Goal: Transaction & Acquisition: Purchase product/service

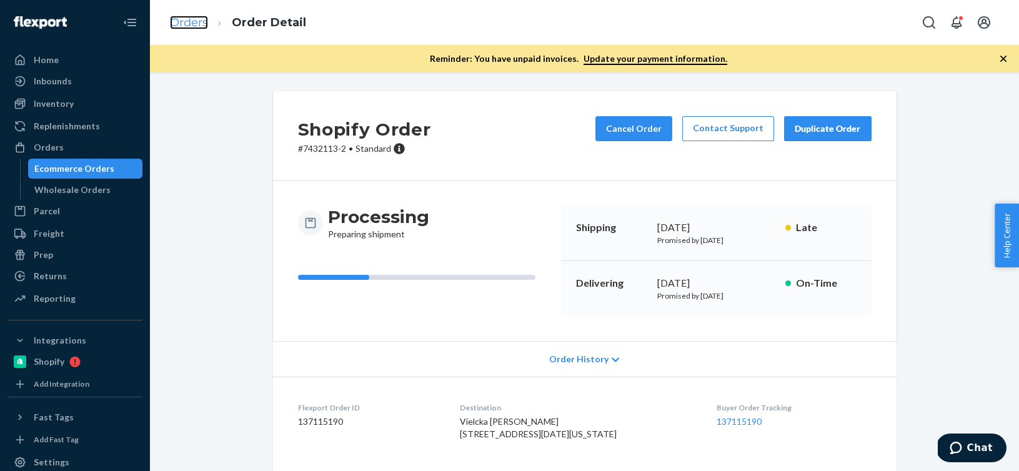
click at [171, 16] on link "Orders" at bounding box center [189, 23] width 38 height 14
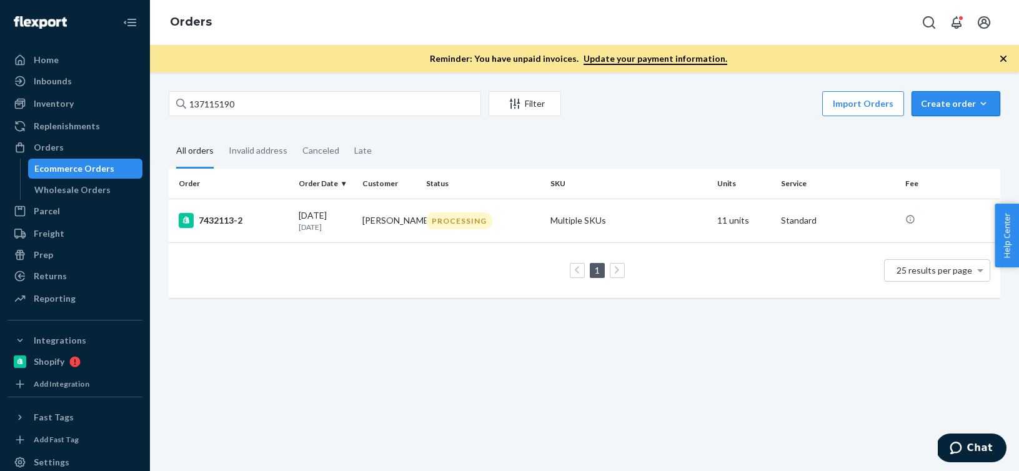
click at [987, 105] on icon "button" at bounding box center [983, 103] width 12 height 12
click at [962, 132] on span "Ecommerce order" at bounding box center [962, 133] width 77 height 9
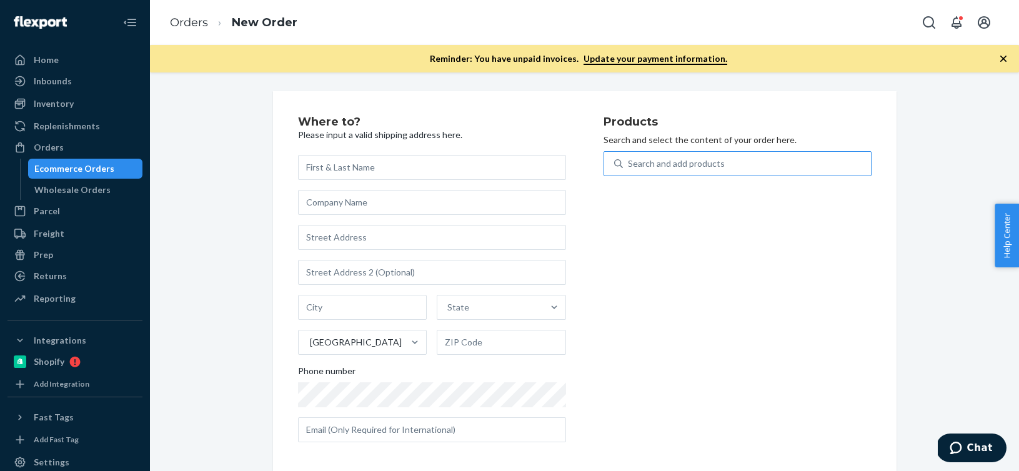
click at [829, 167] on div "Search and add products" at bounding box center [747, 163] width 248 height 22
click at [629, 167] on input "Search and add products" at bounding box center [628, 163] width 1 height 12
paste input "D70002-01"
type input "D70002-01"
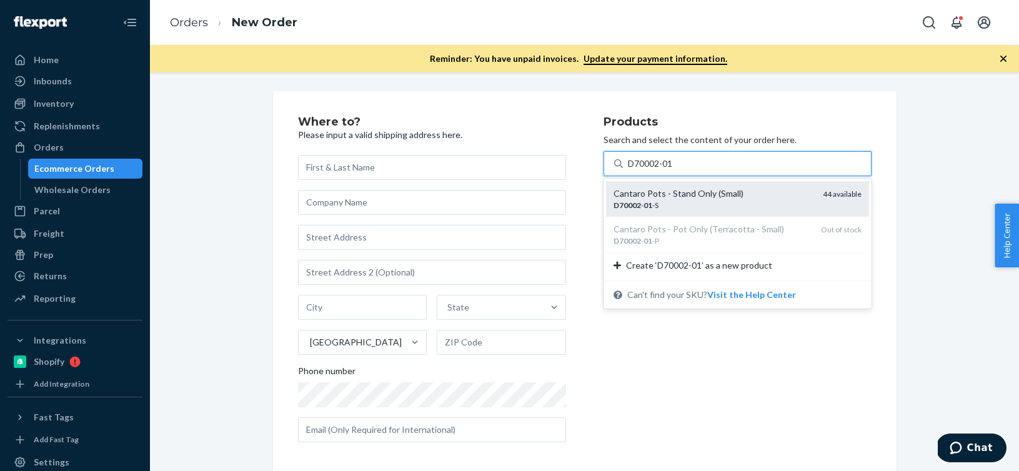
click at [813, 204] on div "Cantaro Pots - Stand Only (Small) D70002 - 01 -S 44 available" at bounding box center [737, 198] width 248 height 23
click at [674, 170] on input "D70002-01" at bounding box center [651, 163] width 46 height 12
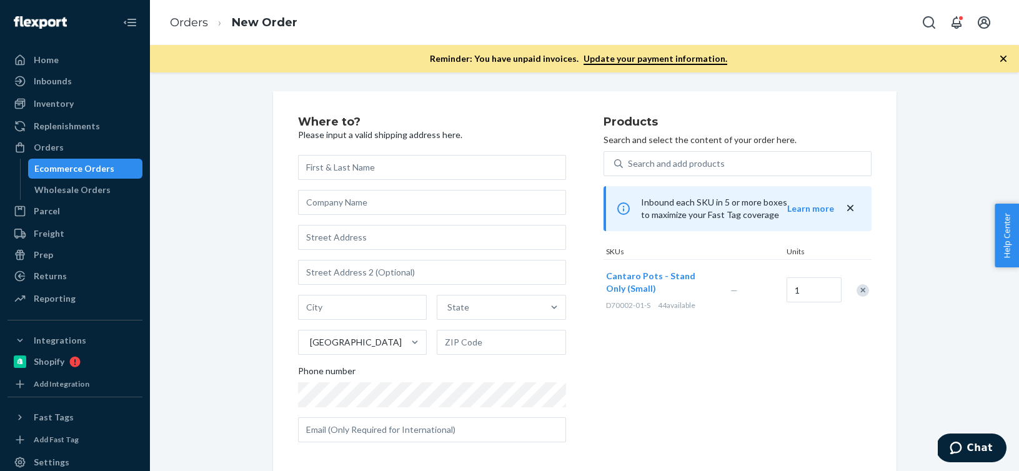
click at [860, 290] on div "Remove Item" at bounding box center [862, 290] width 12 height 12
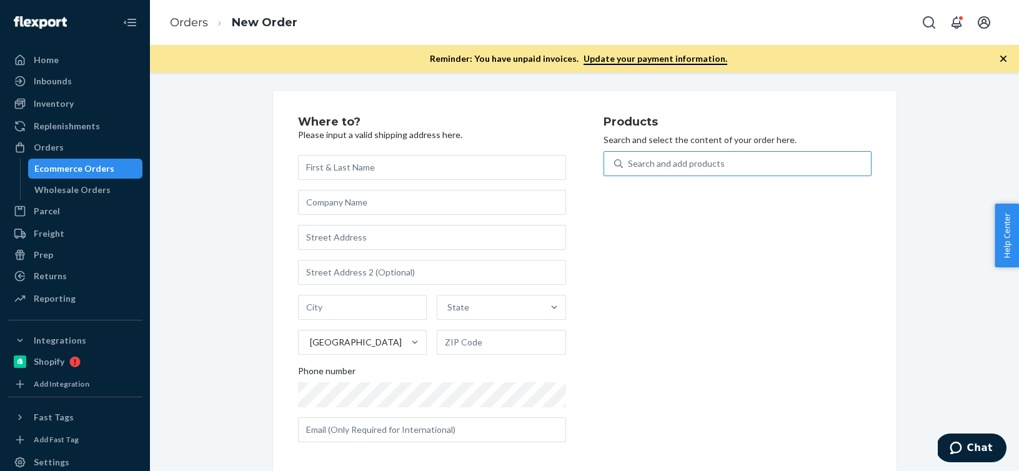
click at [788, 153] on div "Search and add products" at bounding box center [747, 163] width 248 height 22
click at [629, 157] on input "Search and add products" at bounding box center [628, 163] width 1 height 12
paste input "D70002-01"
type input "D70002-01"
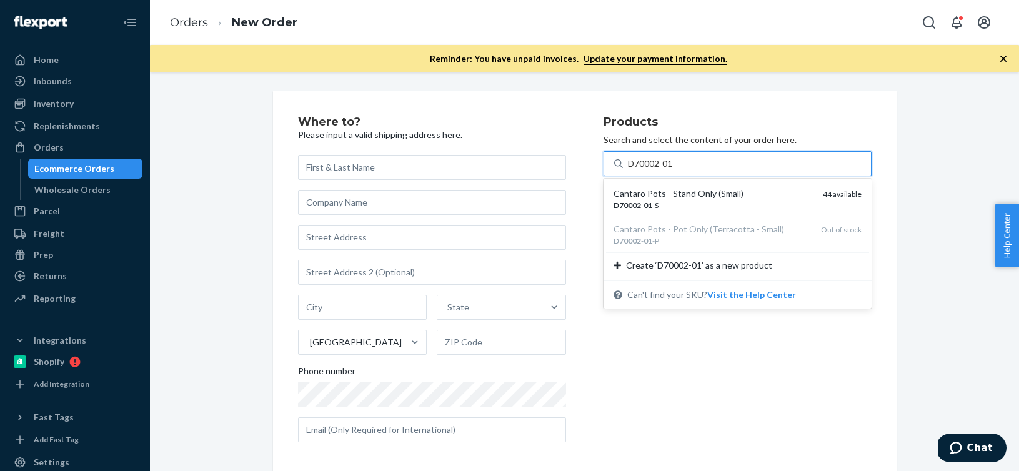
click at [681, 164] on div "D70002-01 D70002-01" at bounding box center [747, 163] width 248 height 22
click at [674, 164] on input "D70002-01" at bounding box center [651, 163] width 46 height 12
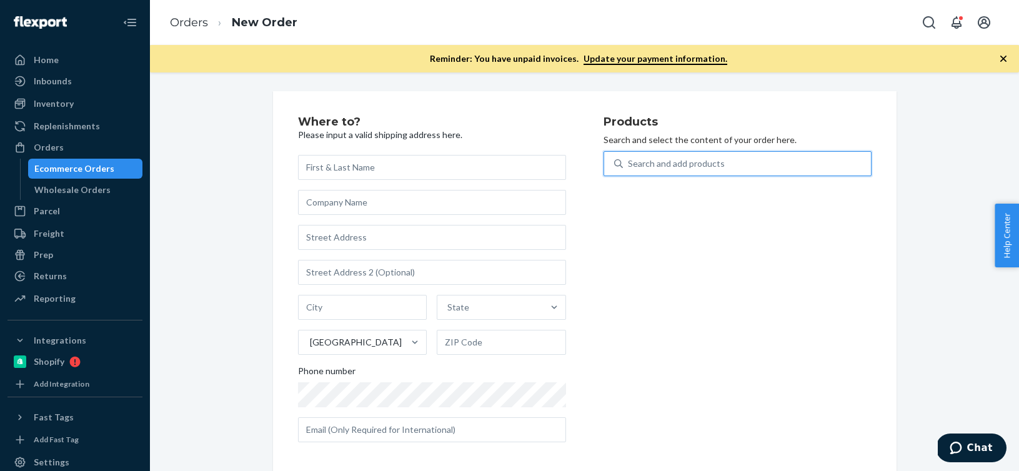
drag, startPoint x: 681, startPoint y: 164, endPoint x: 619, endPoint y: 164, distance: 61.8
click at [619, 164] on div "Search and add products" at bounding box center [737, 163] width 268 height 25
click at [628, 164] on input "0 results available. Use Up and Down to choose options, press Enter to select t…" at bounding box center [628, 163] width 1 height 12
paste input "B86008-08"
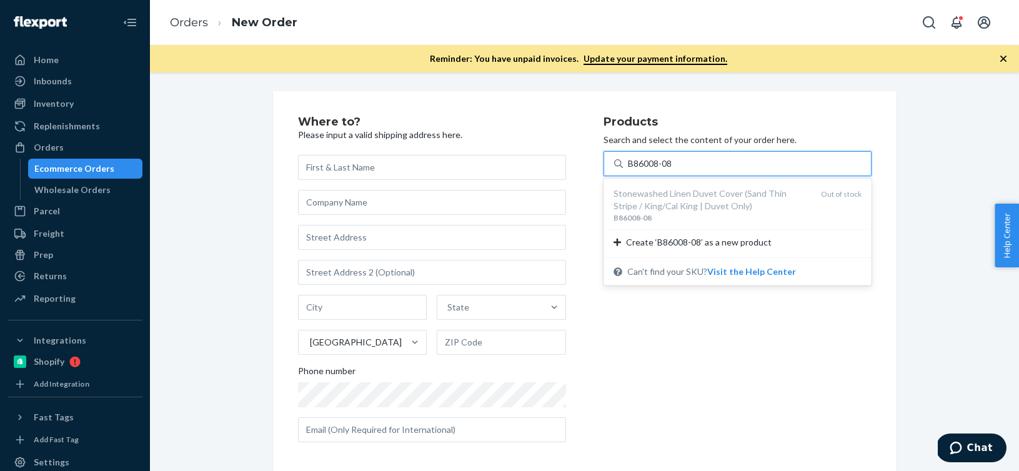
type input "B86008-08"
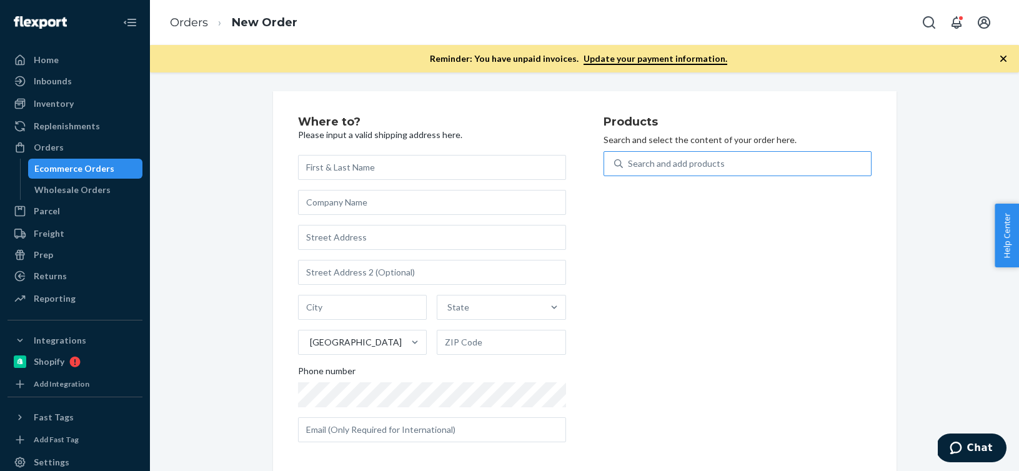
click at [649, 166] on div "Search and add products" at bounding box center [676, 163] width 97 height 12
click at [629, 166] on input "Search and add products" at bounding box center [628, 163] width 1 height 12
paste input "B86008-08"
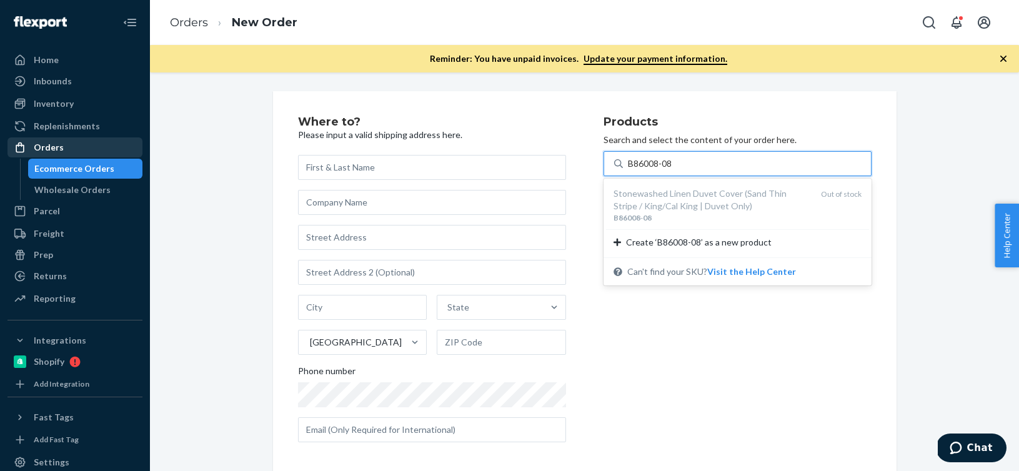
type input "B86008-08"
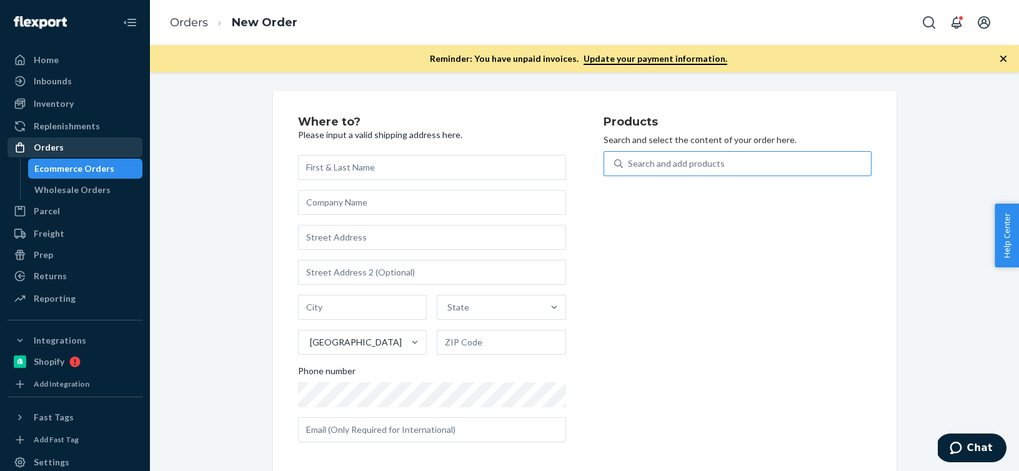
click at [98, 145] on div "Orders" at bounding box center [75, 147] width 132 height 17
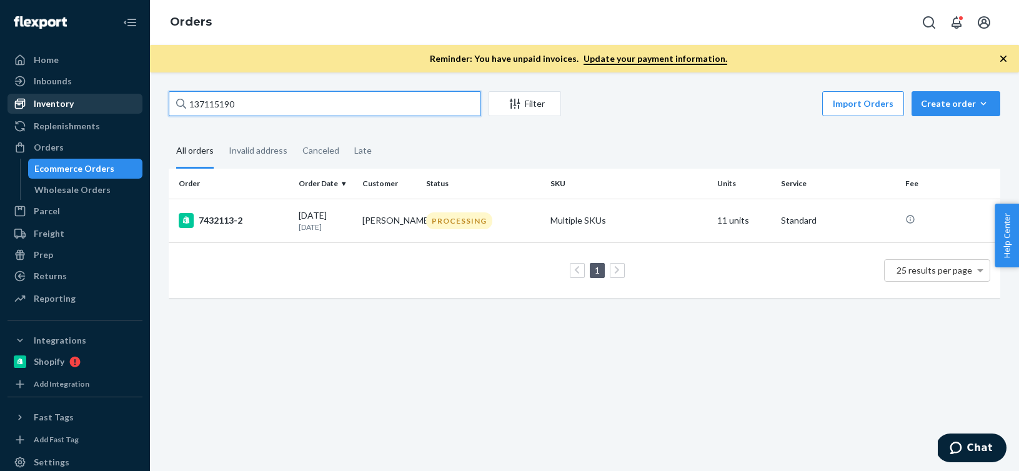
drag, startPoint x: 256, startPoint y: 105, endPoint x: 132, endPoint y: 103, distance: 123.7
click at [132, 103] on div "Home Inbounds Shipping Plans Problems Inventory Products Branded Packaging Repl…" at bounding box center [509, 235] width 1019 height 471
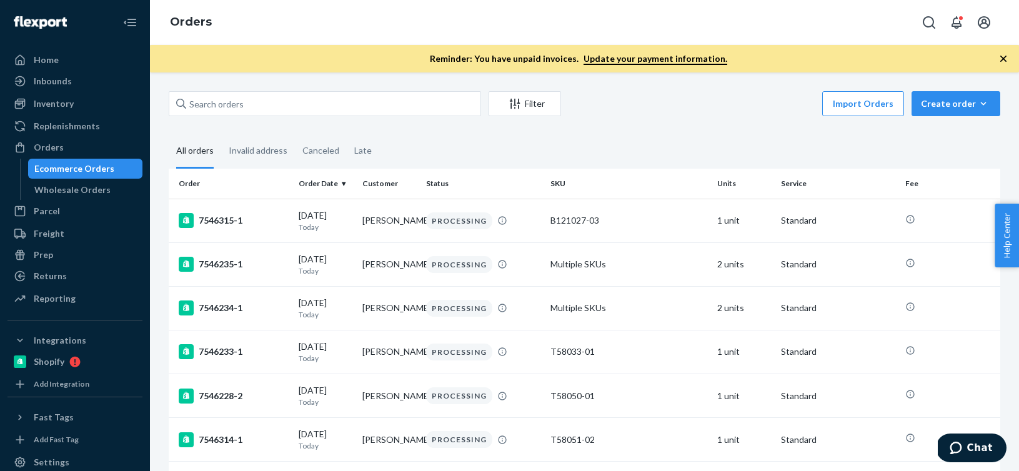
click at [76, 92] on div "Inbounds Shipping Plans Problems" at bounding box center [74, 81] width 135 height 21
click at [76, 104] on div "Inventory" at bounding box center [75, 103] width 132 height 17
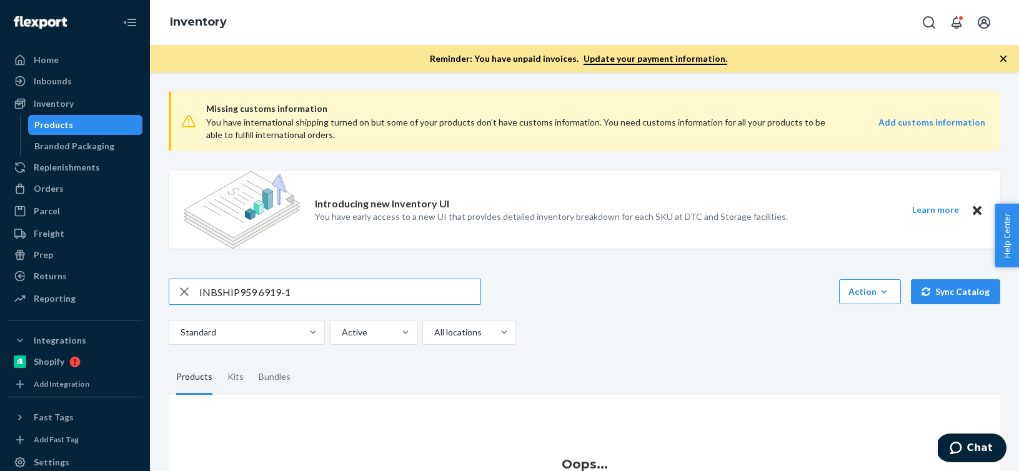
drag, startPoint x: 295, startPoint y: 294, endPoint x: 62, endPoint y: 286, distance: 232.5
click at [62, 286] on div "Home Inbounds Shipping Plans Problems Inventory Products Branded Packaging Repl…" at bounding box center [509, 235] width 1019 height 471
type input "B86008-08"
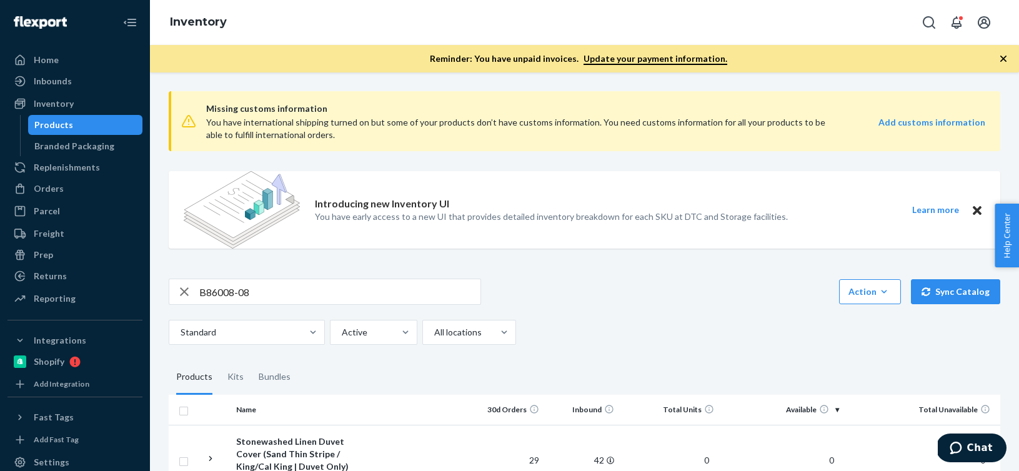
scroll to position [92, 0]
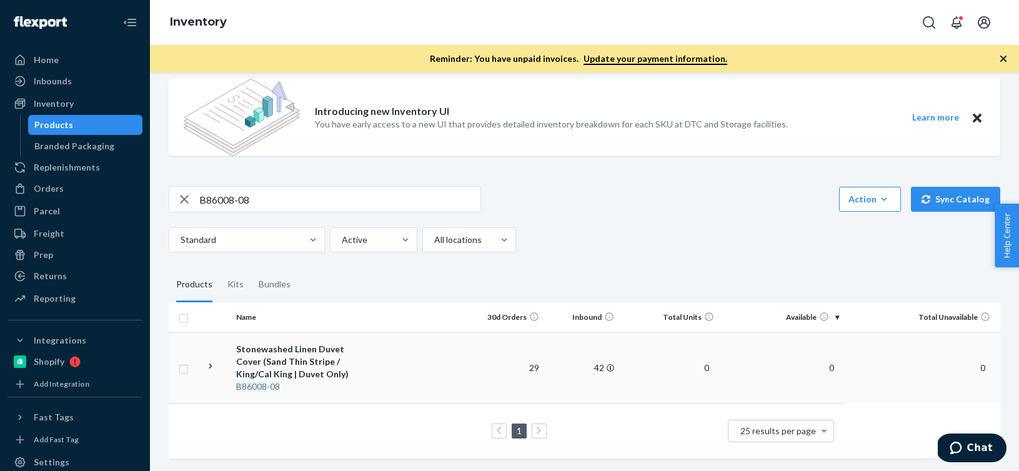
click at [361, 365] on div "Stonewashed Linen Duvet Cover (Sand Thin Stripe / King/Cal King | Duvet Only)" at bounding box center [301, 361] width 131 height 37
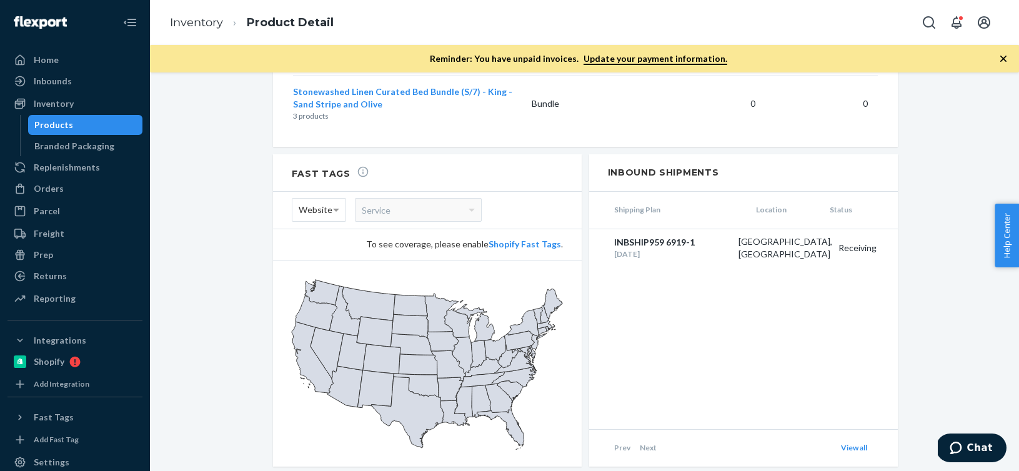
scroll to position [1905, 0]
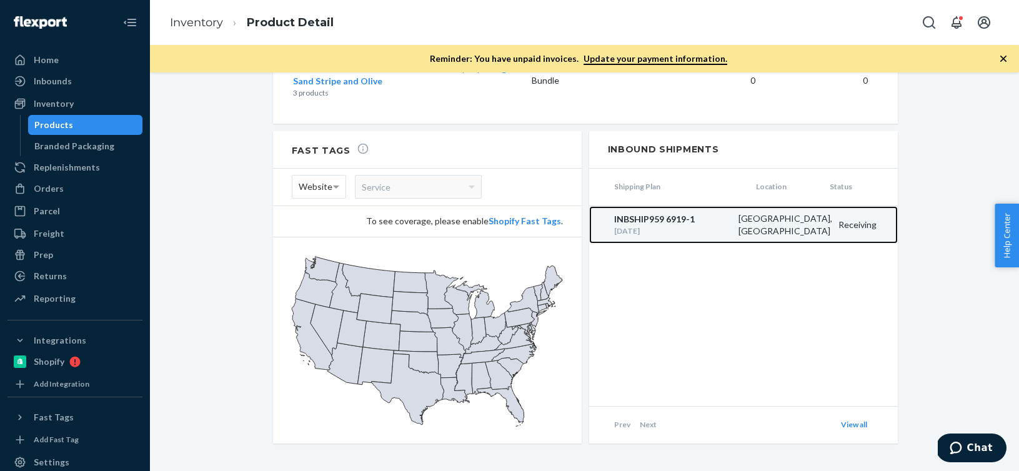
click at [670, 225] on div "[DATE]" at bounding box center [673, 230] width 118 height 11
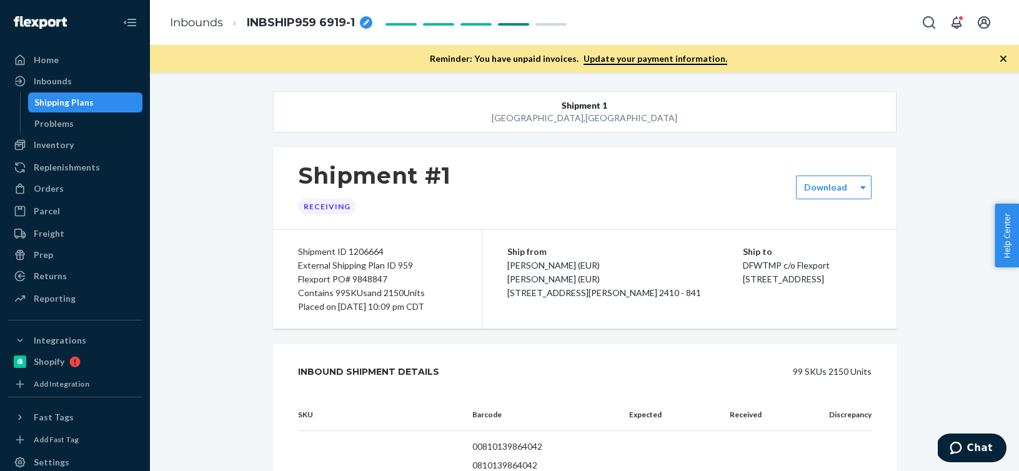
click at [363, 22] on icon "breadcrumbs" at bounding box center [366, 22] width 6 height 6
drag, startPoint x: 347, startPoint y: 21, endPoint x: 144, endPoint y: 25, distance: 203.0
click at [144, 25] on div "Home Inbounds Shipping Plans Problems Inventory Products Branded Packaging Repl…" at bounding box center [509, 235] width 1019 height 471
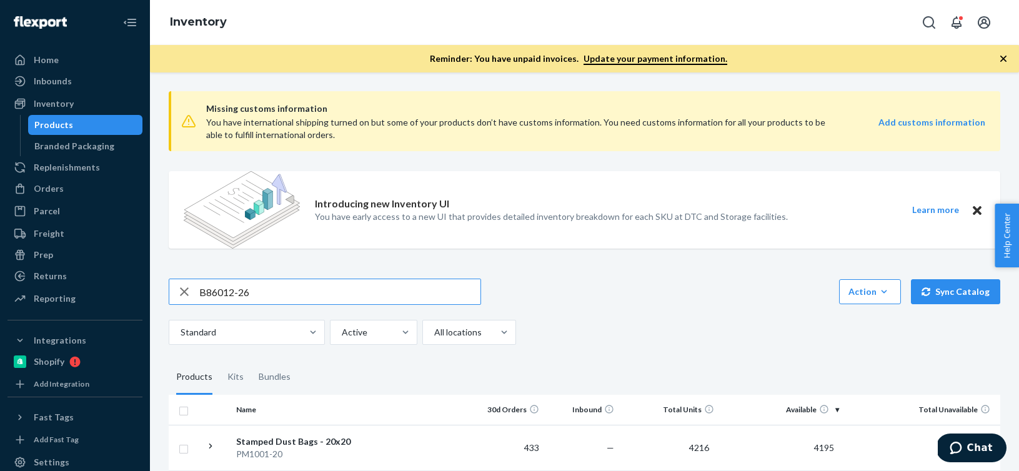
type input "B86012-26"
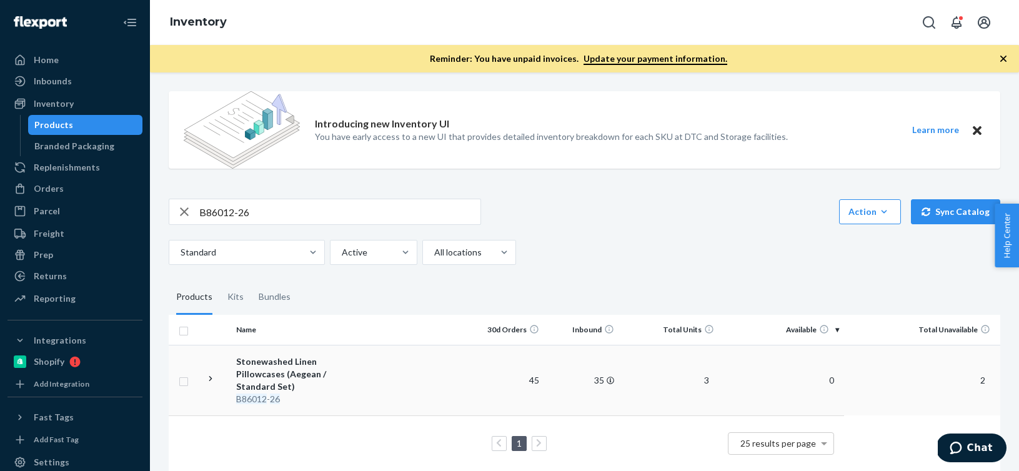
click at [302, 360] on div "Stonewashed Linen Pillowcases (Aegean / Standard Set)" at bounding box center [301, 373] width 131 height 37
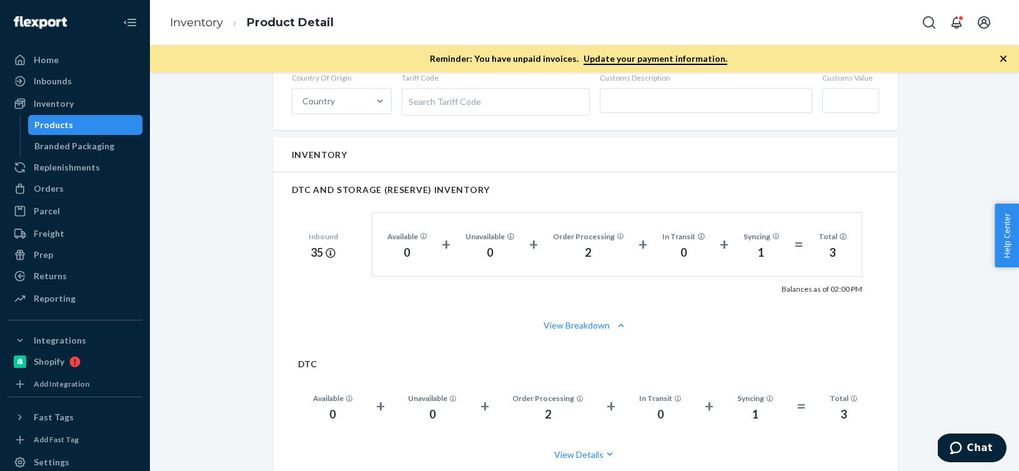
scroll to position [737, 0]
click at [193, 21] on link "Inventory" at bounding box center [196, 23] width 53 height 14
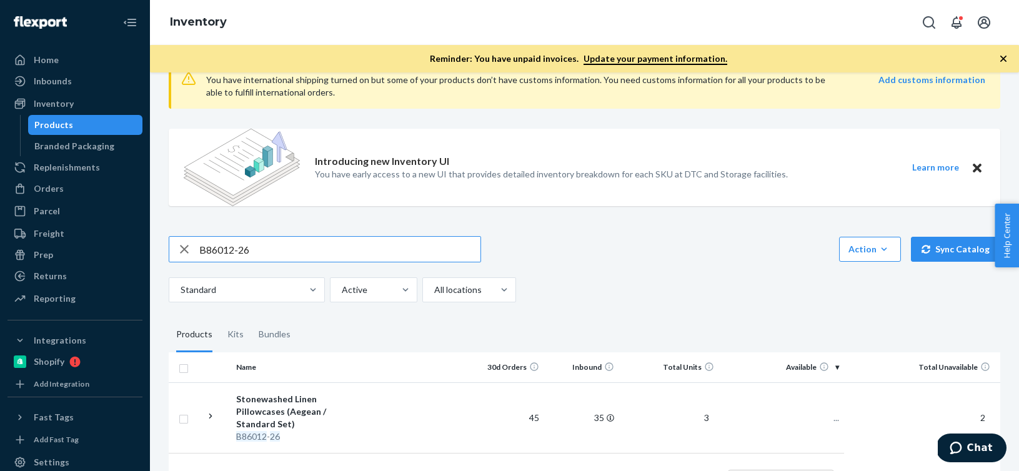
scroll to position [66, 0]
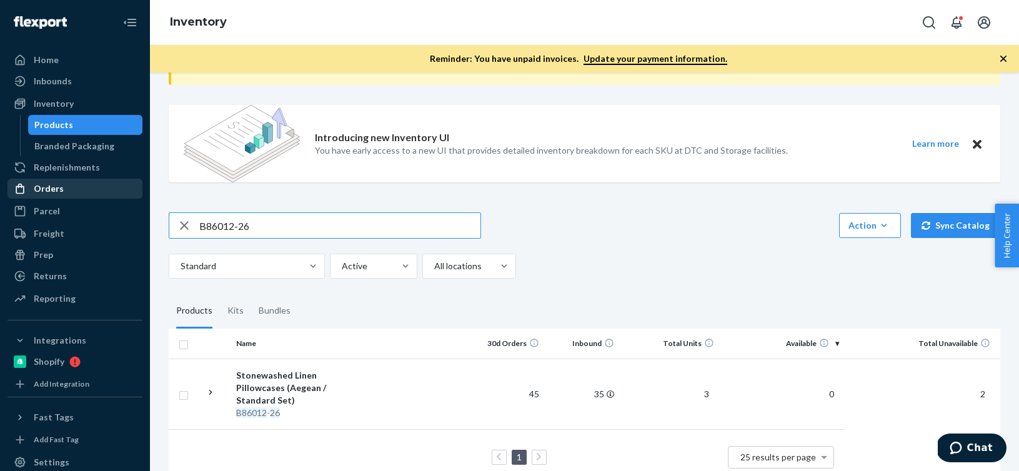
click at [78, 189] on div "Orders" at bounding box center [75, 188] width 132 height 17
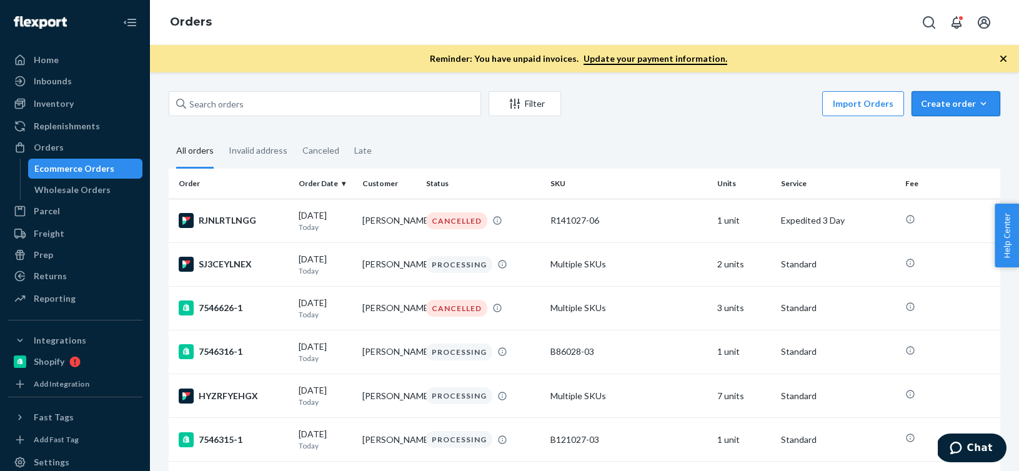
click at [966, 103] on div "Create order" at bounding box center [956, 103] width 70 height 12
click at [963, 138] on span "Ecommerce order" at bounding box center [962, 133] width 77 height 9
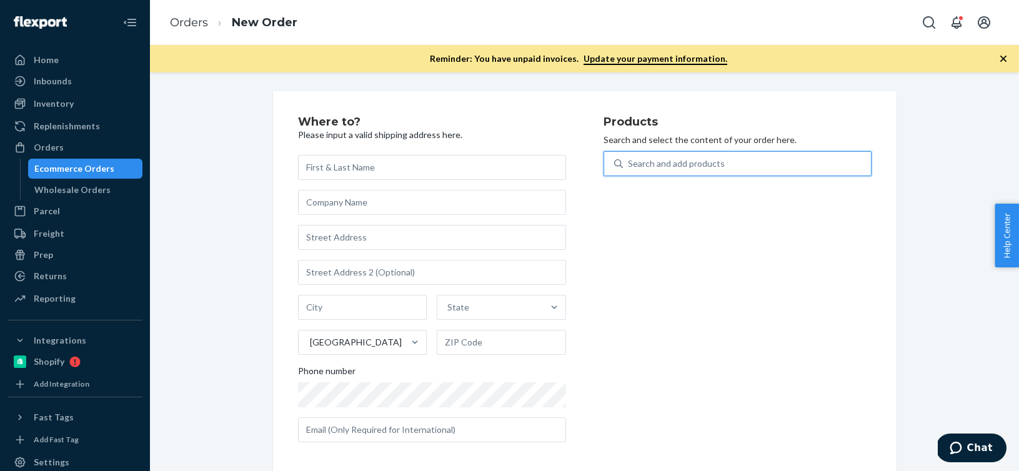
click at [834, 165] on div "Search and add products" at bounding box center [747, 163] width 248 height 22
click at [629, 165] on input "0 results available. Use Up and Down to choose options, press Enter to select t…" at bounding box center [628, 163] width 1 height 12
paste input "R93043-01"
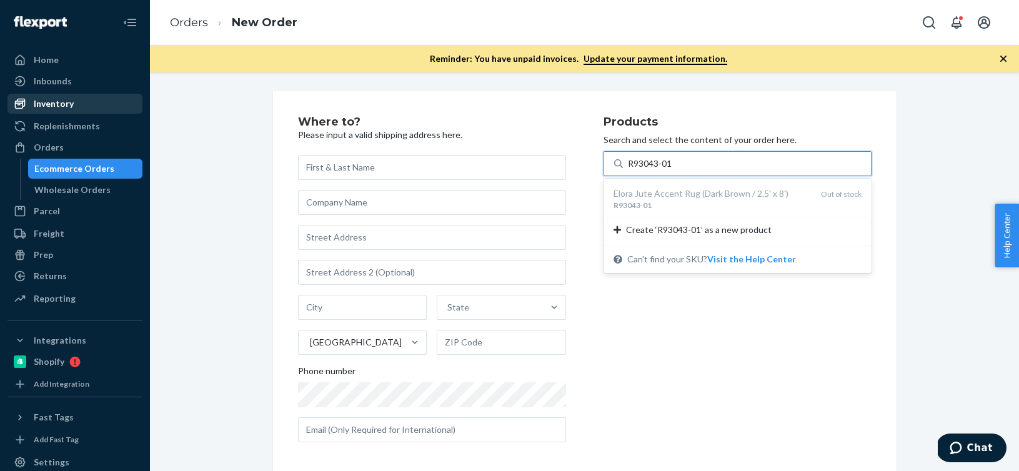
type input "R93043-01"
click at [86, 108] on div "Inventory" at bounding box center [75, 103] width 132 height 17
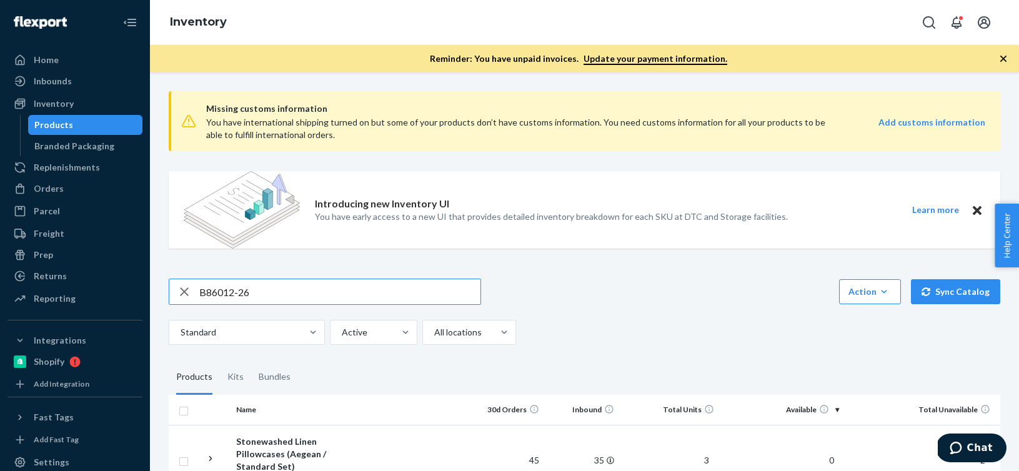
scroll to position [80, 0]
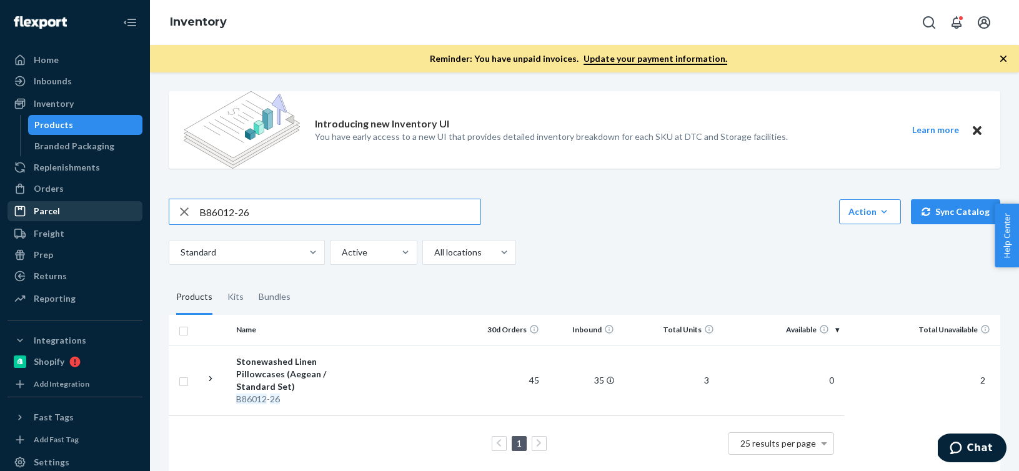
drag, startPoint x: 259, startPoint y: 210, endPoint x: 128, endPoint y: 209, distance: 130.5
click at [128, 209] on div "Home Inbounds Shipping Plans Problems Inventory Products Branded Packaging Repl…" at bounding box center [509, 235] width 1019 height 471
type input "R93043-01"
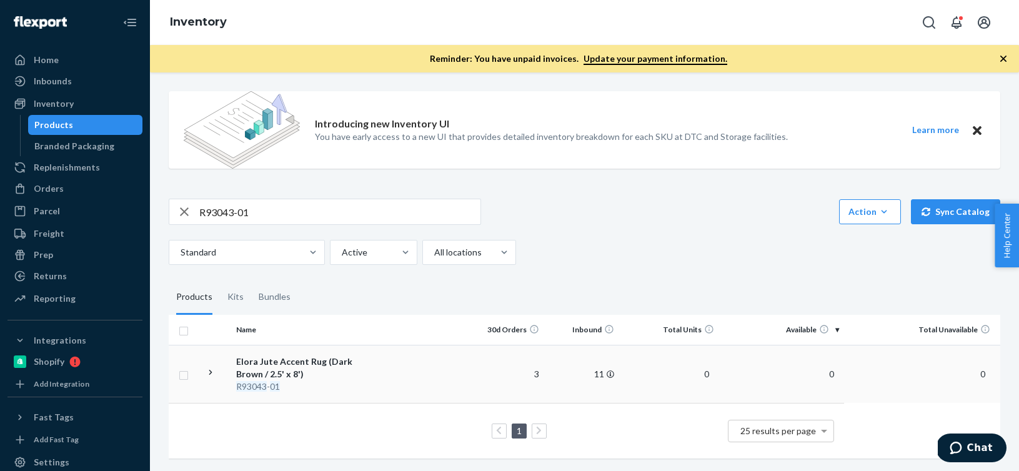
click at [396, 360] on td at bounding box center [420, 374] width 97 height 58
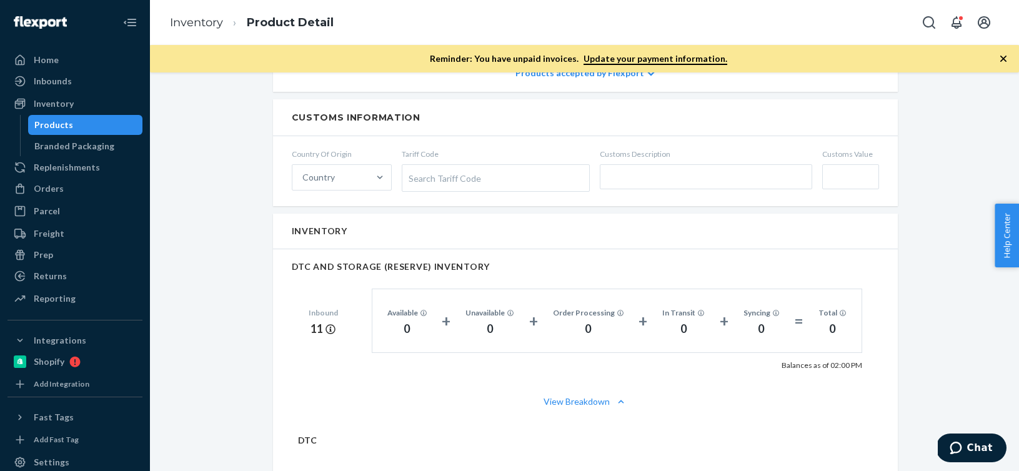
scroll to position [664, 0]
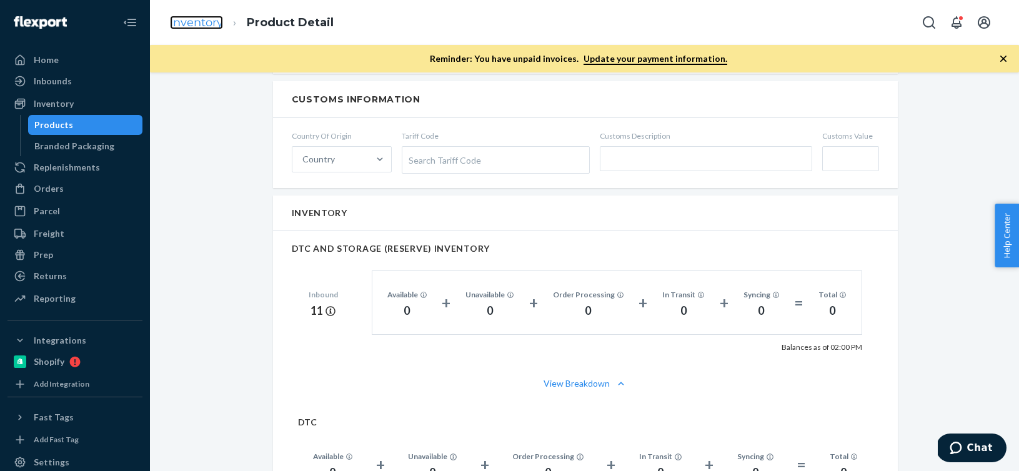
click at [214, 23] on link "Inventory" at bounding box center [196, 23] width 53 height 14
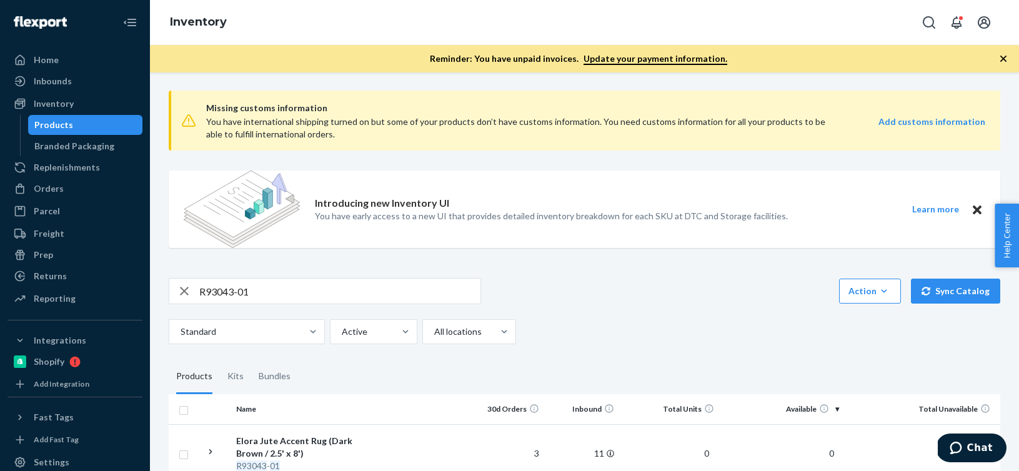
scroll to position [80, 0]
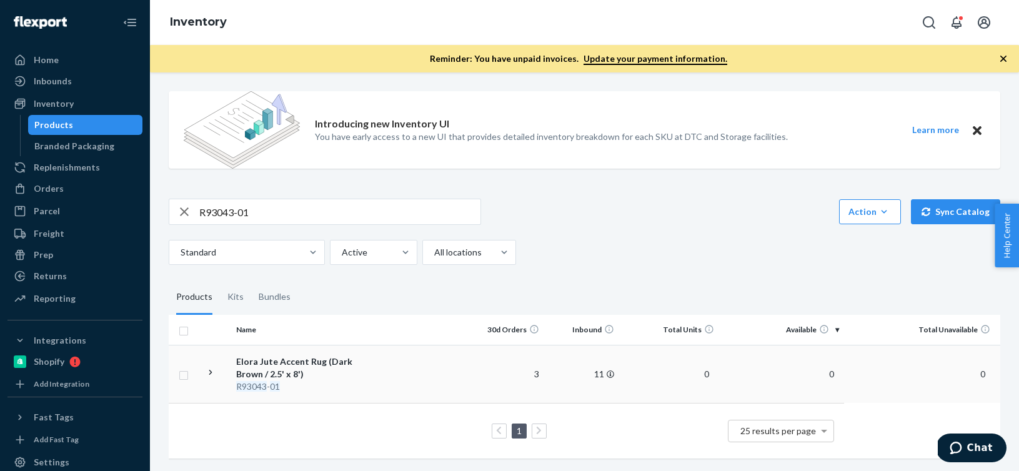
click at [294, 362] on div "Elora Jute Accent Rug (Dark Brown / 2.5' x 8')" at bounding box center [301, 367] width 131 height 25
click at [294, 362] on div "Missing customs information You have international shipping turned on but some …" at bounding box center [584, 271] width 869 height 398
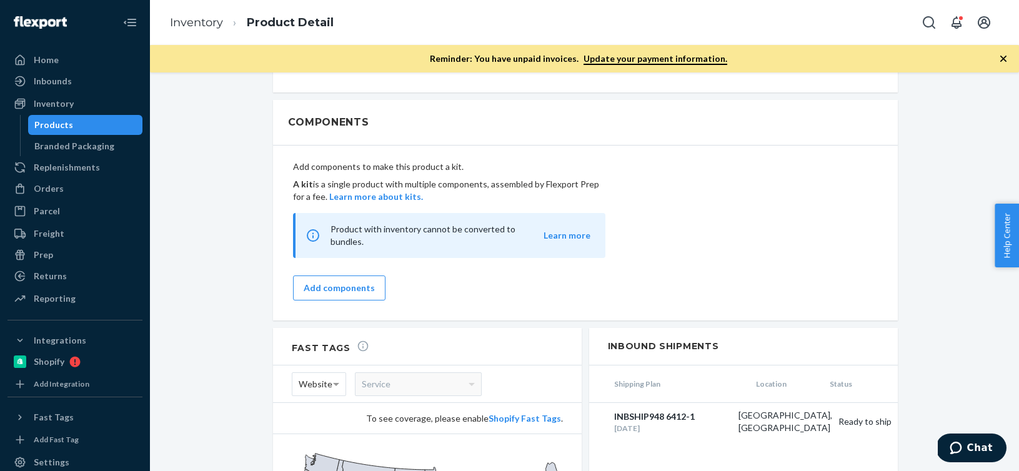
scroll to position [1102, 0]
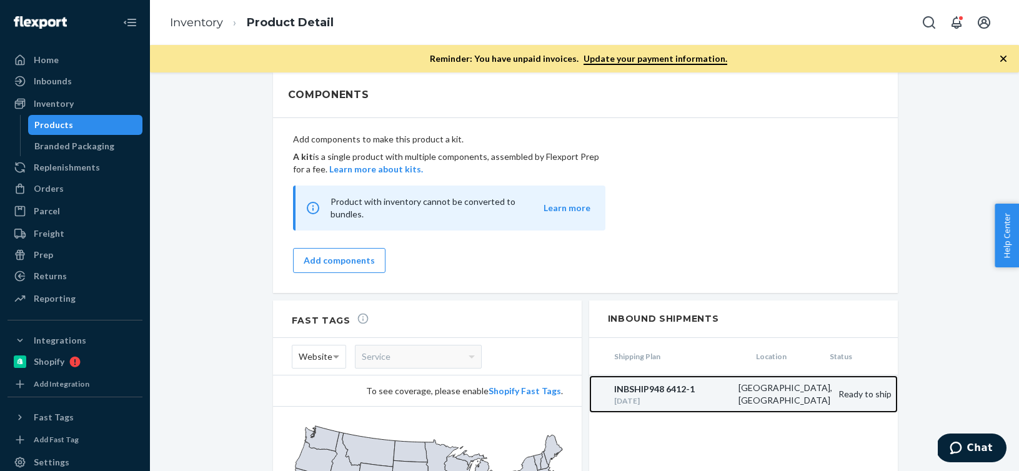
click at [670, 383] on div "INBSHIP948 6412-1" at bounding box center [673, 389] width 118 height 12
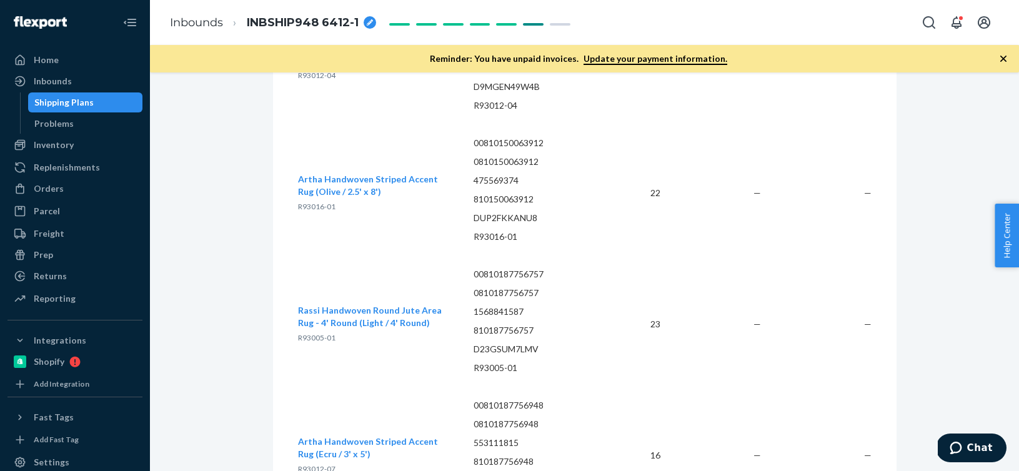
scroll to position [571, 0]
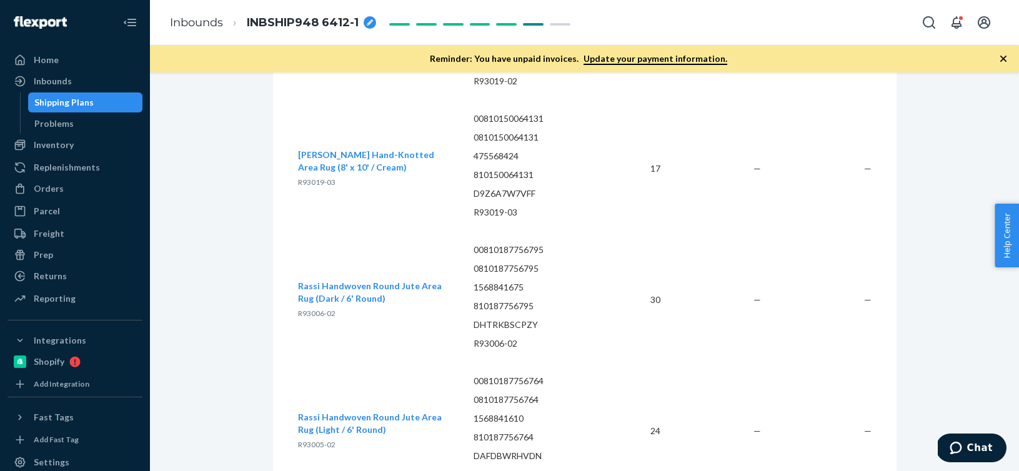
click at [374, 16] on ol "Inbounds INBSHIP948 6412-1" at bounding box center [273, 22] width 226 height 37
click at [369, 18] on div "breadcrumbs" at bounding box center [369, 22] width 12 height 12
drag, startPoint x: 337, startPoint y: 23, endPoint x: 151, endPoint y: 7, distance: 186.8
click at [151, 7] on div "Inbounds INBSHIP948 6412-1" at bounding box center [584, 22] width 869 height 45
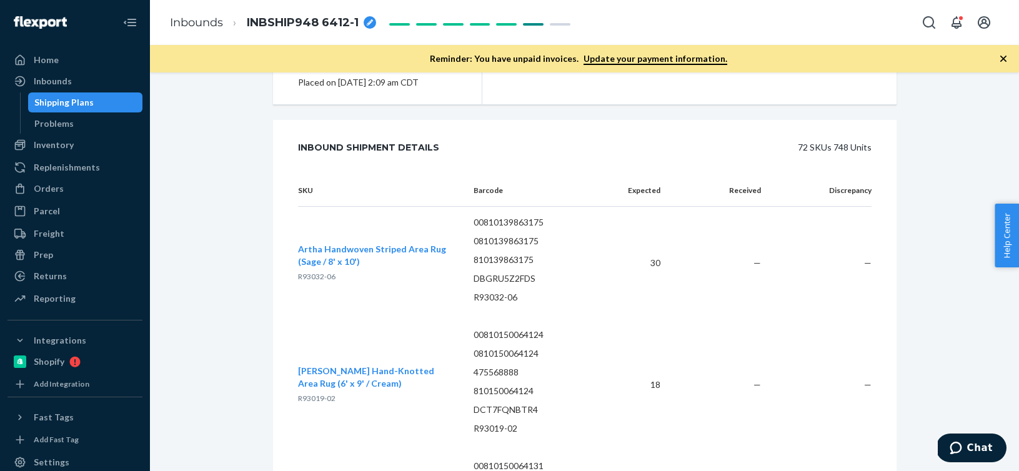
scroll to position [0, 0]
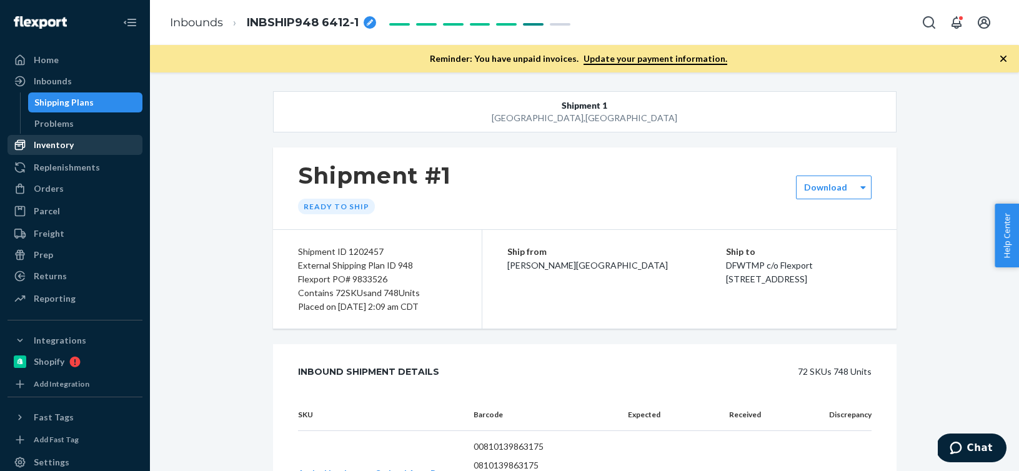
click at [74, 149] on div "Inventory" at bounding box center [75, 144] width 132 height 17
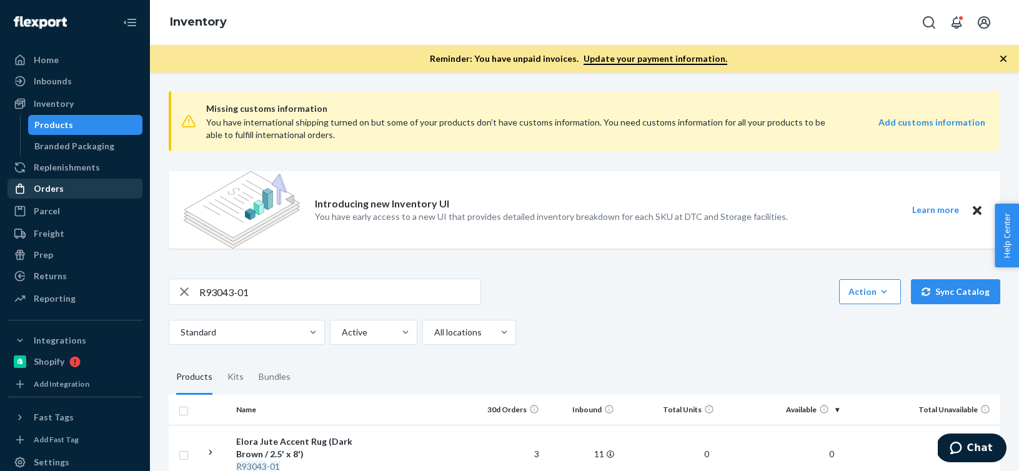
click at [91, 185] on div "Orders" at bounding box center [75, 188] width 132 height 17
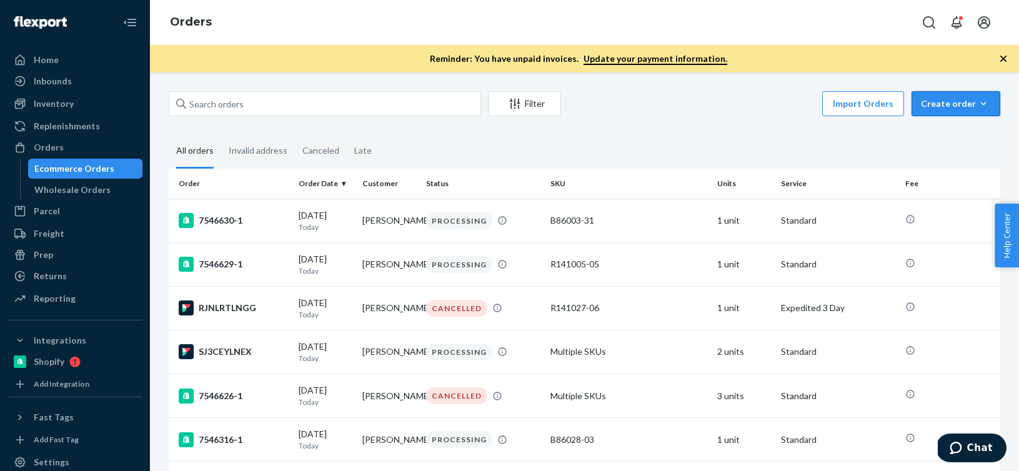
click at [977, 100] on icon "button" at bounding box center [983, 103] width 12 height 12
click at [965, 131] on span "Ecommerce order" at bounding box center [962, 133] width 77 height 9
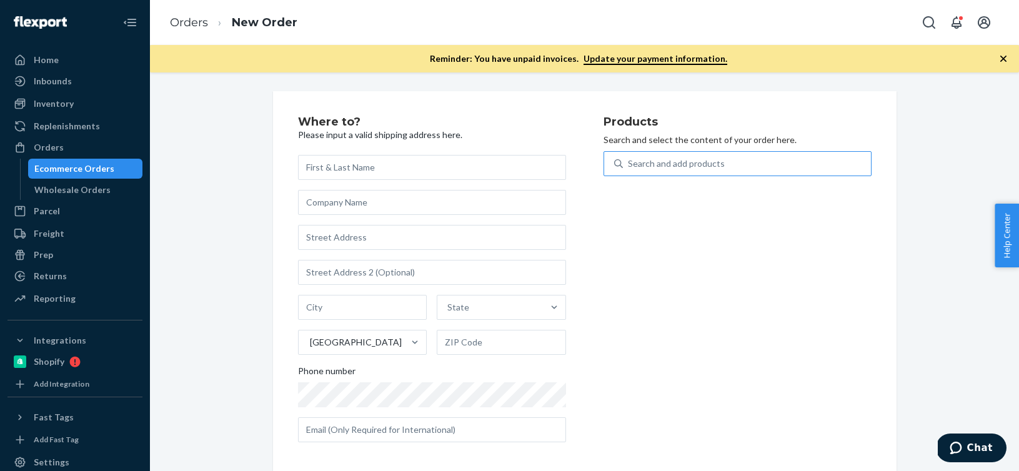
click at [845, 163] on div "Search and add products" at bounding box center [747, 163] width 248 height 22
click at [629, 163] on input "Search and add products" at bounding box center [628, 163] width 1 height 12
paste input "B86003-26"
type input "B86003-26"
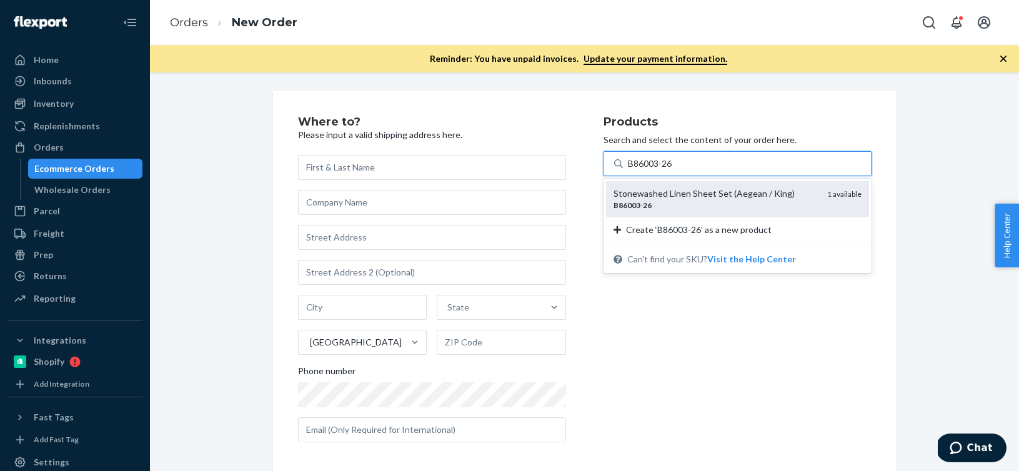
click at [711, 202] on div "B86003 - 26" at bounding box center [715, 205] width 204 height 11
click at [673, 170] on input "B86003-26" at bounding box center [651, 163] width 46 height 12
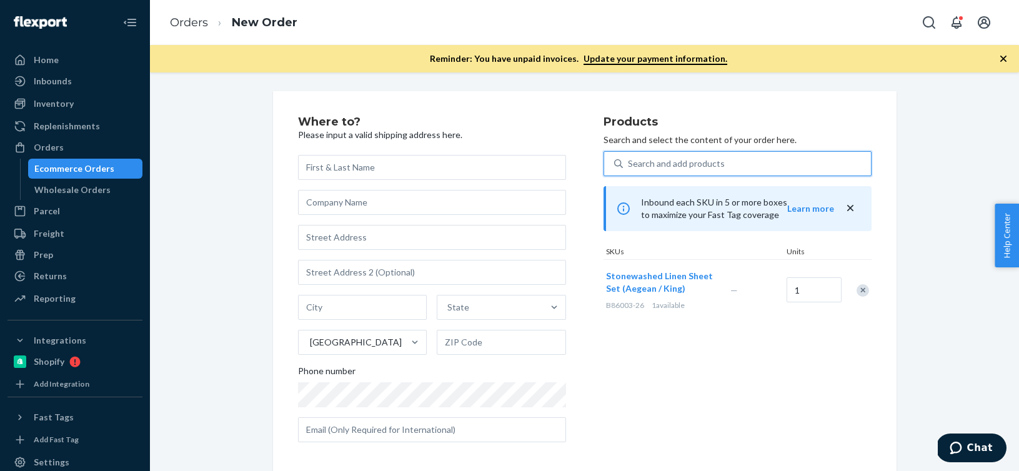
click at [702, 166] on div "Search and add products" at bounding box center [676, 163] width 97 height 12
click at [629, 166] on input "0 results available. Select is focused ,type to refine list, press Down to open…" at bounding box center [628, 163] width 1 height 12
click at [702, 166] on div "Search and add products" at bounding box center [676, 163] width 97 height 12
click at [629, 166] on input "0 results available. Select is focused ,type to refine list, press Down to open…" at bounding box center [628, 163] width 1 height 12
paste input "B86008-05"
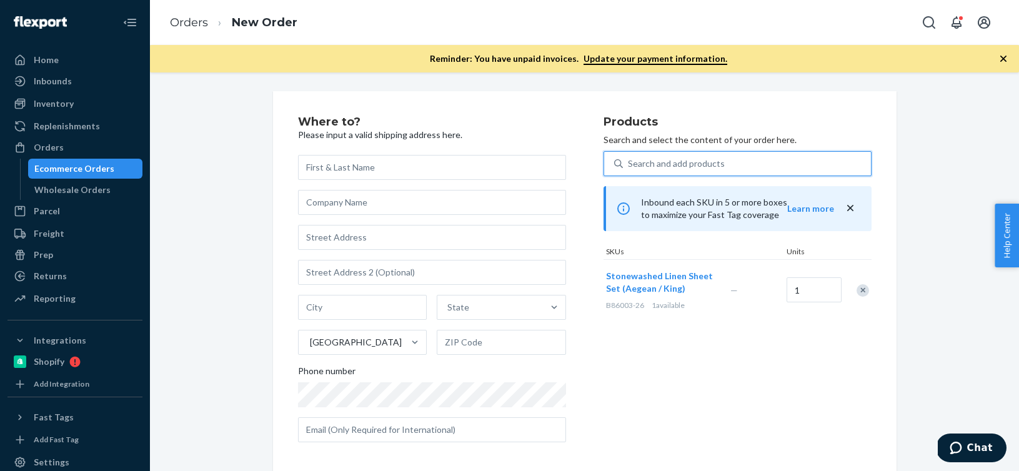
type input "B86008-05"
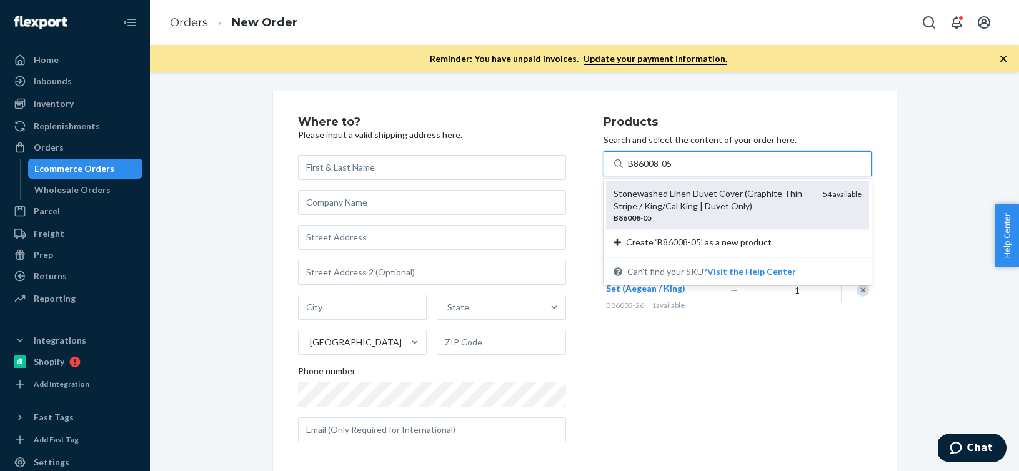
click at [657, 193] on div "Stonewashed Linen Duvet Cover (Graphite Thin Stripe / King/Cal King | Duvet Onl…" at bounding box center [712, 199] width 199 height 25
click at [657, 170] on input "B86008-05" at bounding box center [651, 163] width 46 height 12
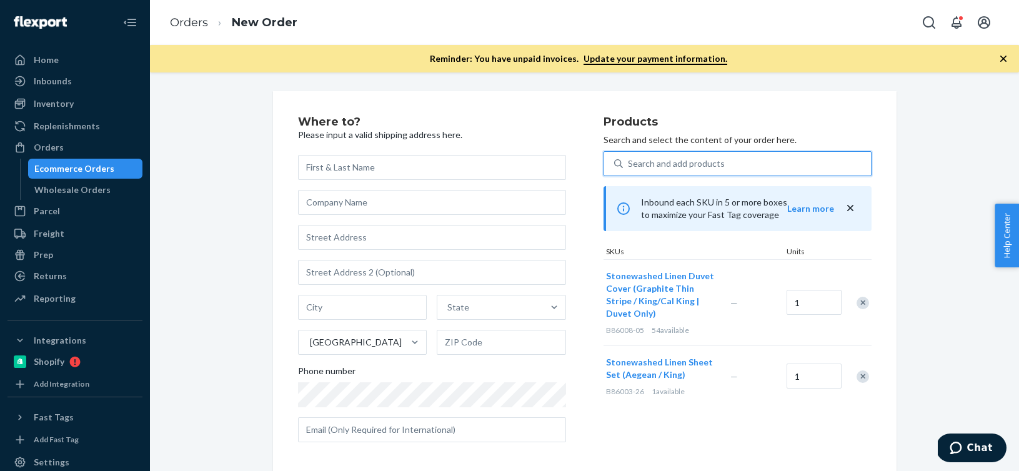
click at [648, 174] on div "Search and add products" at bounding box center [747, 163] width 248 height 22
click at [629, 170] on input "0 results available. Select is focused ,type to refine list, press Down to open…" at bounding box center [628, 163] width 1 height 12
click at [648, 174] on div "Search and add products" at bounding box center [747, 163] width 248 height 22
click at [629, 170] on input "0 results available. Select is focused ,type to refine list, press Down to open…" at bounding box center [628, 163] width 1 height 12
paste input "B86010-05"
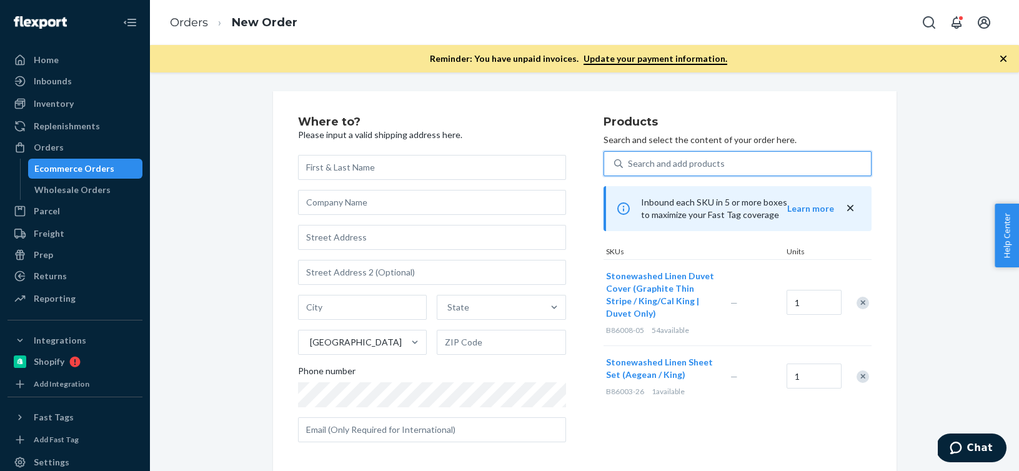
type input "B86010-05"
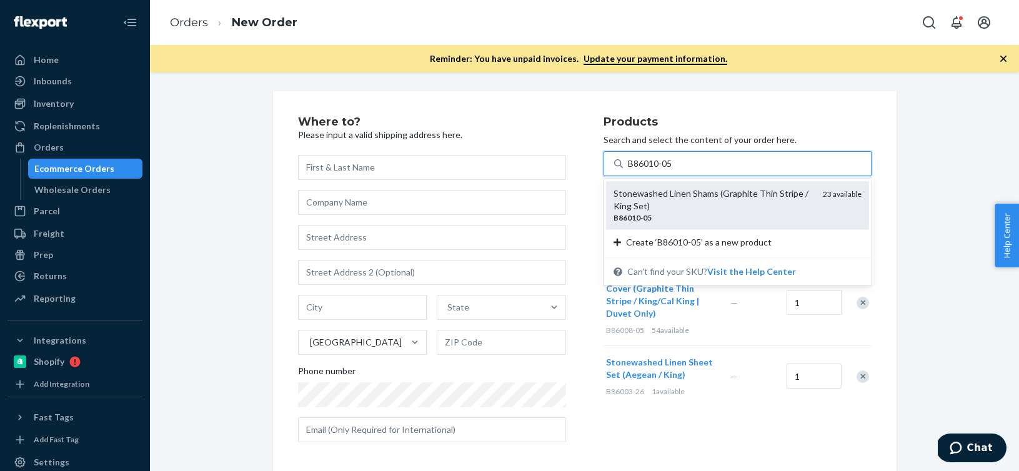
click at [638, 186] on div "Stonewashed Linen Shams (Graphite Thin Stripe / King Set) B86010 - 05 23 availa…" at bounding box center [737, 205] width 263 height 48
click at [638, 170] on input "B86010-05" at bounding box center [651, 163] width 46 height 12
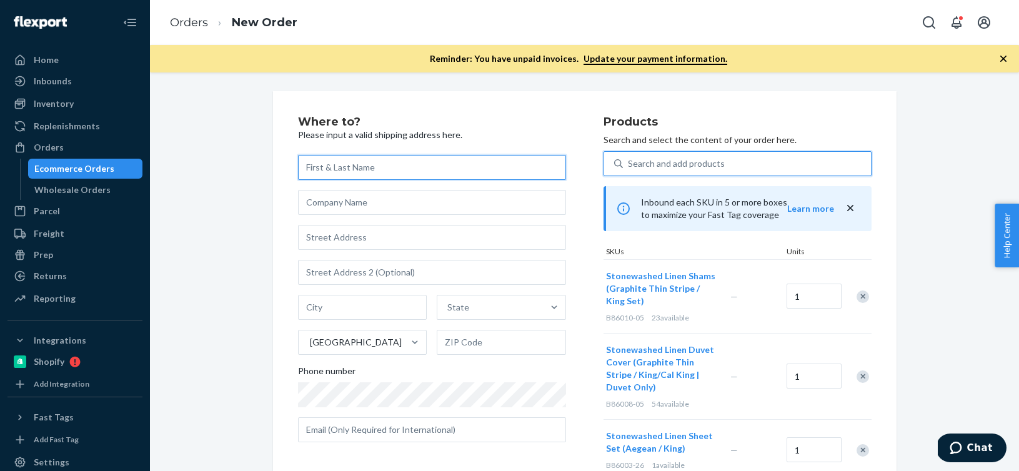
click at [374, 171] on input "text" at bounding box center [432, 167] width 268 height 25
paste input "[PERSON_NAME]"
type input "[PERSON_NAME]"
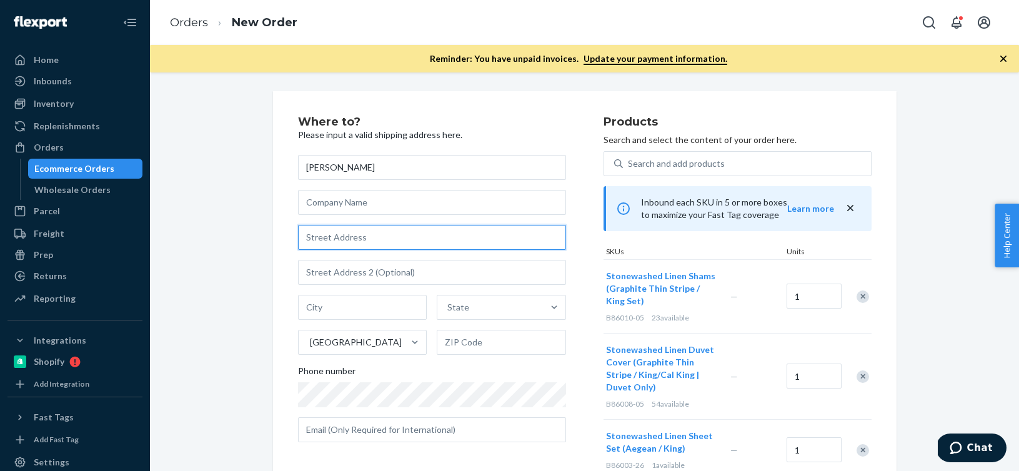
click at [312, 229] on input "text" at bounding box center [432, 237] width 268 height 25
paste input "[STREET_ADDRESS]"
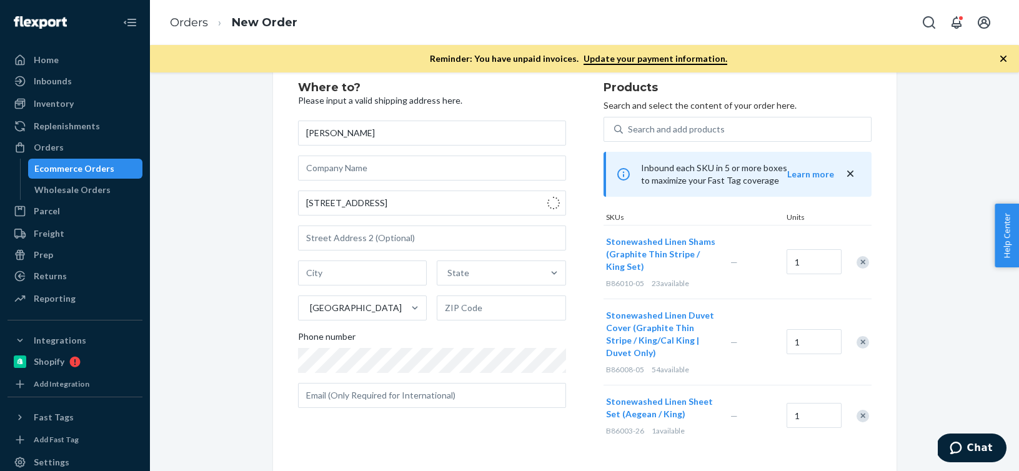
type input "[STREET_ADDRESS]"
type input "A"
type input "[GEOGRAPHIC_DATA]"
type input "98144"
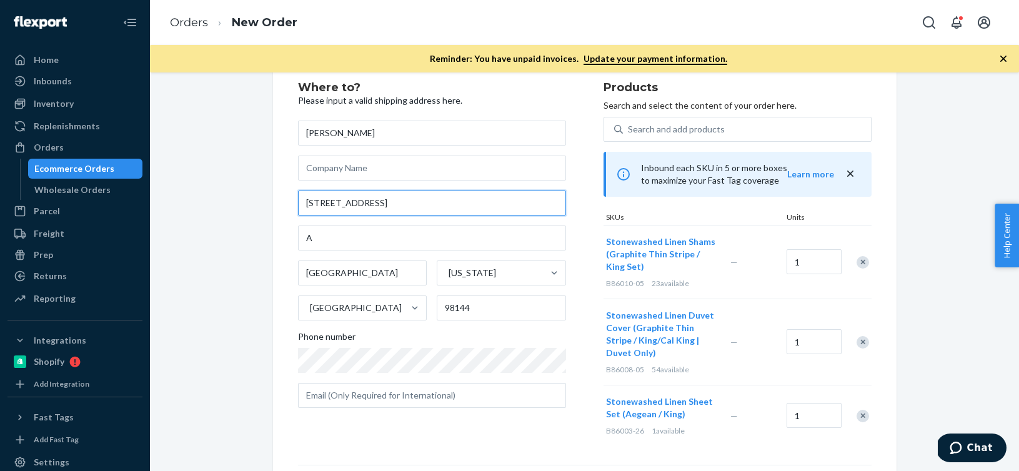
click at [398, 195] on input "[STREET_ADDRESS]" at bounding box center [432, 202] width 268 height 25
drag, startPoint x: 393, startPoint y: 204, endPoint x: 163, endPoint y: 202, distance: 230.5
click at [163, 202] on div "Where to? Please input a valid shipping address here. [PERSON_NAME] [STREET_ADD…" at bounding box center [584, 342] width 850 height 571
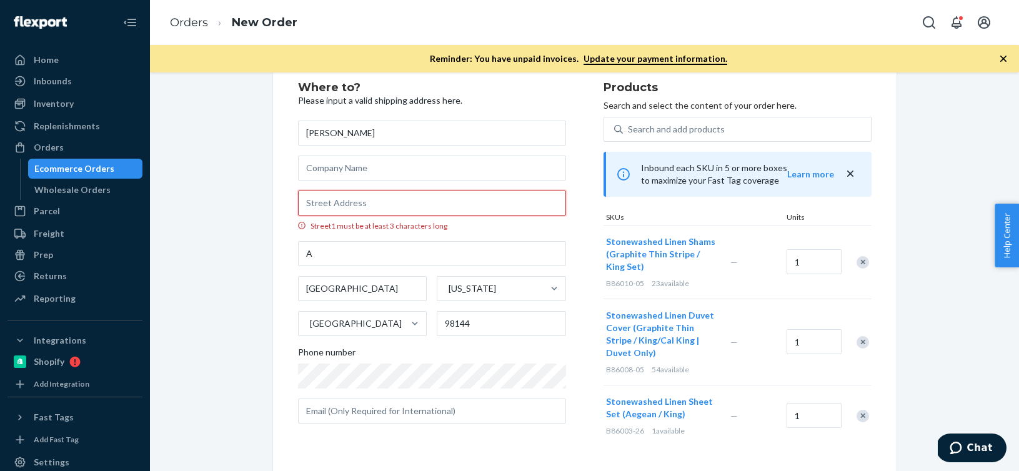
paste input "[STREET_ADDRESS]"
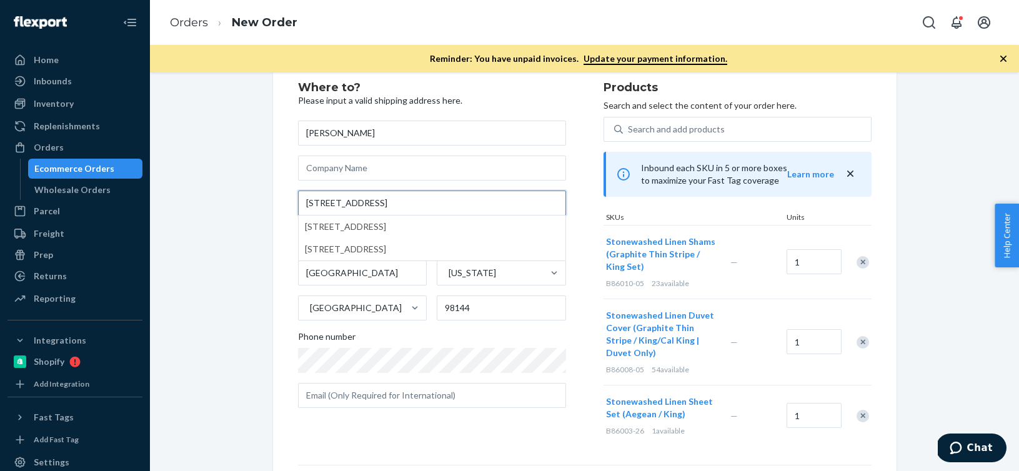
type input "[STREET_ADDRESS]"
click at [235, 274] on div "Where to? Please input a valid shipping address here. [PERSON_NAME] [STREET_ADD…" at bounding box center [584, 342] width 850 height 571
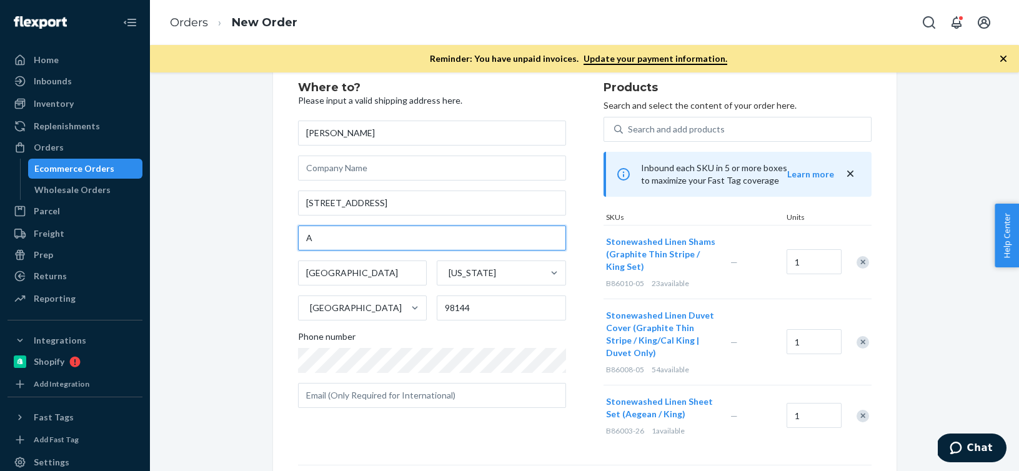
click at [333, 244] on input "A" at bounding box center [432, 237] width 268 height 25
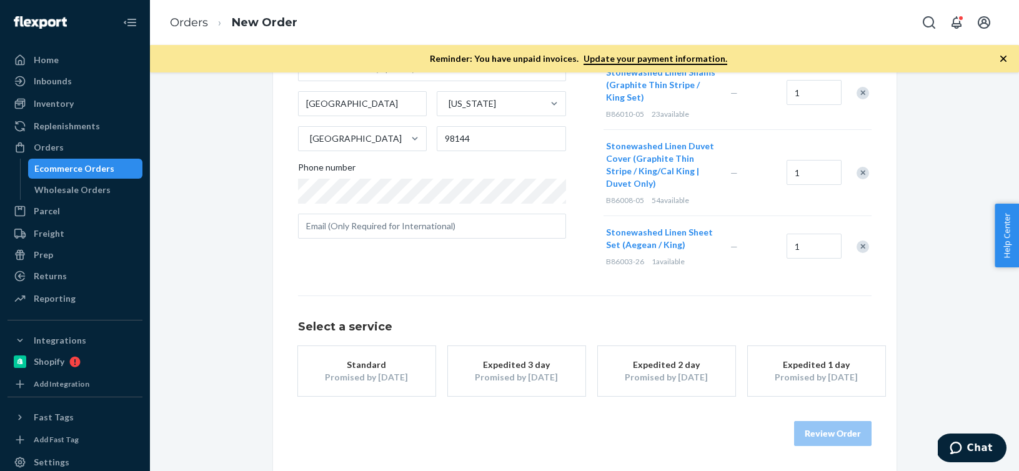
click at [370, 356] on button "Standard Promised by [DATE]" at bounding box center [366, 371] width 137 height 50
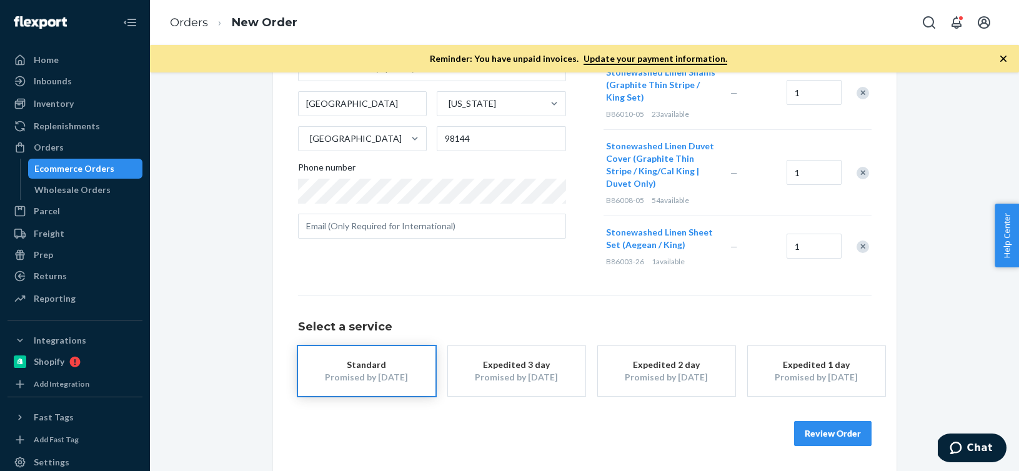
click at [820, 433] on button "Review Order" at bounding box center [832, 433] width 77 height 25
click at [820, 433] on div "Where to? Please input a valid shipping address here. [PERSON_NAME] [STREET_ADD…" at bounding box center [584, 271] width 869 height 398
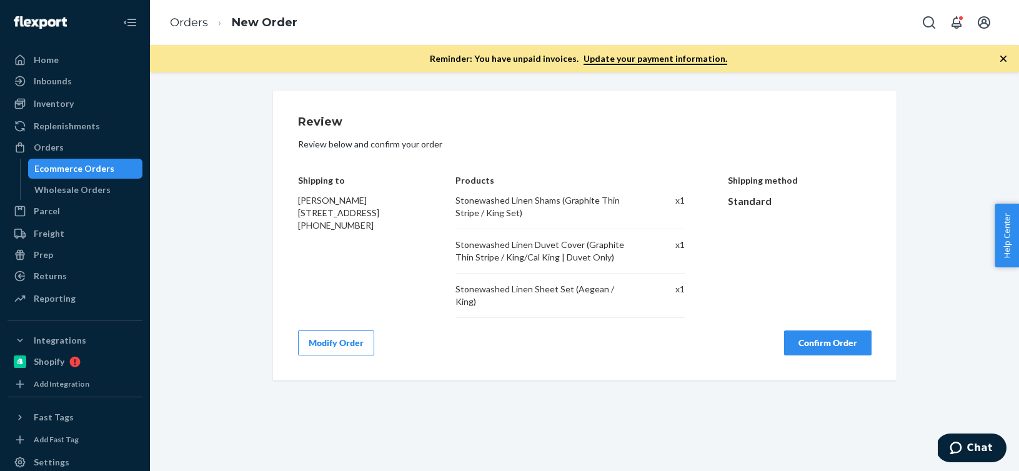
click at [813, 330] on button "Confirm Order" at bounding box center [827, 342] width 87 height 25
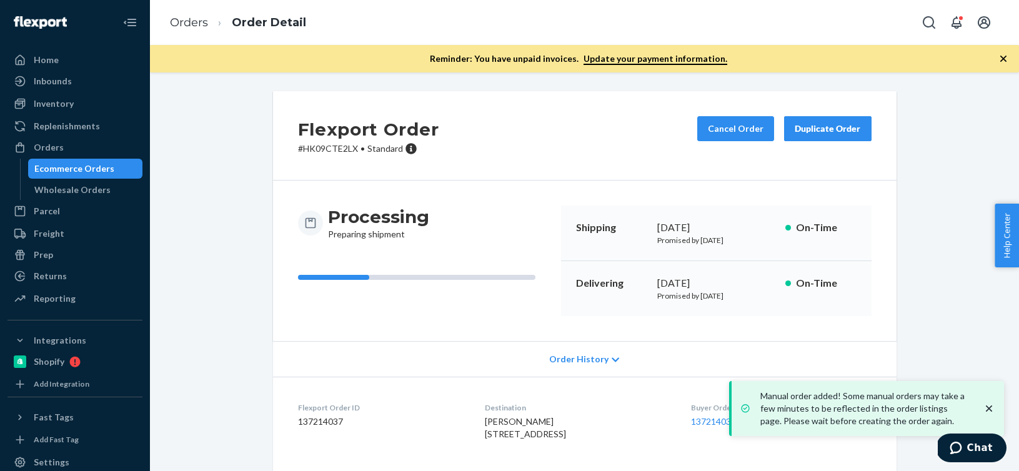
scroll to position [220, 0]
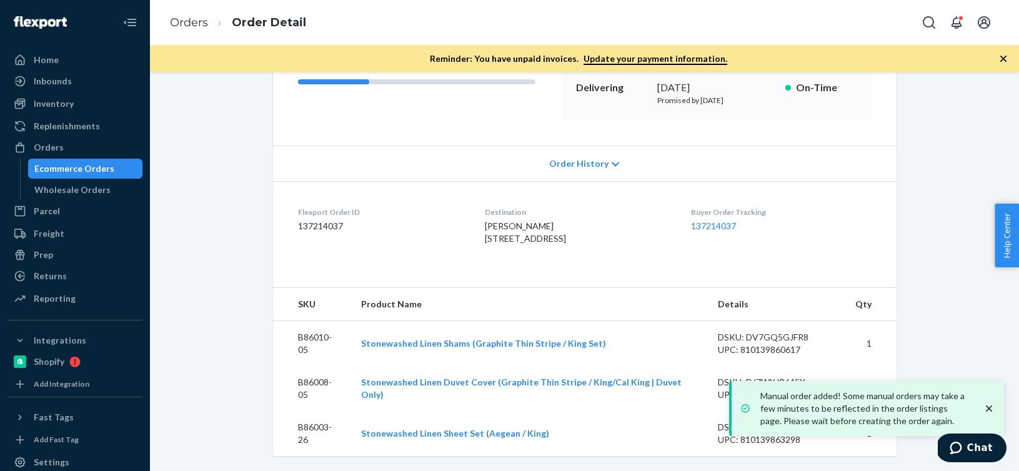
click at [331, 220] on dd "137214037" at bounding box center [381, 226] width 167 height 12
copy dd "137214037"
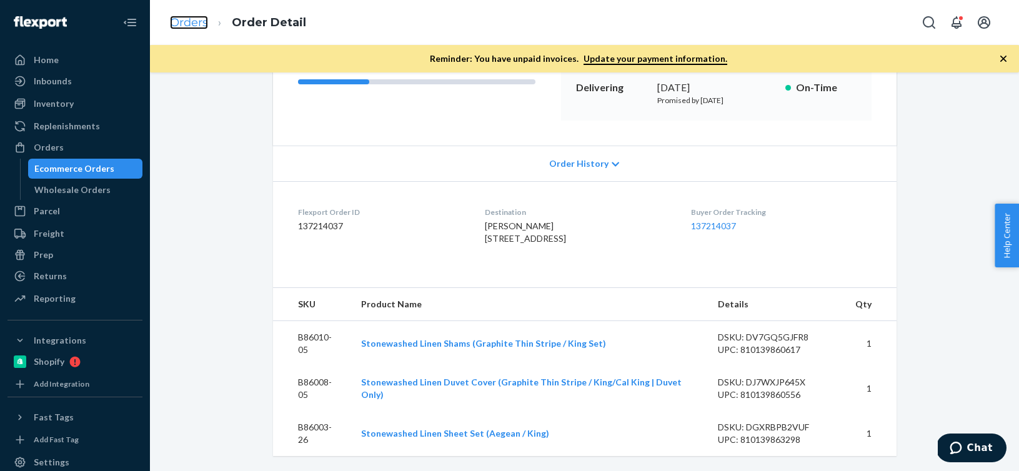
click at [190, 24] on link "Orders" at bounding box center [189, 23] width 38 height 14
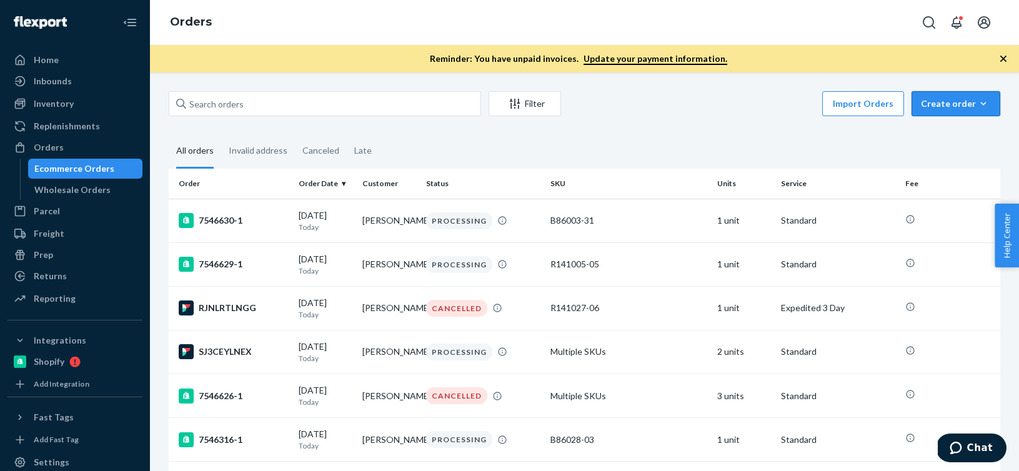
click at [986, 105] on icon "button" at bounding box center [983, 103] width 12 height 12
click at [967, 126] on button "Ecommerce order" at bounding box center [974, 134] width 120 height 27
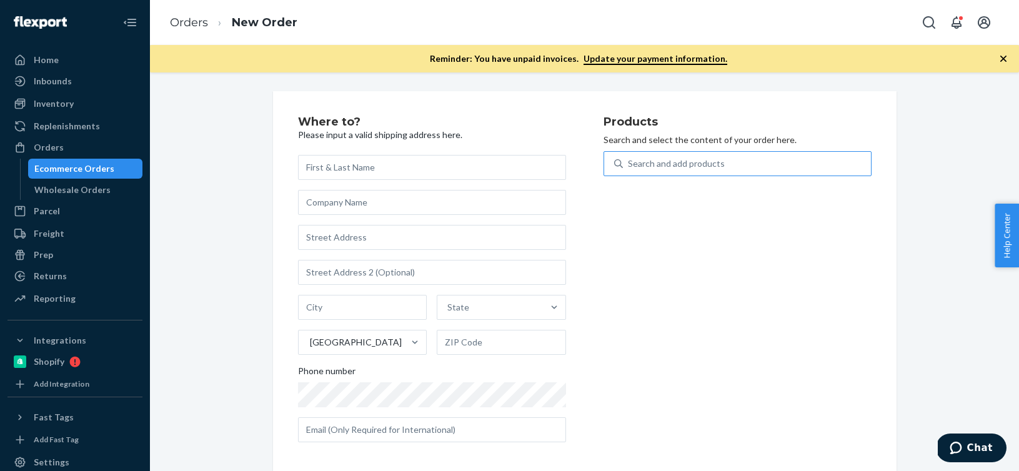
click at [800, 166] on div "Search and add products" at bounding box center [747, 163] width 248 height 22
click at [629, 166] on input "Search and add products" at bounding box center [628, 163] width 1 height 12
paste input "B86018-05"
type input "B86018-05"
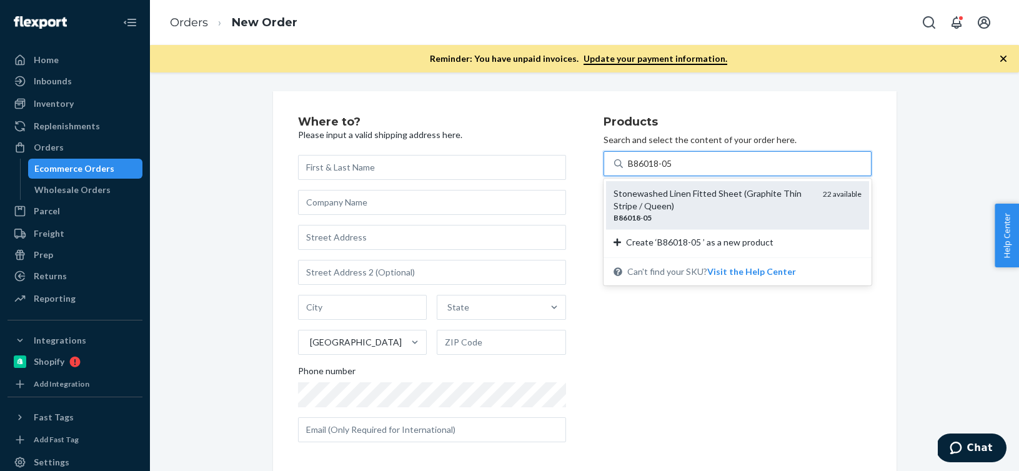
click at [682, 192] on div "Stonewashed Linen Fitted Sheet (Graphite Thin Stripe / Queen)" at bounding box center [712, 199] width 199 height 25
click at [682, 170] on input "B86018-05" at bounding box center [655, 163] width 55 height 12
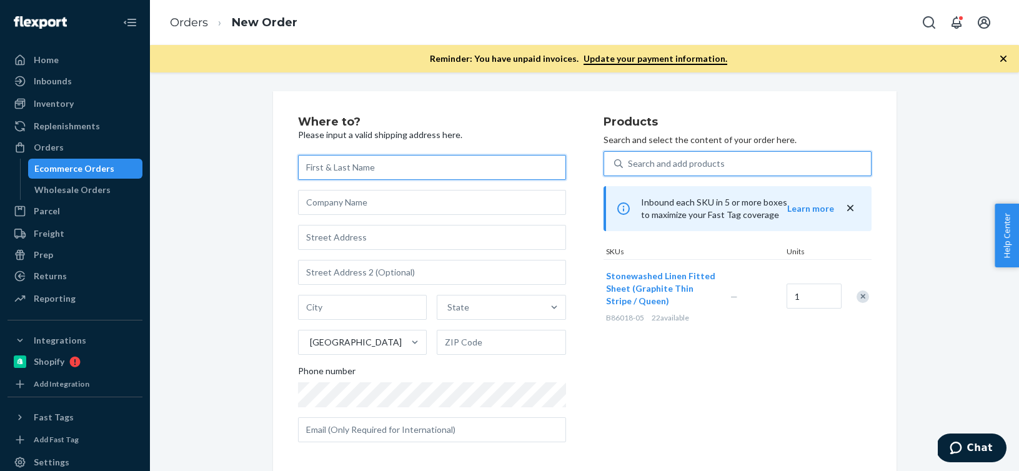
click at [319, 167] on input "text" at bounding box center [432, 167] width 268 height 25
paste input "[PERSON_NAME]"
type input "[PERSON_NAME]"
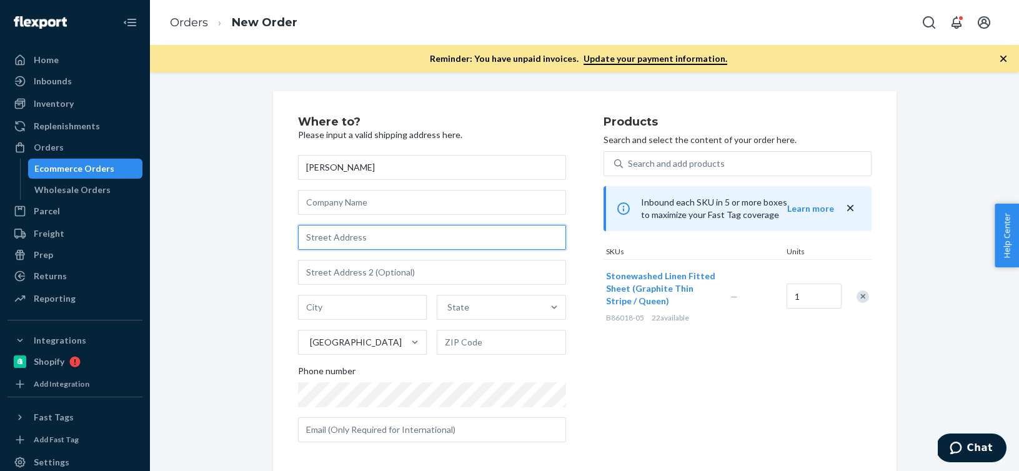
click at [348, 237] on input "text" at bounding box center [432, 237] width 268 height 25
paste input "[STREET_ADDRESS][PERSON_NAME]"
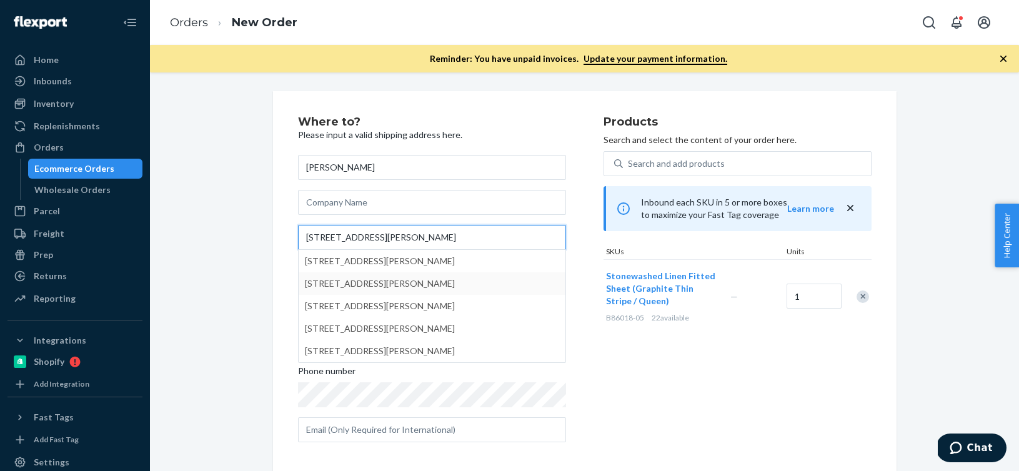
type input "[STREET_ADDRESS][PERSON_NAME]"
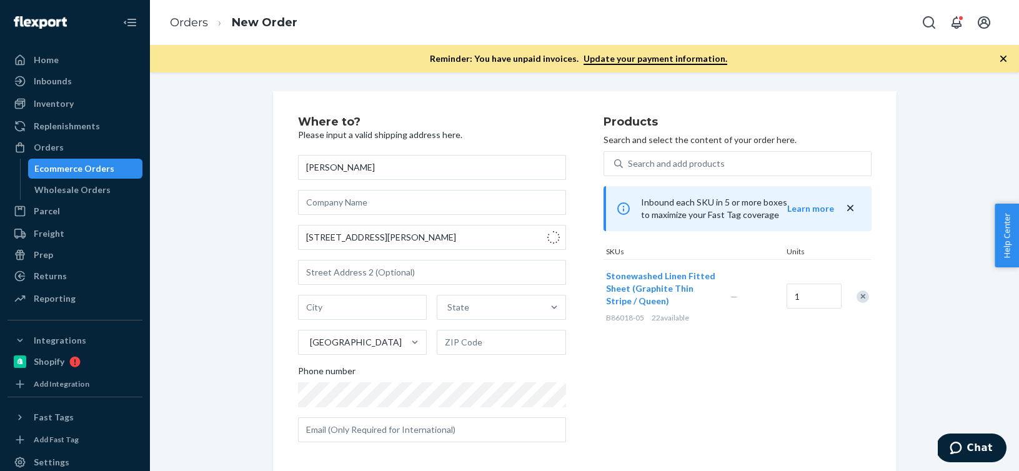
type input "[GEOGRAPHIC_DATA]"
type input "90039"
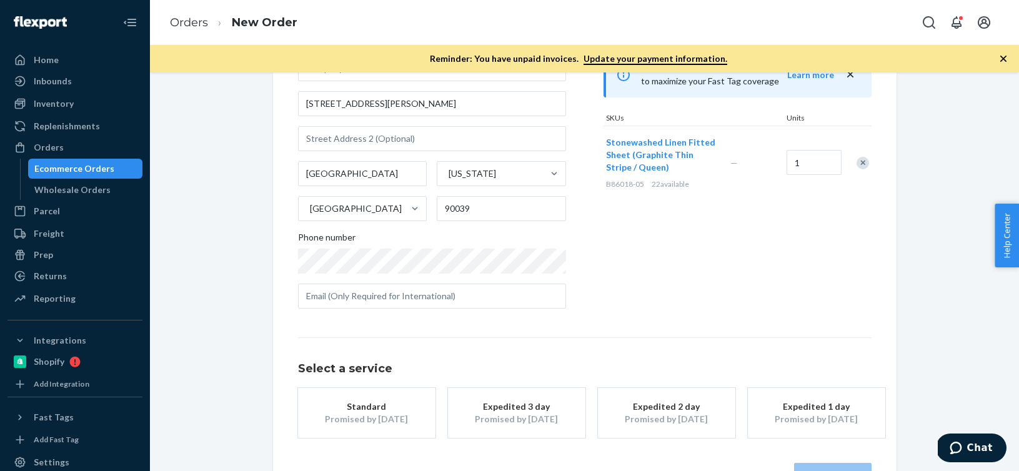
scroll to position [175, 0]
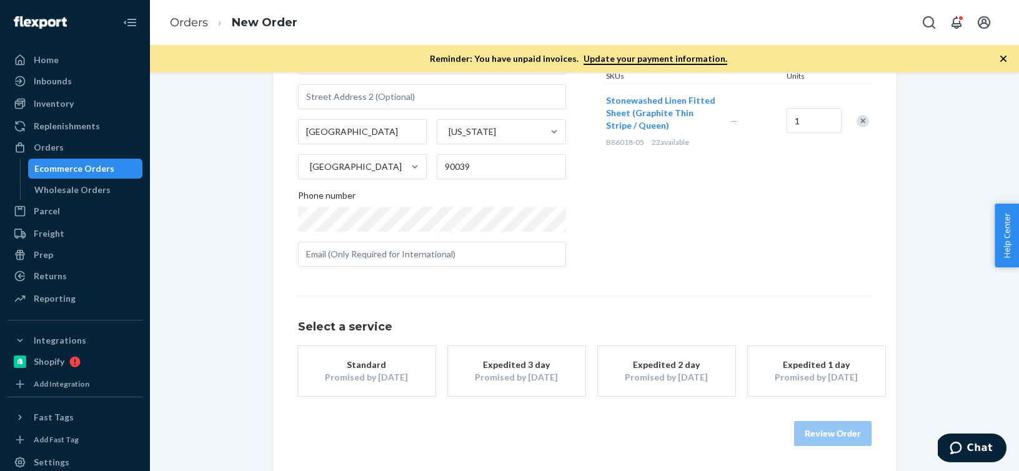
click at [382, 386] on button "Standard Promised by [DATE]" at bounding box center [366, 371] width 137 height 50
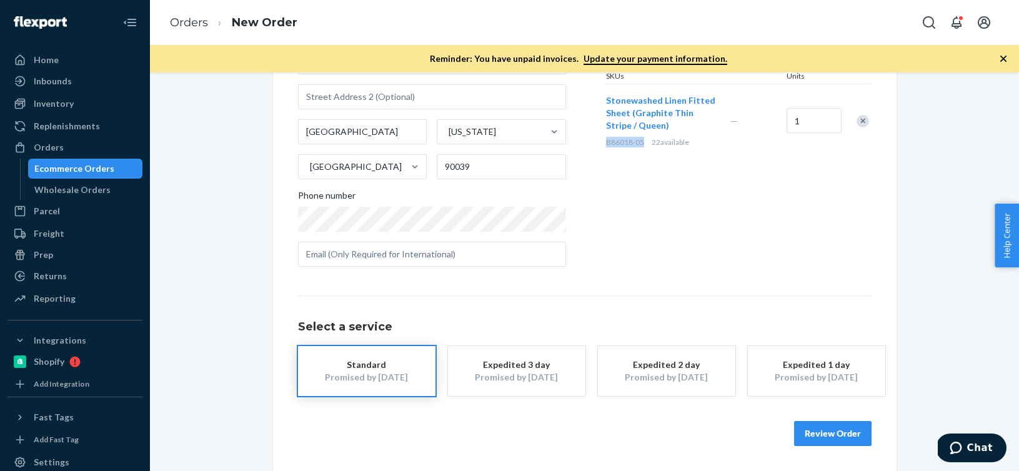
drag, startPoint x: 642, startPoint y: 146, endPoint x: 606, endPoint y: 144, distance: 35.6
click at [606, 144] on span "B86018-05" at bounding box center [625, 141] width 38 height 9
copy span "B86018-05"
click at [816, 433] on button "Review Order" at bounding box center [832, 433] width 77 height 25
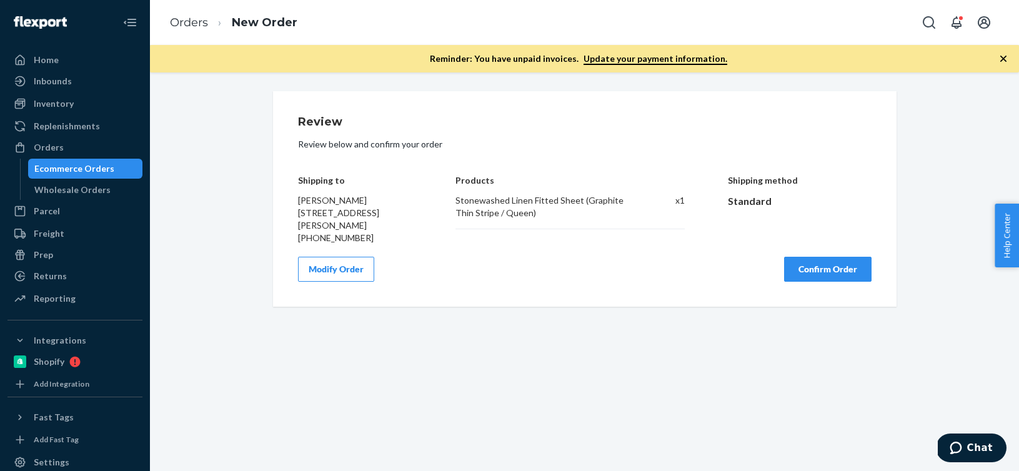
scroll to position [0, 0]
click at [821, 271] on button "Confirm Order" at bounding box center [827, 269] width 87 height 25
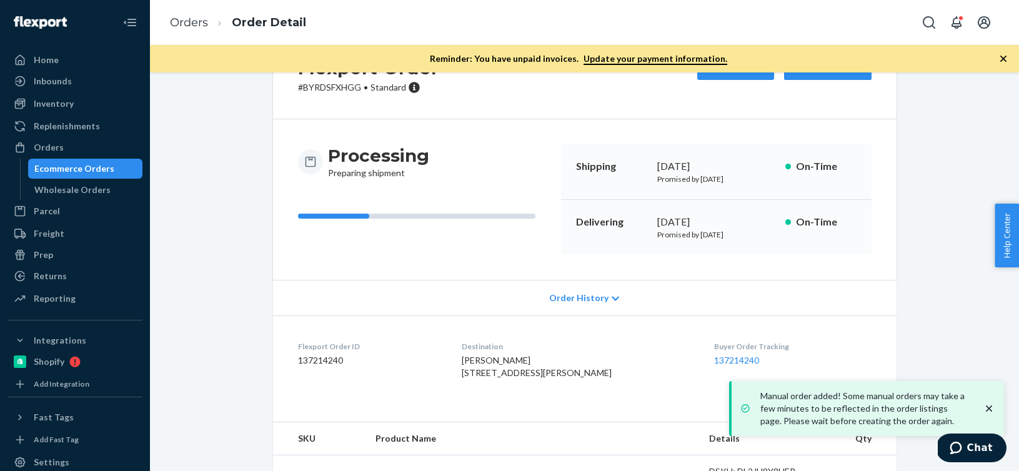
scroll to position [131, 0]
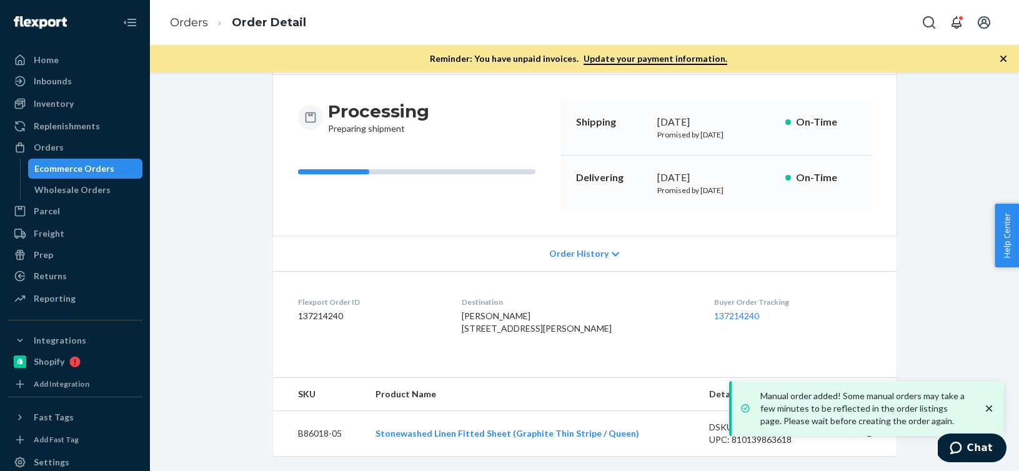
click at [325, 310] on dd "137214240" at bounding box center [370, 316] width 144 height 12
copy dd "137214240"
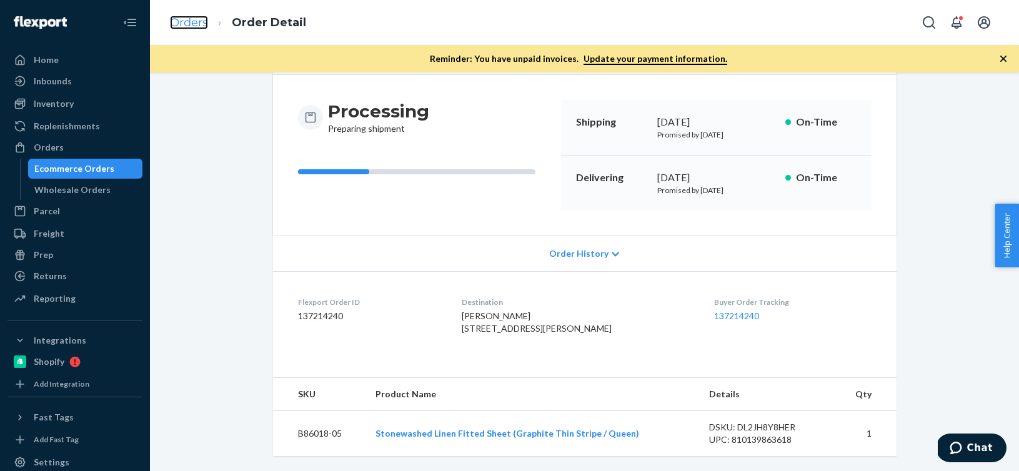
click at [180, 22] on link "Orders" at bounding box center [189, 23] width 38 height 14
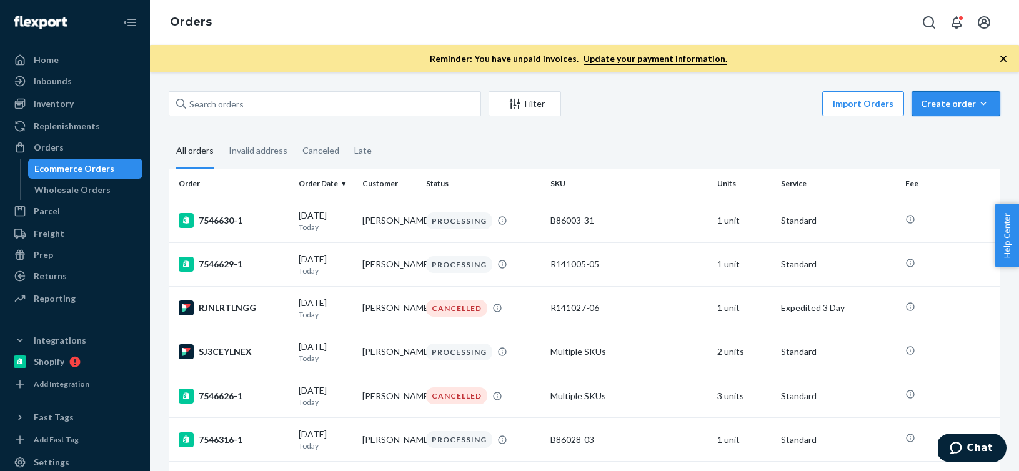
click at [981, 114] on button "Create order Ecommerce order Removal order" at bounding box center [955, 103] width 89 height 25
click at [966, 137] on span "Ecommerce order" at bounding box center [962, 133] width 77 height 9
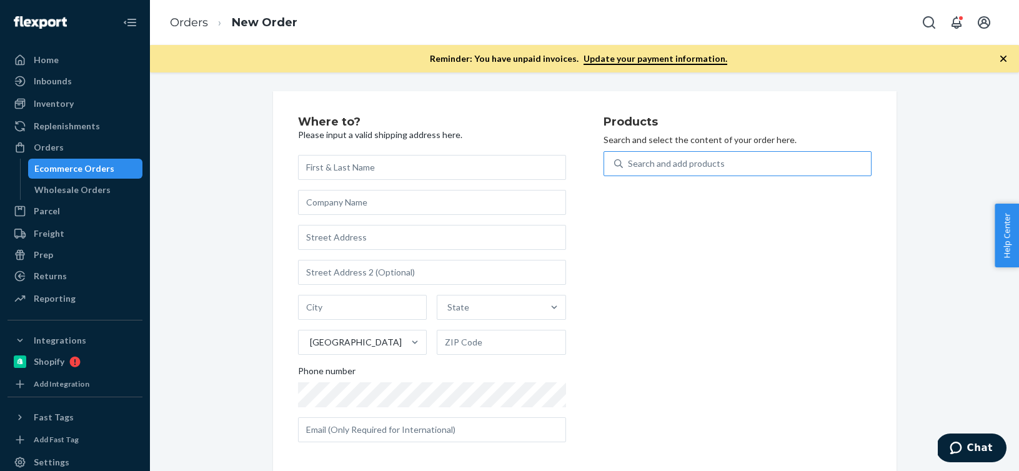
click at [815, 161] on div "Search and add products" at bounding box center [747, 163] width 248 height 22
click at [629, 161] on input "Search and add products" at bounding box center [628, 163] width 1 height 12
paste input "T58014-01"
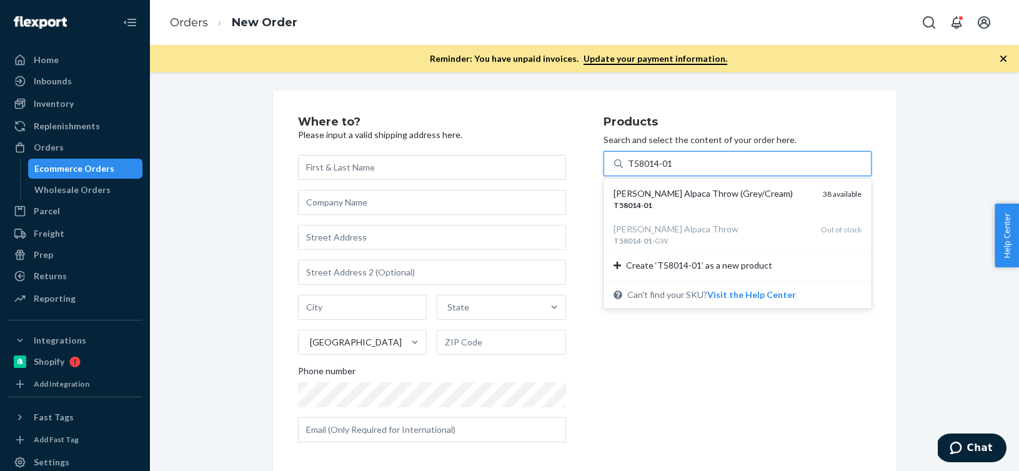
type input "T58014-01"
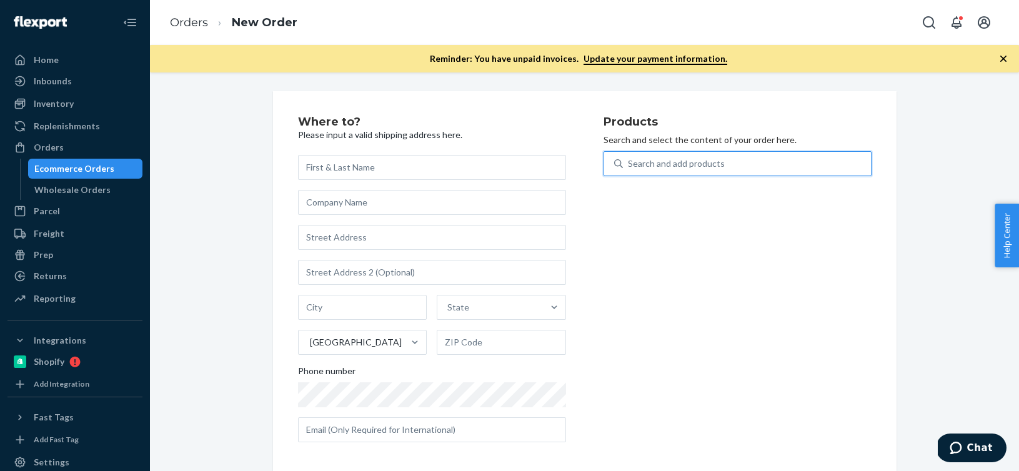
paste input "T58014-01"
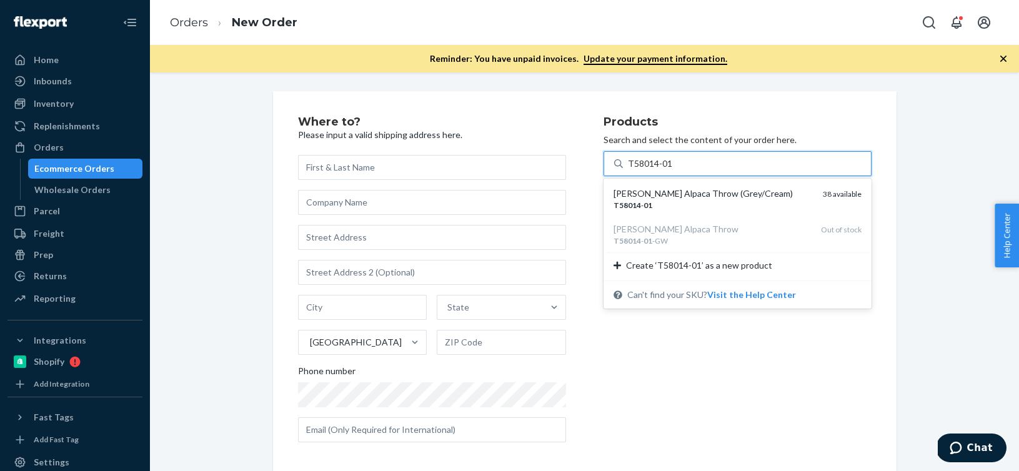
type input "T58014-01"
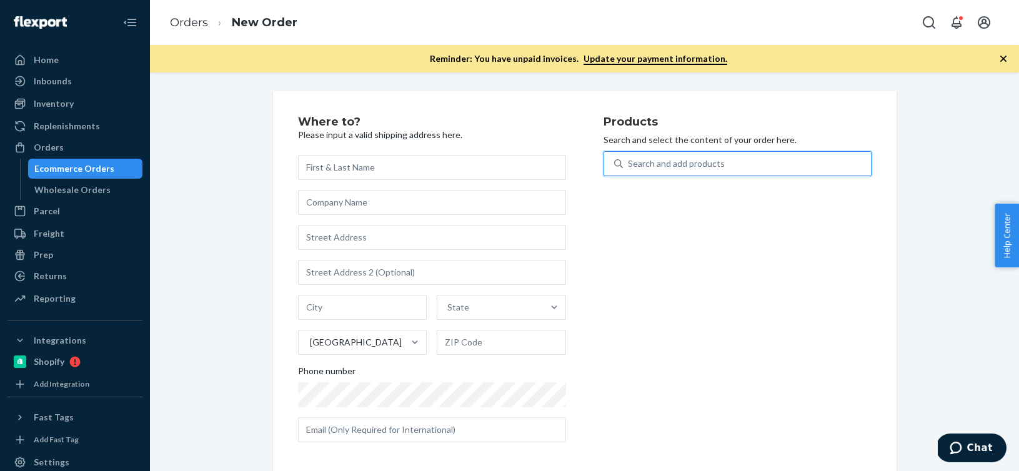
paste input "T58003-01"
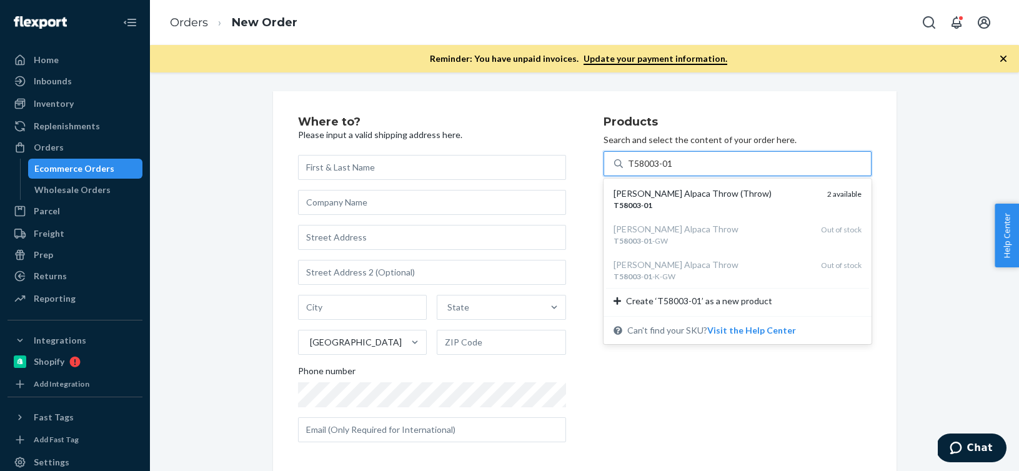
type input "T58003-01"
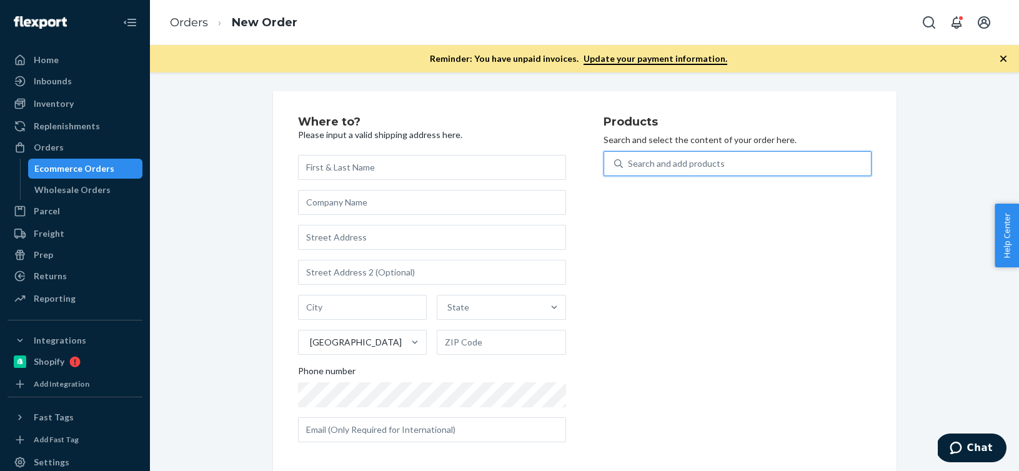
paste input "T58049-01"
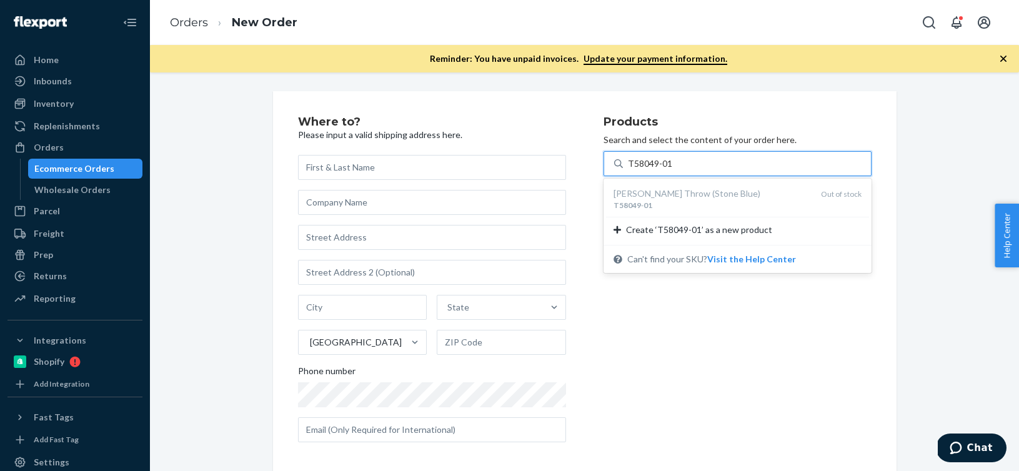
type input "T58049-01"
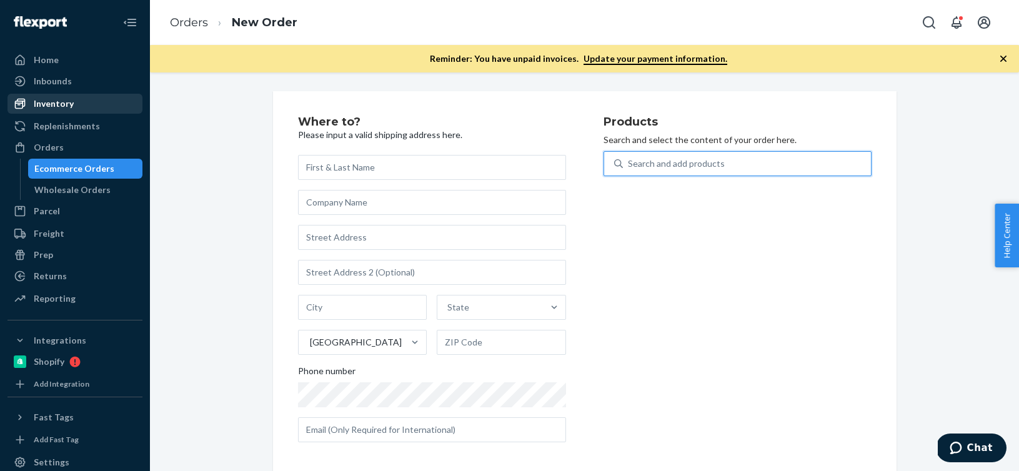
click at [79, 104] on div "Inventory" at bounding box center [75, 103] width 132 height 17
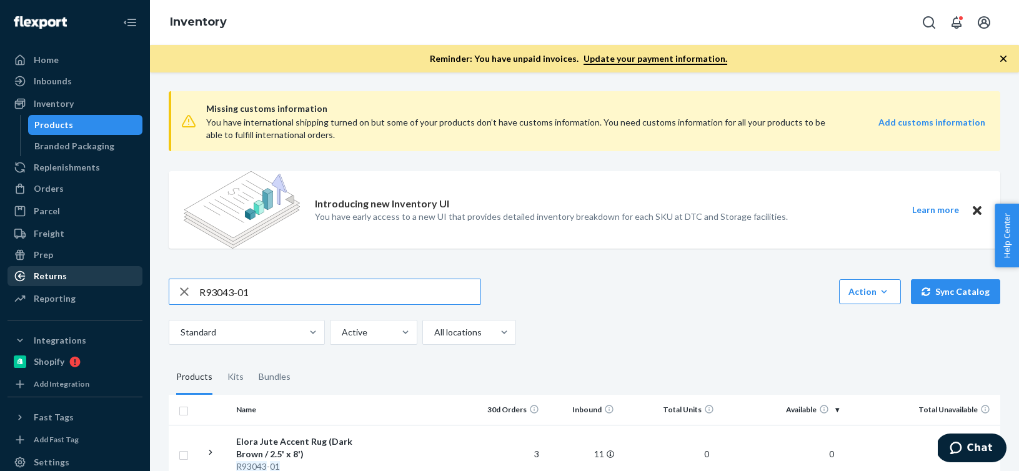
drag, startPoint x: 358, startPoint y: 294, endPoint x: 32, endPoint y: 266, distance: 326.6
click at [32, 266] on div "Home Inbounds Shipping Plans Problems Inventory Products Branded Packaging Repl…" at bounding box center [509, 235] width 1019 height 471
paste input "T58049-01"
type input "T58049-01"
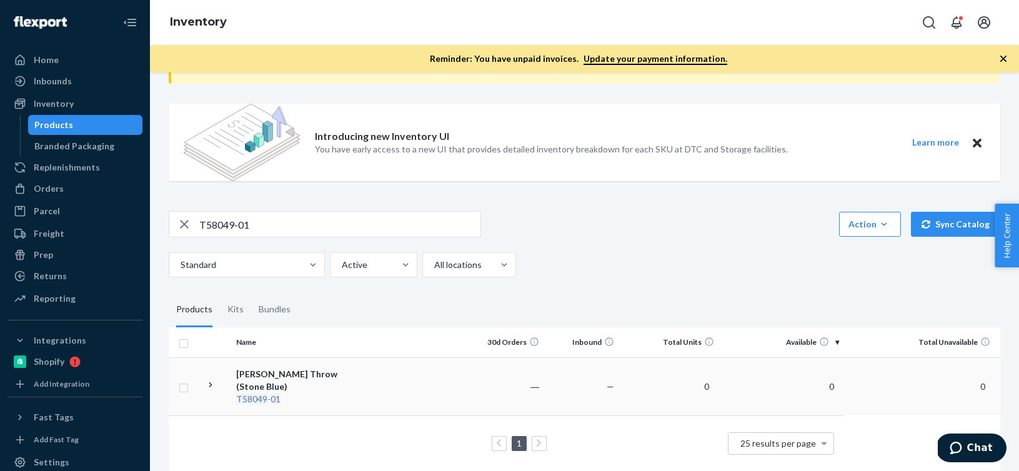
click at [264, 378] on div "[PERSON_NAME] Throw (Stone Blue)" at bounding box center [301, 380] width 131 height 25
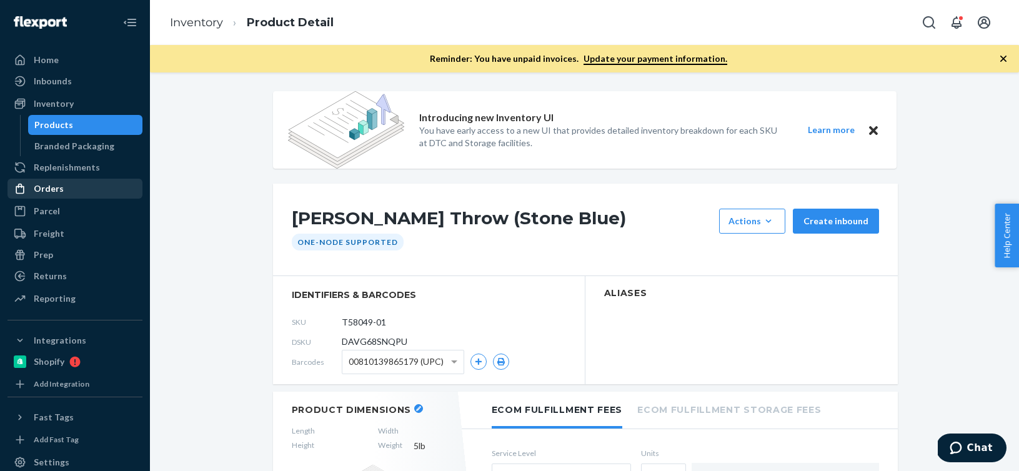
click at [49, 190] on div "Orders" at bounding box center [49, 188] width 30 height 12
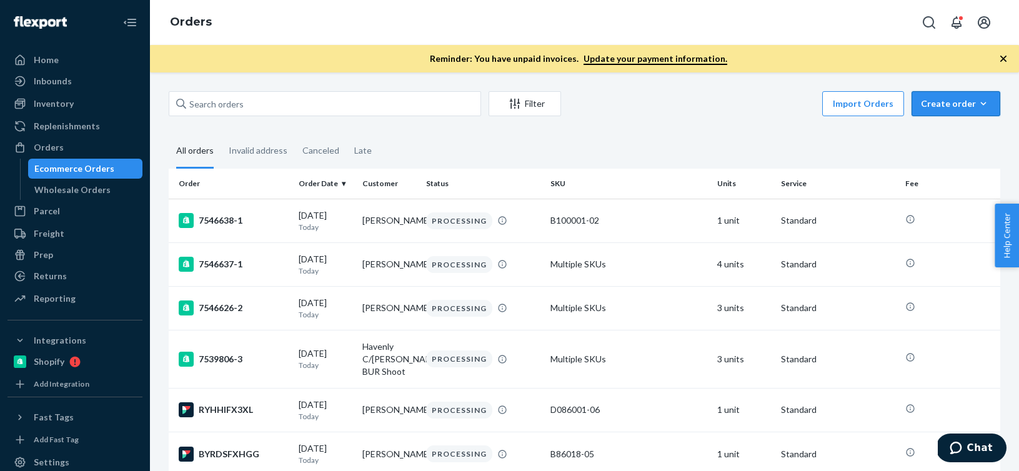
click at [978, 101] on icon "button" at bounding box center [983, 103] width 12 height 12
click at [959, 136] on span "Ecommerce order" at bounding box center [962, 133] width 77 height 9
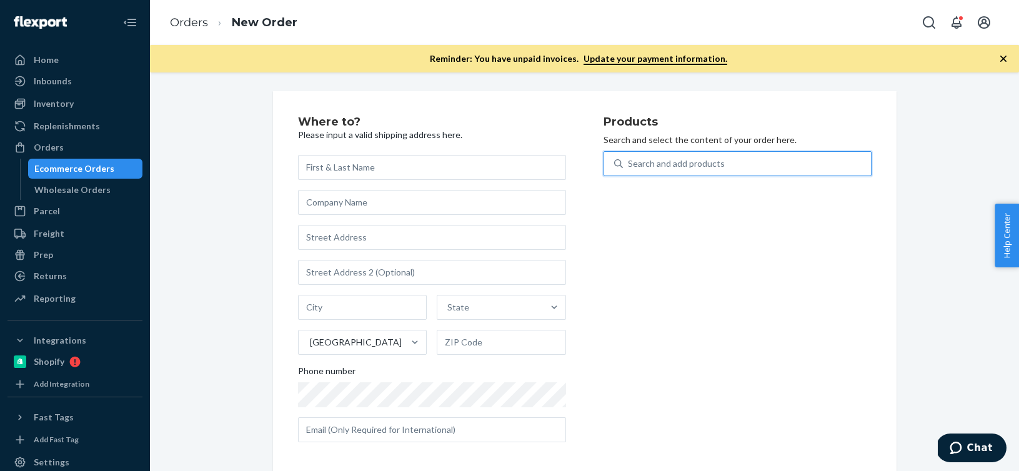
click at [833, 159] on div "Search and add products" at bounding box center [747, 163] width 248 height 22
click at [629, 159] on input "0 results available. Use Up and Down to choose options, press Enter to select t…" at bounding box center [628, 163] width 1 height 12
paste input "P126008-01"
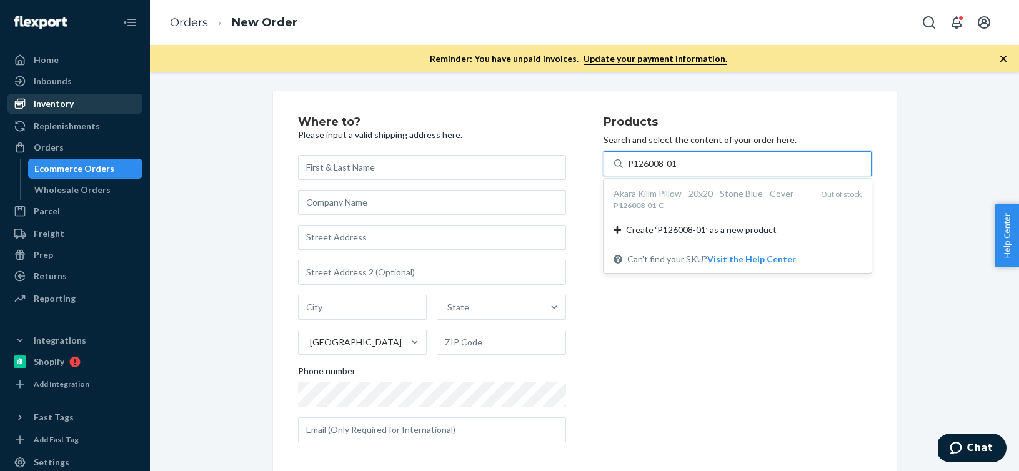
type input "P126008-01"
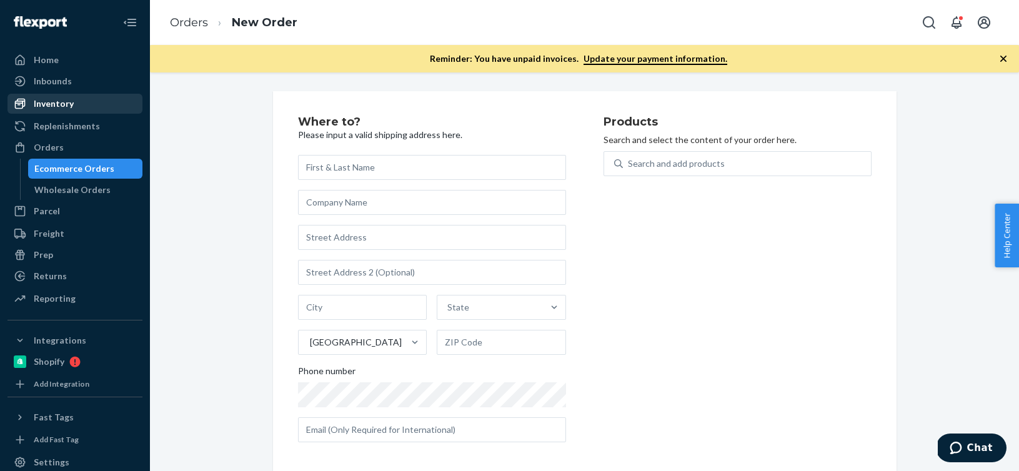
click at [61, 96] on div "Inventory" at bounding box center [75, 103] width 132 height 17
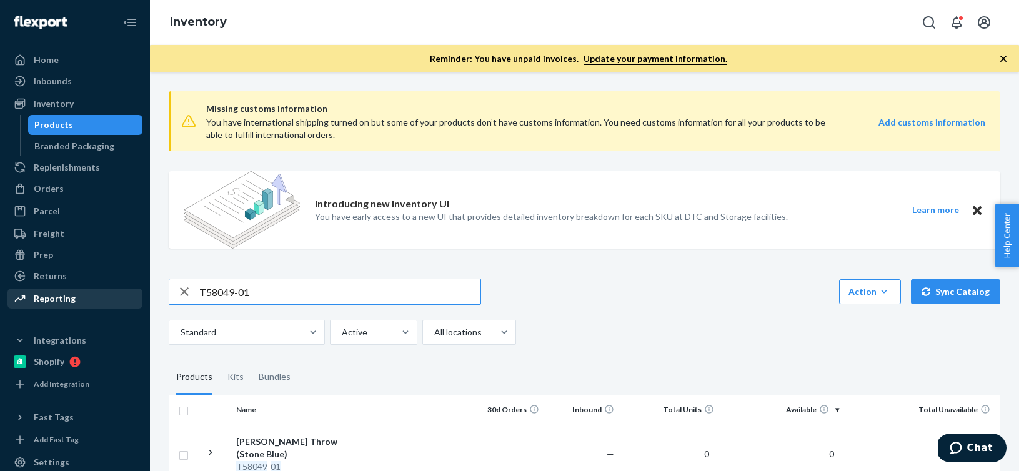
drag, startPoint x: 325, startPoint y: 289, endPoint x: 106, endPoint y: 288, distance: 219.8
click at [106, 288] on div "Home Inbounds Shipping Plans Problems Inventory Products Branded Packaging Repl…" at bounding box center [509, 235] width 1019 height 471
type input "P126008-01"
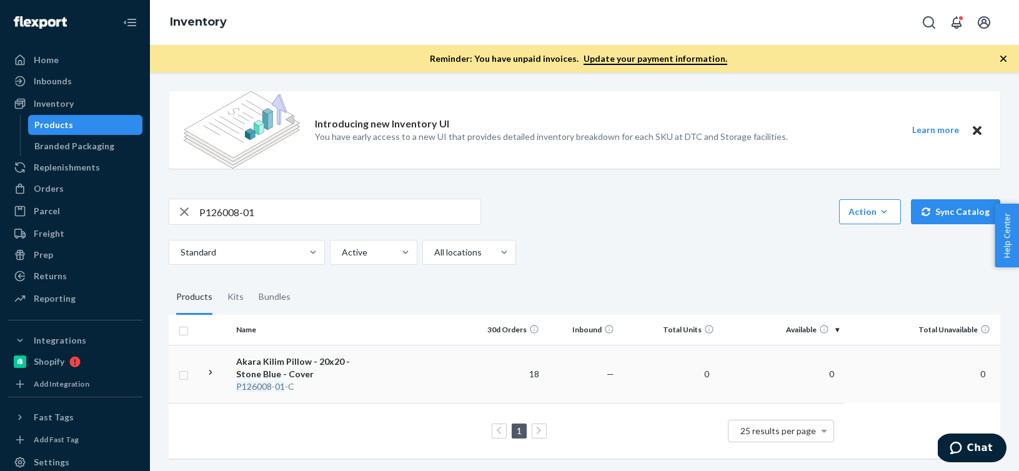
click at [370, 357] on td "[PERSON_NAME] - 20x20 - Stone Blue - Cover P126008 - 01 -C" at bounding box center [301, 374] width 141 height 58
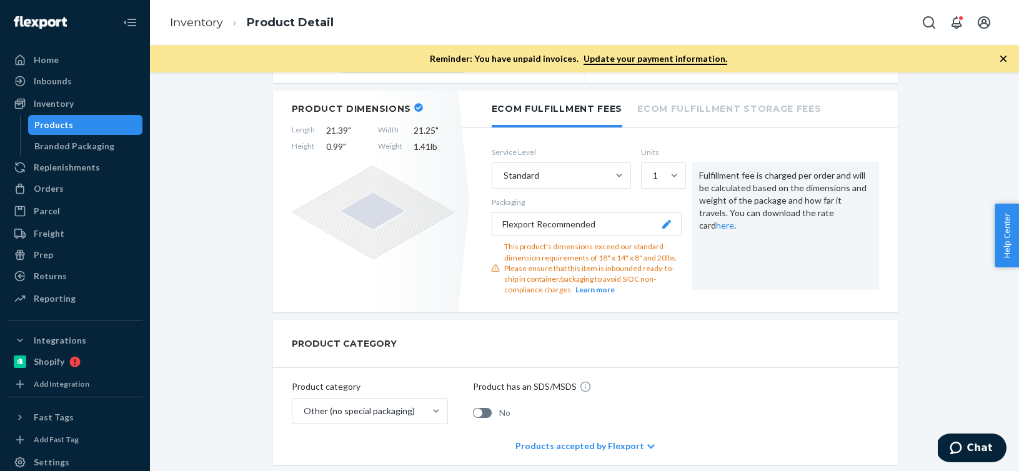
scroll to position [129, 0]
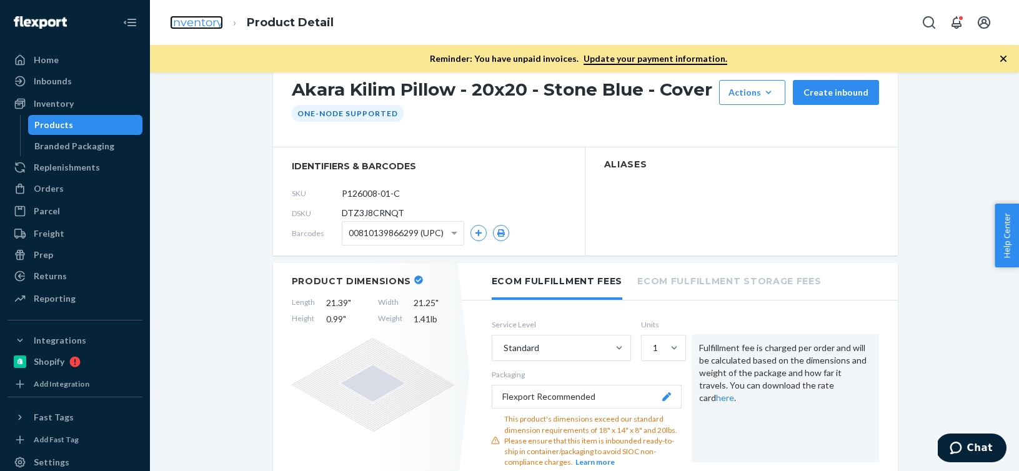
click at [218, 25] on link "Inventory" at bounding box center [196, 23] width 53 height 14
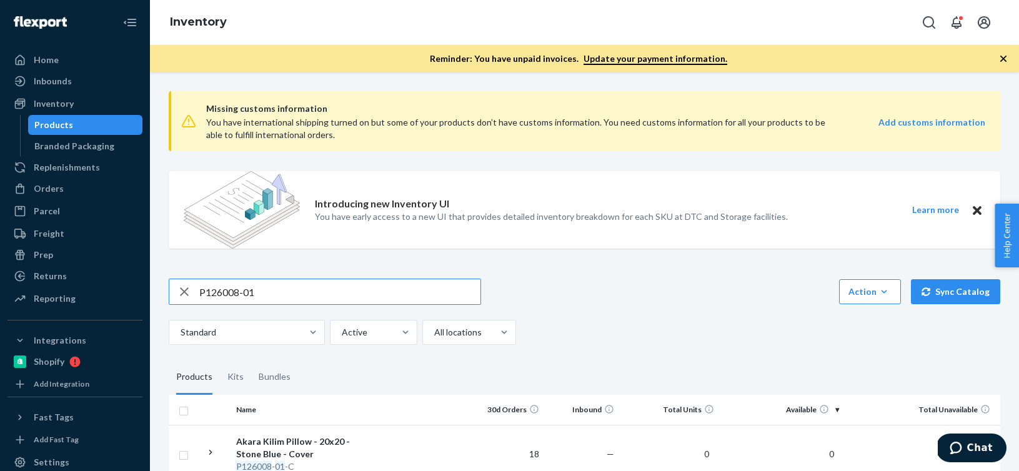
scroll to position [80, 0]
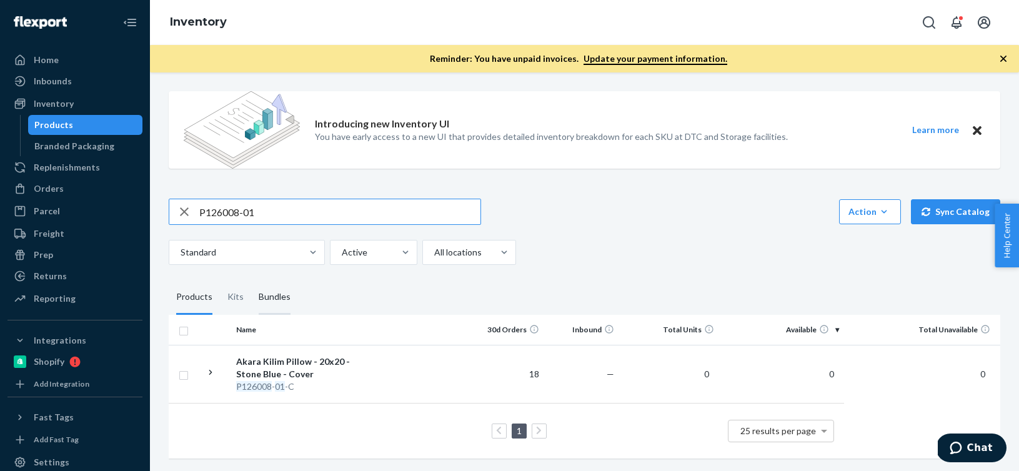
click at [272, 294] on div "Bundles" at bounding box center [275, 297] width 32 height 35
click at [251, 280] on input "Bundles" at bounding box center [251, 280] width 0 height 0
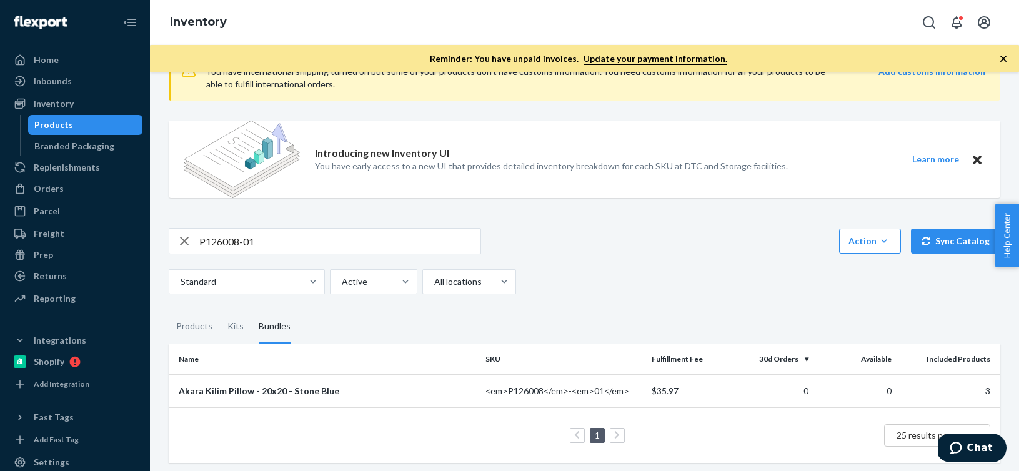
scroll to position [55, 0]
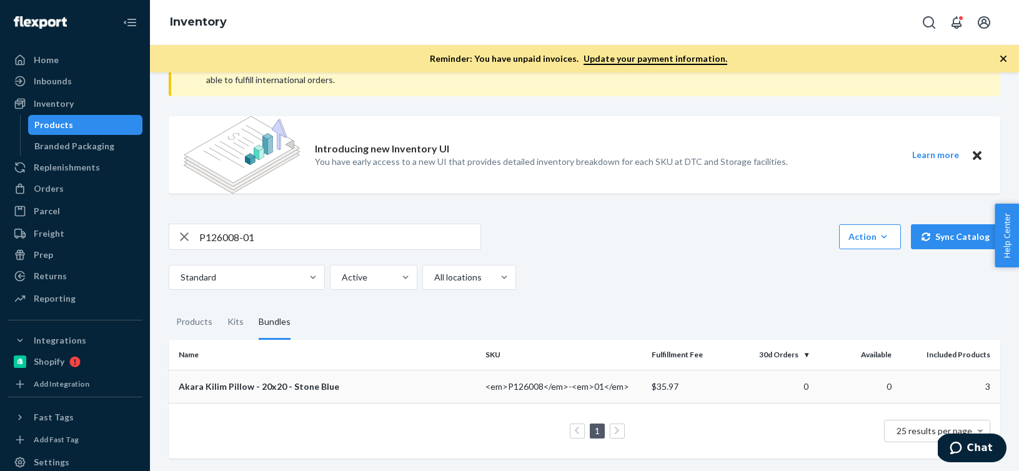
click at [285, 396] on td "Akara Kilim Pillow - 20x20 - Stone Blue" at bounding box center [325, 386] width 312 height 33
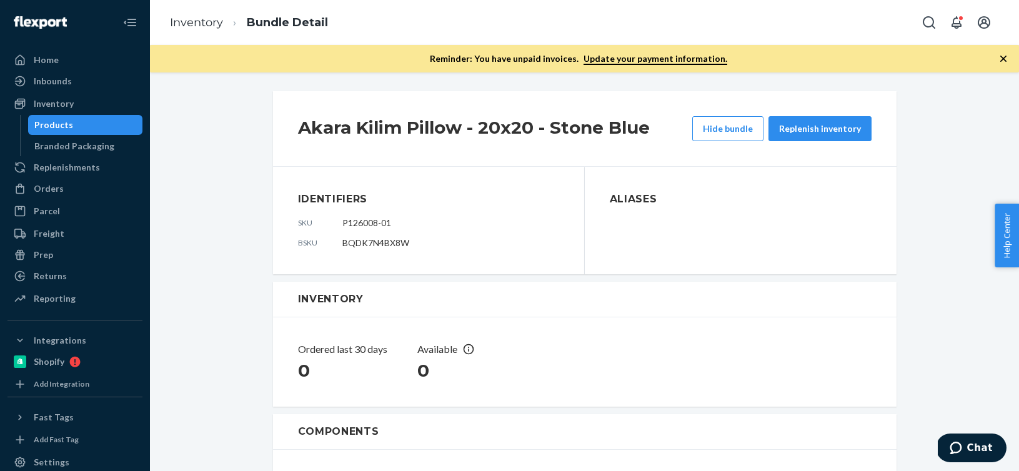
scroll to position [265, 0]
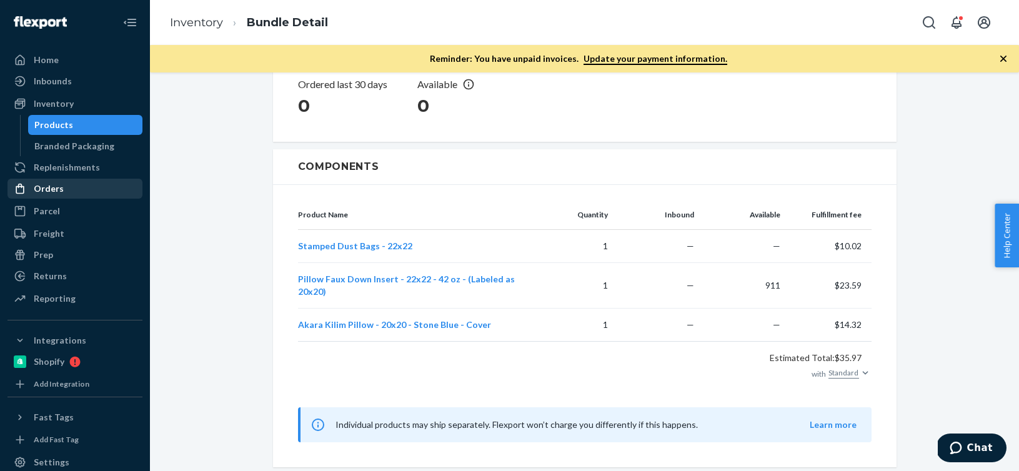
click at [83, 194] on div "Orders" at bounding box center [75, 188] width 132 height 17
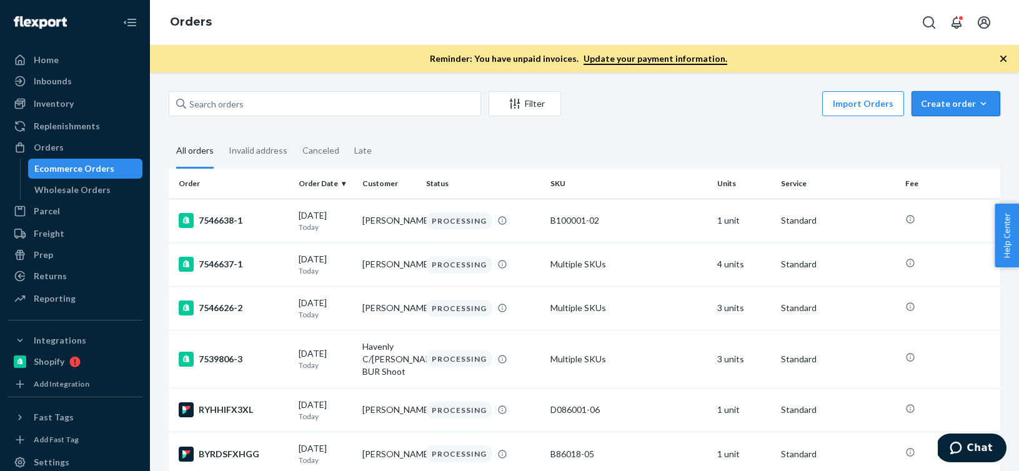
click at [977, 106] on icon "button" at bounding box center [983, 103] width 12 height 12
click at [953, 149] on button "Removal order" at bounding box center [974, 160] width 120 height 27
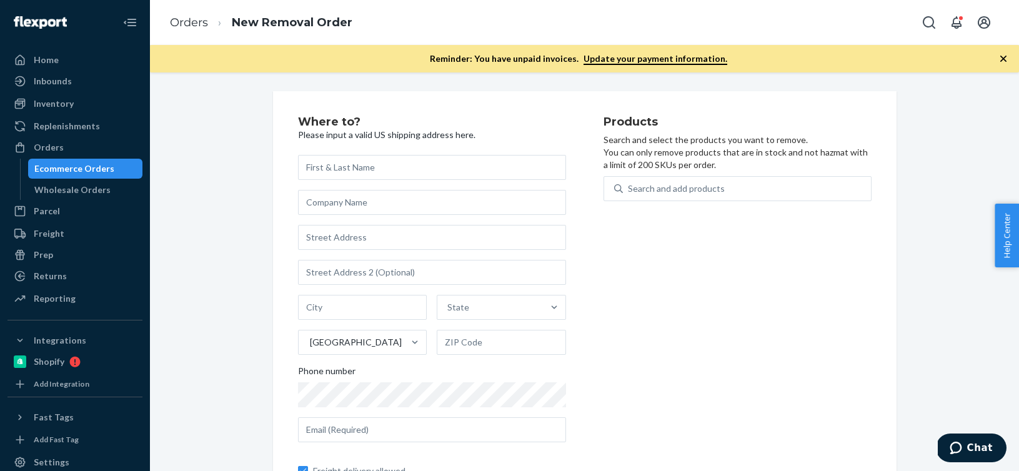
click at [1001, 56] on icon "button" at bounding box center [1003, 59] width 6 height 6
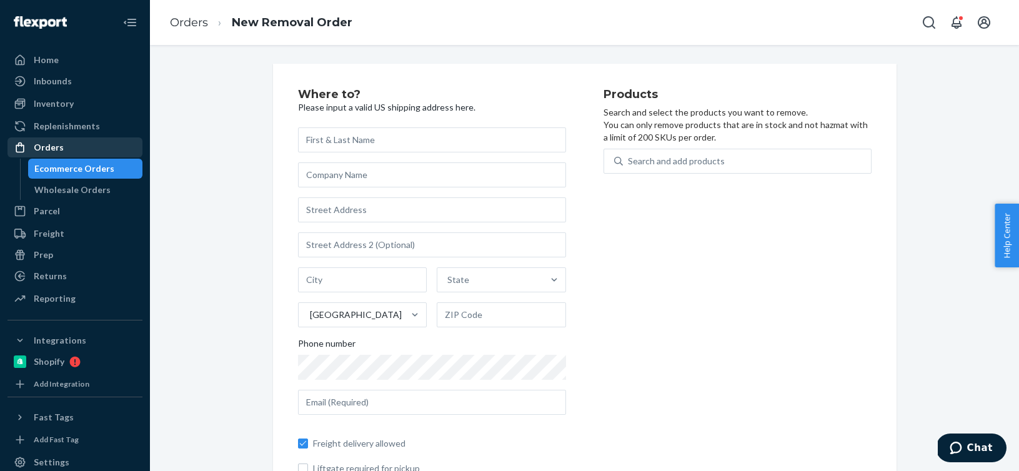
click at [102, 148] on div "Orders" at bounding box center [75, 147] width 132 height 17
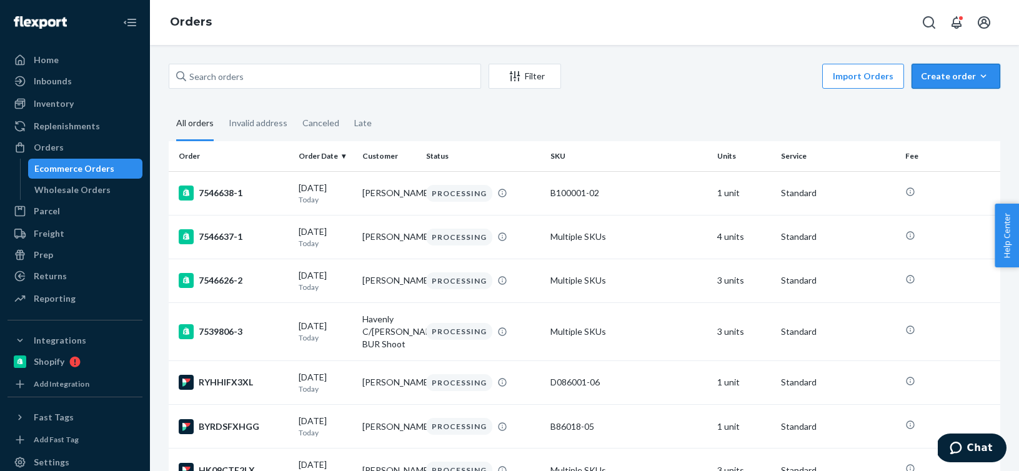
click at [975, 84] on button "Create order Ecommerce order Removal order" at bounding box center [955, 76] width 89 height 25
click at [966, 109] on span "Ecommerce order" at bounding box center [962, 106] width 77 height 9
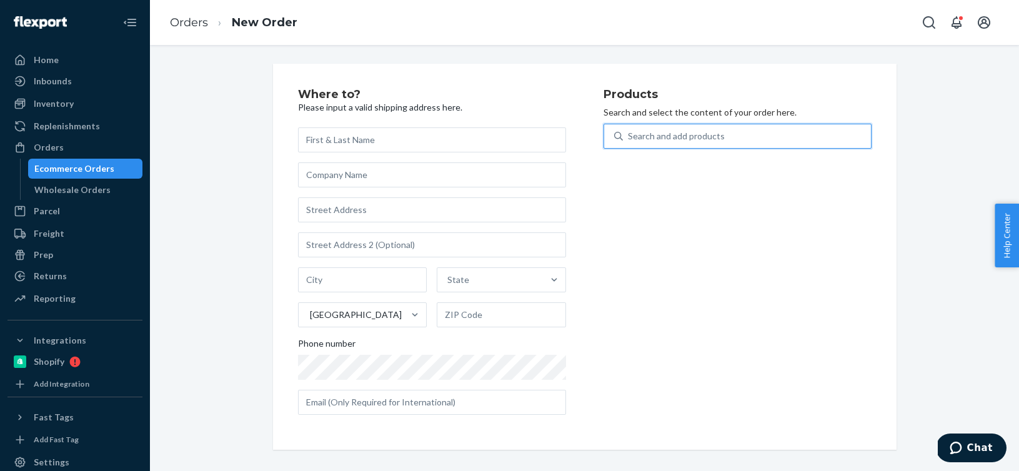
click at [840, 127] on div "Search and add products" at bounding box center [747, 136] width 248 height 22
click at [629, 130] on input "0 results available. Use Up and Down to choose options, press Enter to select t…" at bounding box center [628, 136] width 1 height 12
paste input "D119020-01"
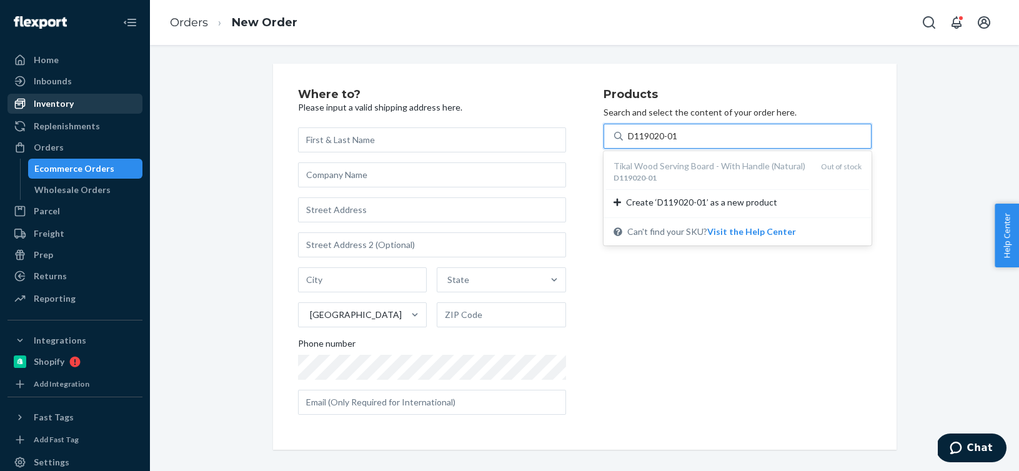
type input "D119020-01"
click at [94, 109] on div "Inventory" at bounding box center [75, 103] width 132 height 17
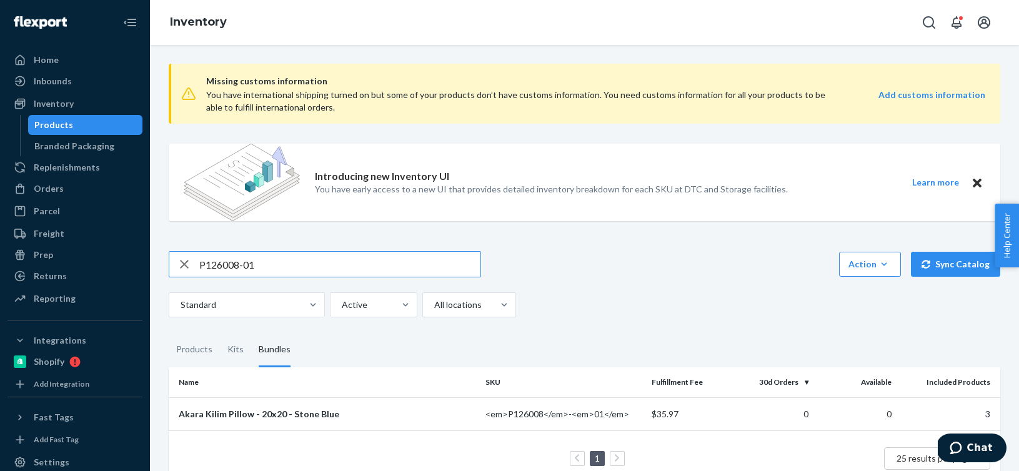
click at [407, 257] on input "P126008-01" at bounding box center [339, 264] width 281 height 25
drag, startPoint x: 294, startPoint y: 262, endPoint x: 86, endPoint y: 263, distance: 208.0
click at [86, 263] on div "Home Inbounds Shipping Plans Problems Inventory Products Branded Packaging Repl…" at bounding box center [509, 235] width 1019 height 471
type input "D119020-01"
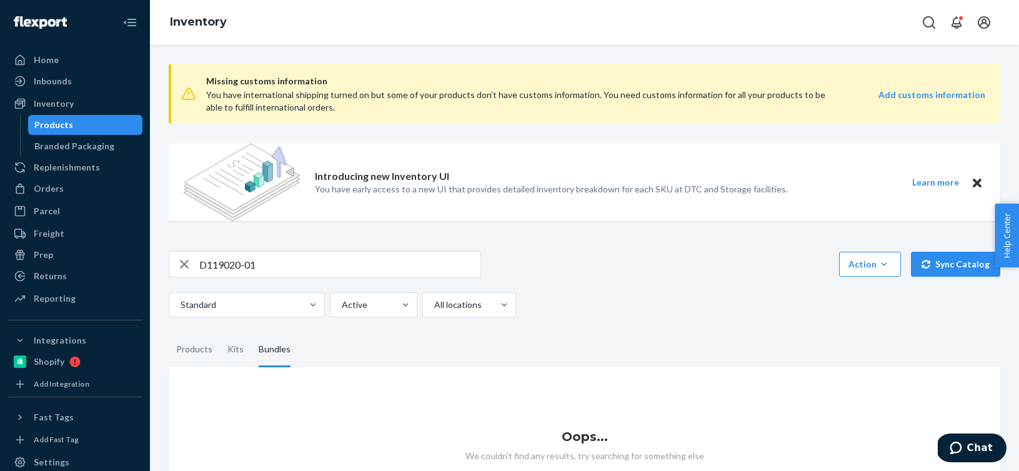
scroll to position [60, 0]
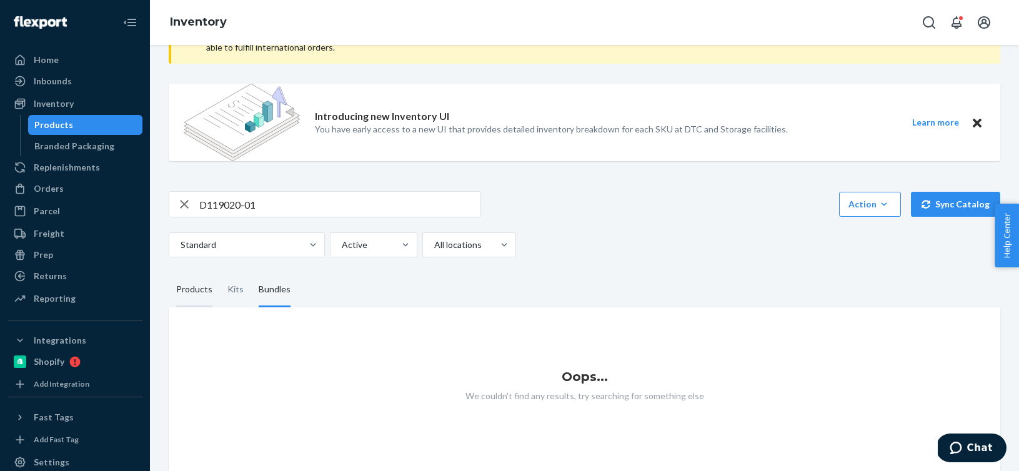
click at [186, 286] on div "Products" at bounding box center [194, 289] width 36 height 35
click at [169, 272] on input "Products" at bounding box center [169, 272] width 0 height 0
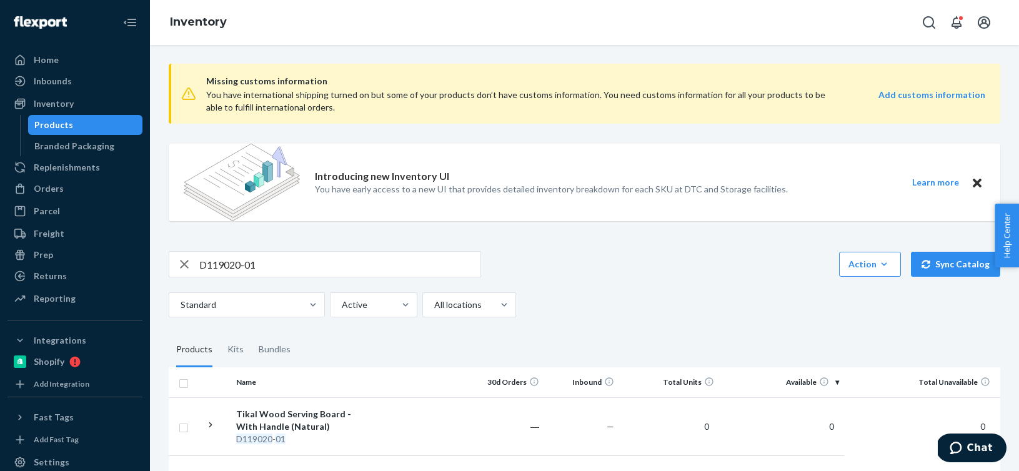
scroll to position [52, 0]
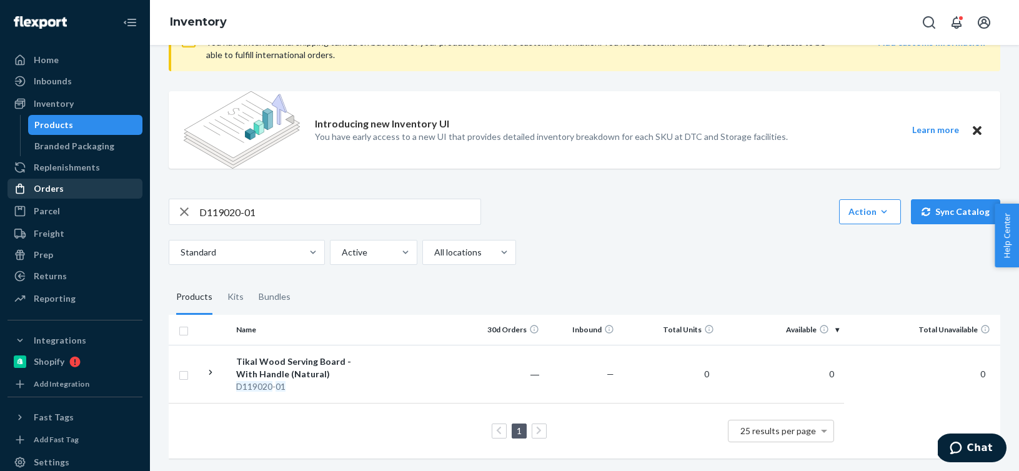
click at [57, 186] on div "Orders" at bounding box center [49, 188] width 30 height 12
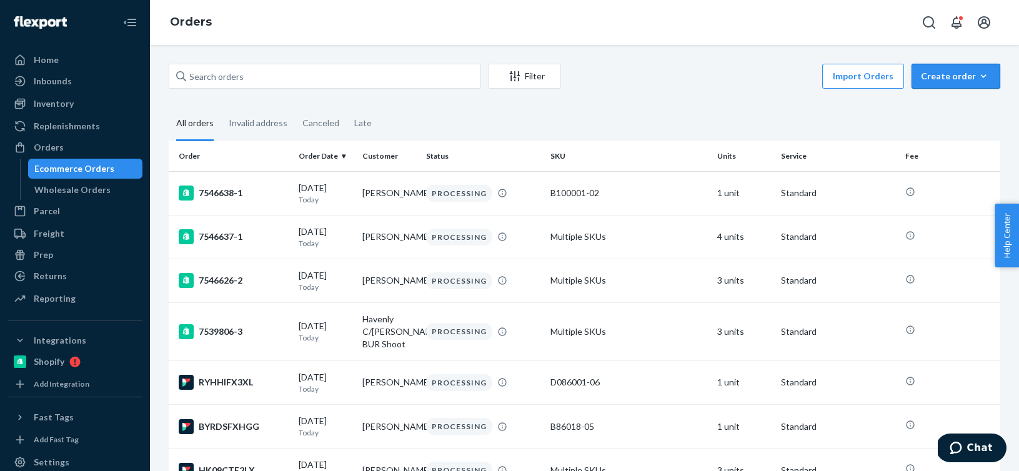
click at [991, 77] on button "Create order Ecommerce order Removal order" at bounding box center [955, 76] width 89 height 25
click at [973, 102] on span "Ecommerce order" at bounding box center [962, 106] width 77 height 9
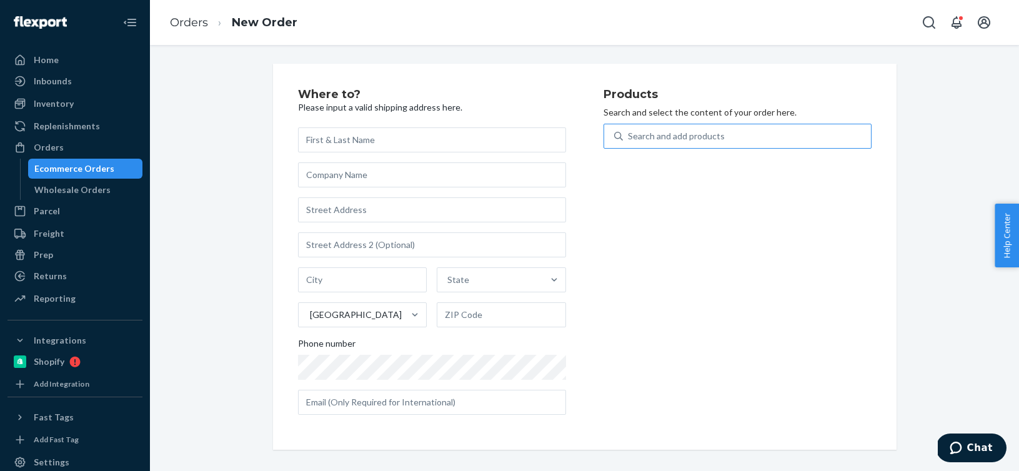
click at [848, 130] on div "Search and add products" at bounding box center [747, 136] width 248 height 22
click at [629, 130] on input "Search and add products" at bounding box center [628, 136] width 1 height 12
paste input "R141001-07"
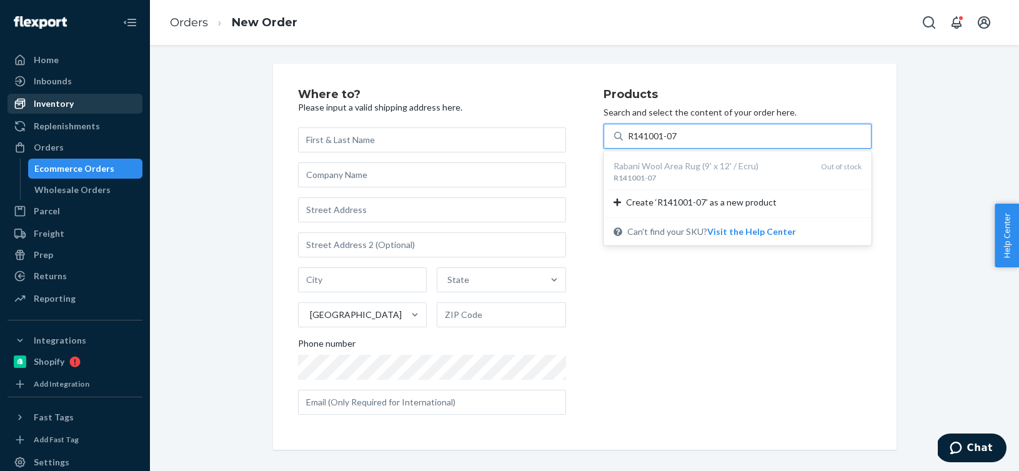
type input "R141001-07"
click at [71, 106] on div "Inventory" at bounding box center [54, 103] width 40 height 12
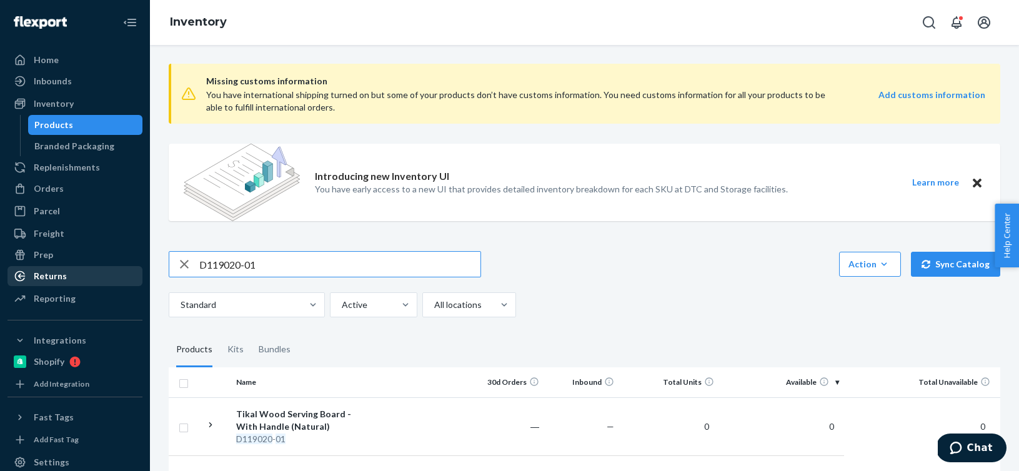
drag, startPoint x: 326, startPoint y: 270, endPoint x: 40, endPoint y: 270, distance: 286.0
click at [40, 270] on div "Home Inbounds Shipping Plans Problems Inventory Products Branded Packaging Repl…" at bounding box center [509, 235] width 1019 height 471
drag, startPoint x: 264, startPoint y: 267, endPoint x: 116, endPoint y: 243, distance: 150.0
click at [116, 243] on div "Home Inbounds Shipping Plans Problems Inventory Products Branded Packaging Repl…" at bounding box center [509, 235] width 1019 height 471
type input "R141001-07"
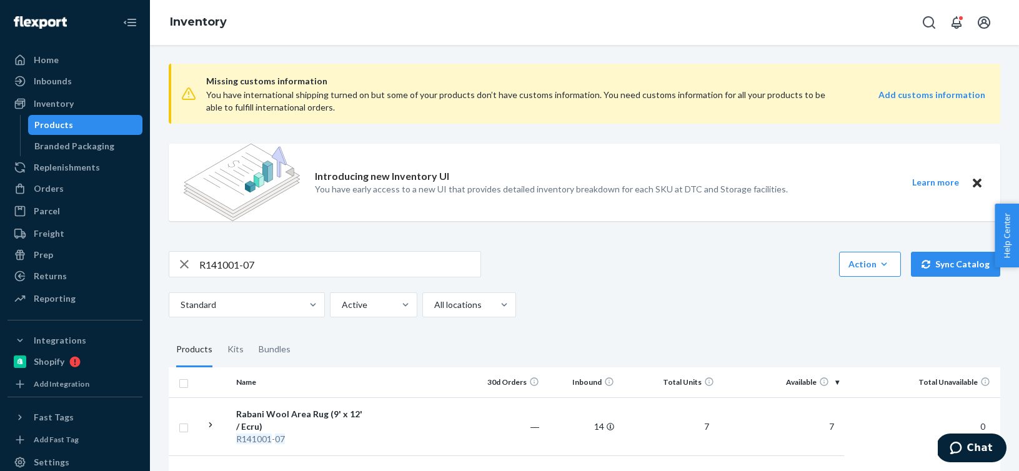
scroll to position [52, 0]
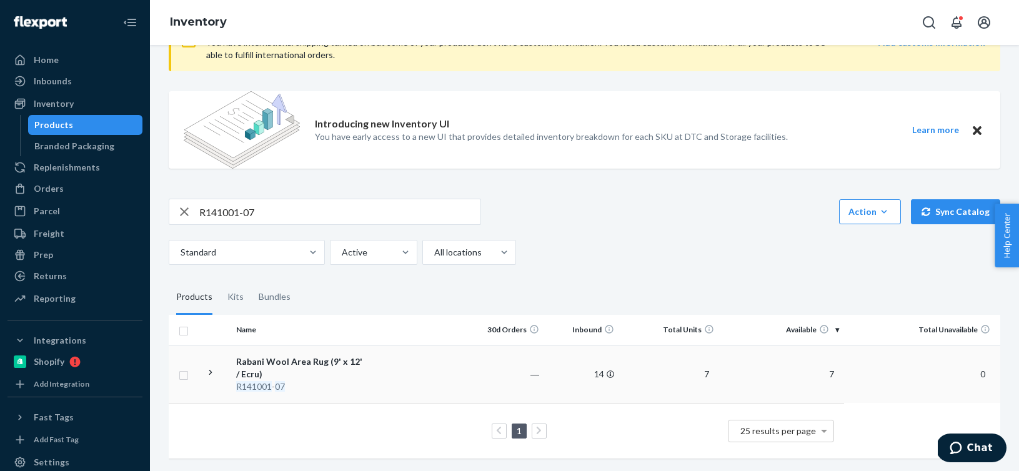
click at [447, 365] on td at bounding box center [420, 374] width 97 height 58
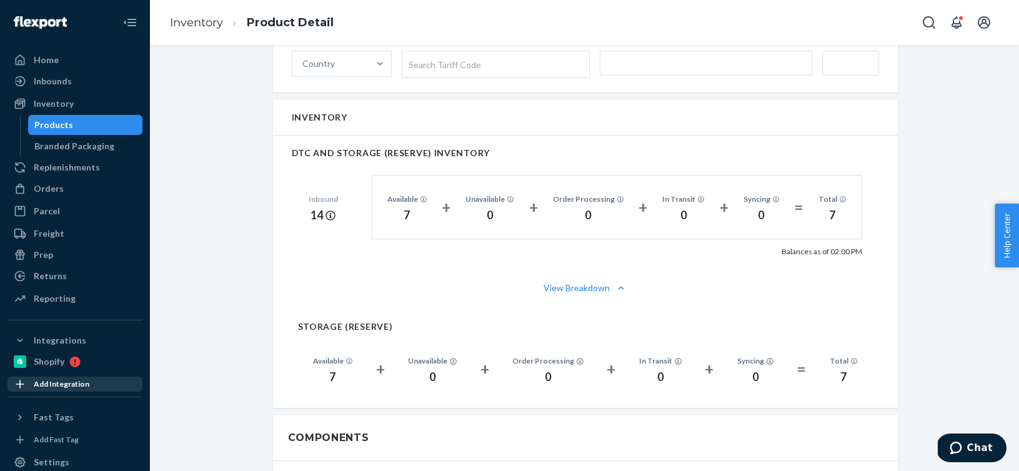
scroll to position [733, 0]
click at [99, 106] on div "Inventory" at bounding box center [75, 103] width 132 height 17
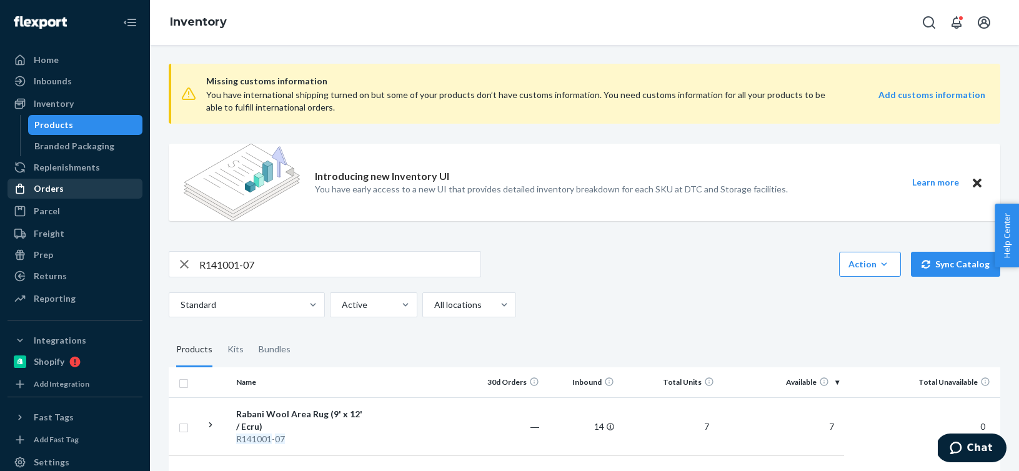
click at [95, 179] on link "Orders" at bounding box center [74, 189] width 135 height 20
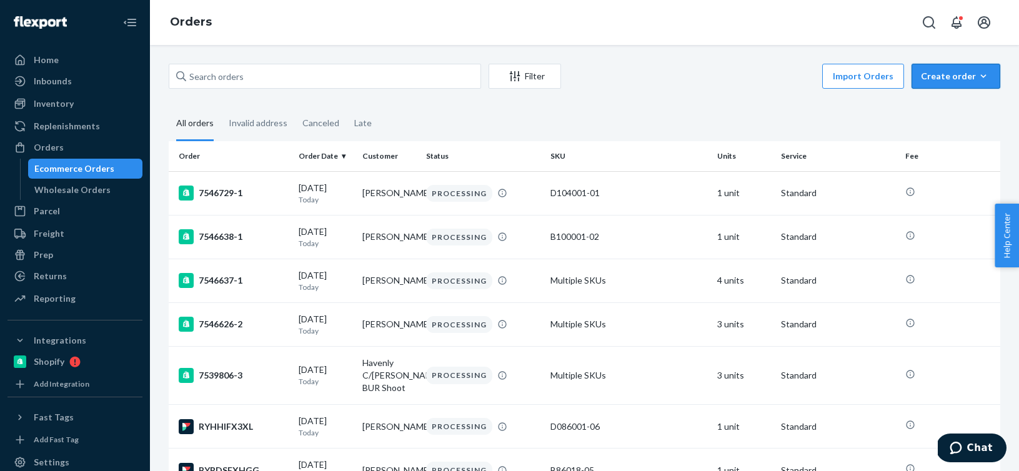
click at [984, 84] on button "Create order Ecommerce order Removal order" at bounding box center [955, 76] width 89 height 25
click at [951, 109] on span "Ecommerce order" at bounding box center [962, 106] width 77 height 9
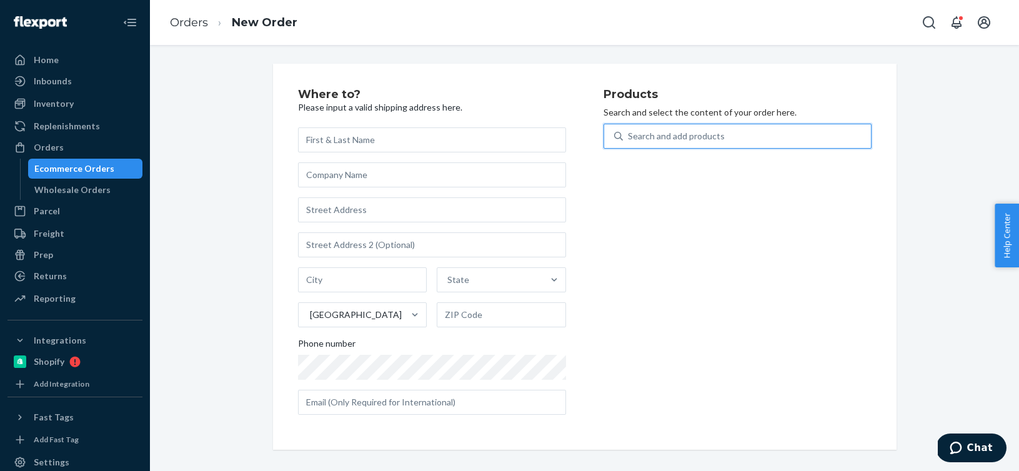
click at [829, 133] on div "Search and add products" at bounding box center [747, 136] width 248 height 22
click at [629, 133] on input "0 results available. Use Up and Down to choose options, press Enter to select t…" at bounding box center [628, 136] width 1 height 12
paste input "B86008-06"
type input "B86008-06"
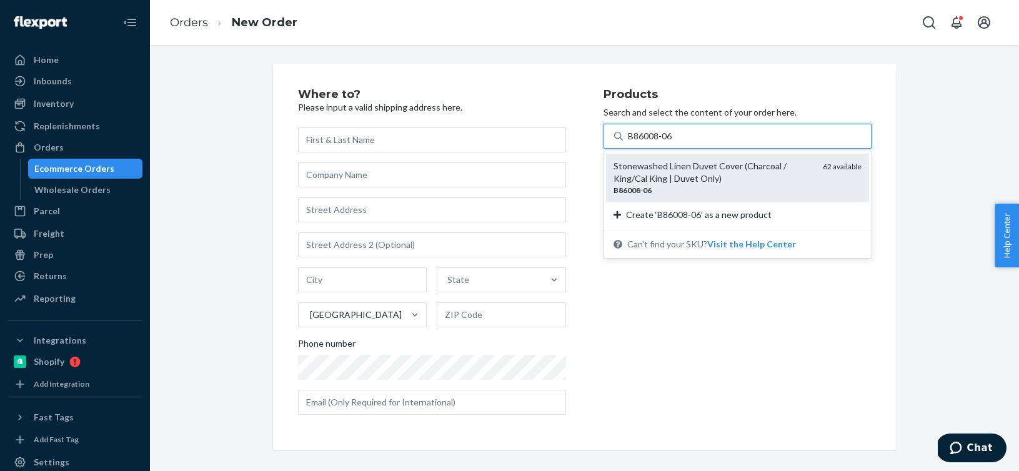
click at [717, 176] on div "Stonewashed Linen Duvet Cover (Charcoal / King/Cal King | Duvet Only)" at bounding box center [712, 172] width 199 height 25
click at [673, 142] on input "B86008-06" at bounding box center [651, 136] width 46 height 12
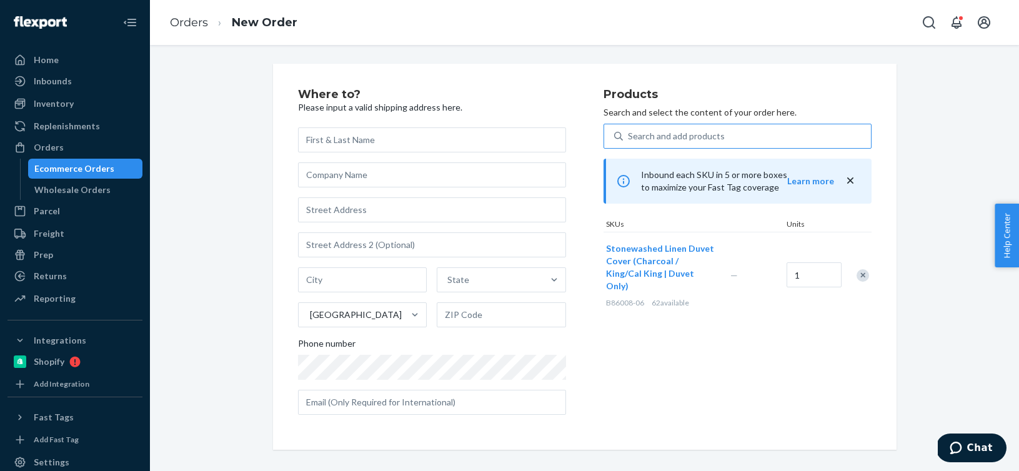
click at [697, 131] on div "Search and add products" at bounding box center [676, 136] width 97 height 12
click at [629, 131] on input "Search and add products" at bounding box center [628, 136] width 1 height 12
click at [697, 131] on div "Search and add products" at bounding box center [676, 136] width 97 height 12
click at [629, 131] on input "Search and add products" at bounding box center [628, 136] width 1 height 12
paste input "B86003-06"
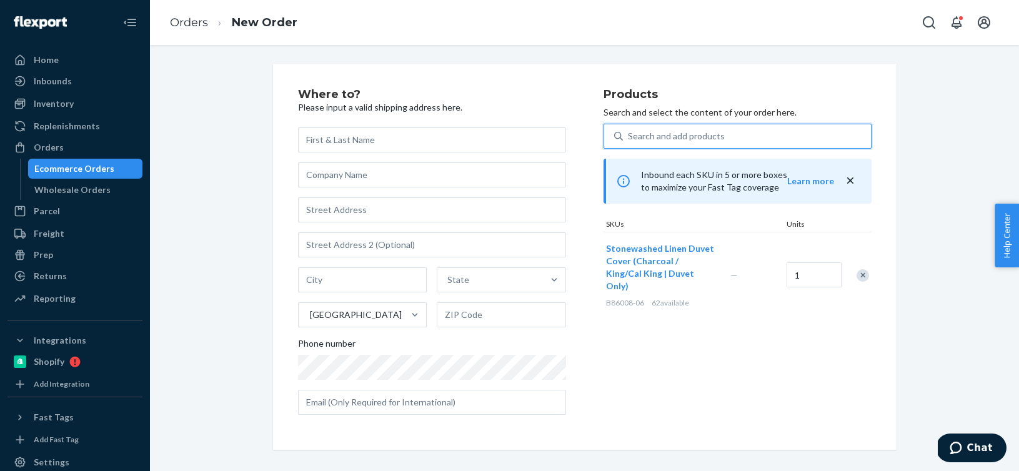
type input "B86003-06"
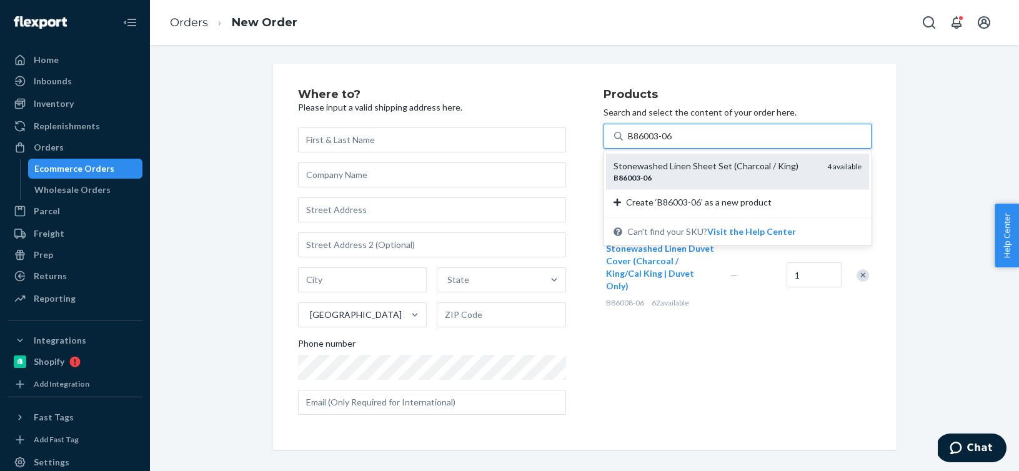
click at [683, 168] on div "Stonewashed Linen Sheet Set (Charcoal / King)" at bounding box center [715, 166] width 204 height 12
click at [673, 142] on input "B86003-06" at bounding box center [651, 136] width 46 height 12
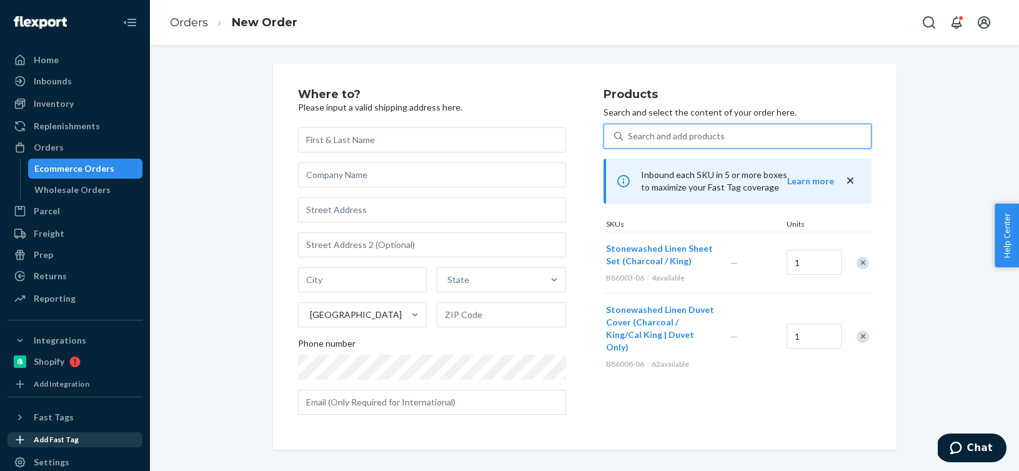
paste input "B86013-06"
type input "B86013-06"
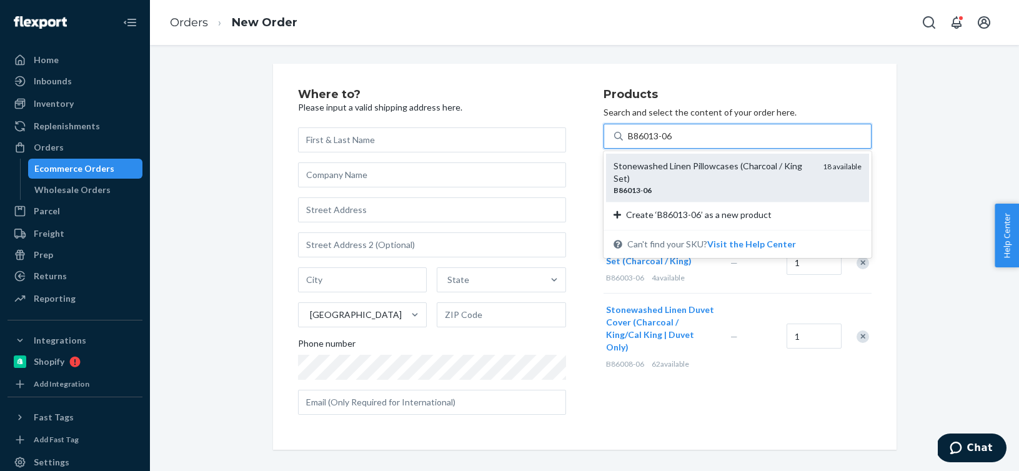
click at [661, 169] on div "Stonewashed Linen Pillowcases (Charcoal / King Set)" at bounding box center [712, 172] width 199 height 25
click at [661, 142] on input "B86013-06" at bounding box center [651, 136] width 46 height 12
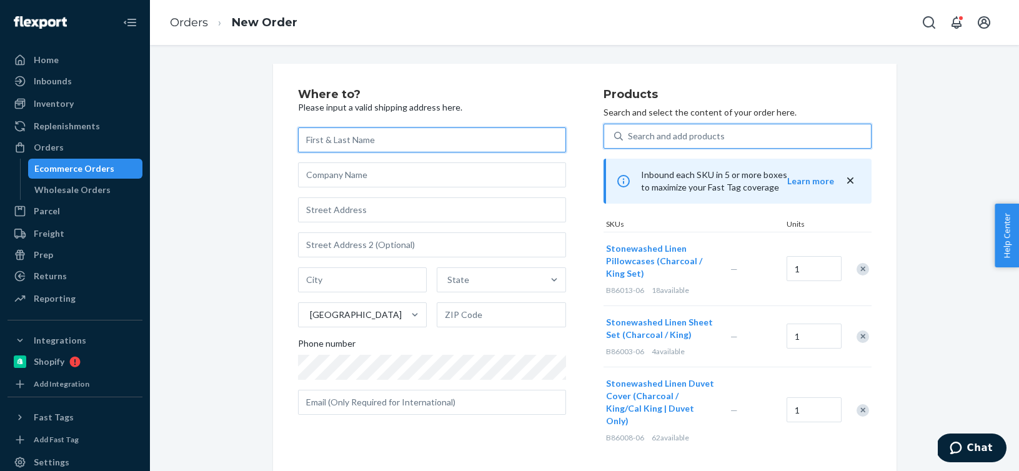
click at [332, 140] on input "text" at bounding box center [432, 139] width 268 height 25
paste input "[PERSON_NAME]"
type input "[PERSON_NAME]"
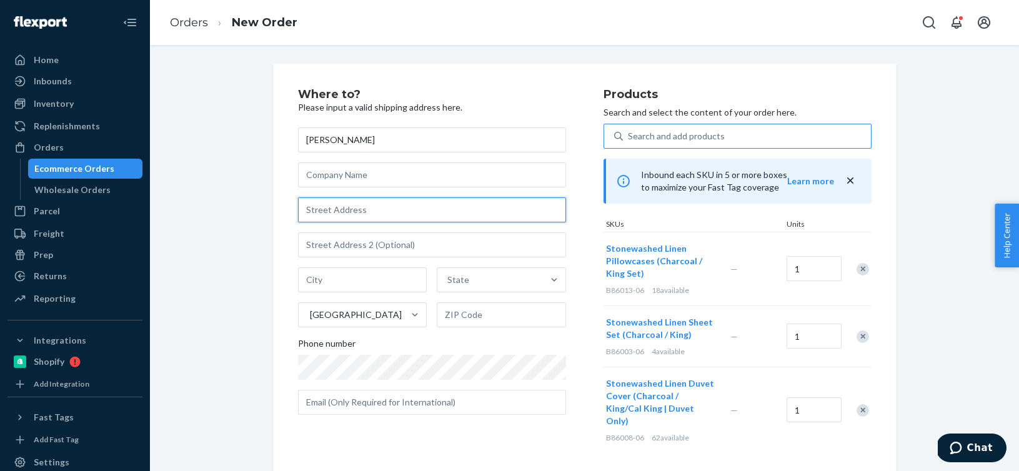
click at [322, 219] on input "text" at bounding box center [432, 209] width 268 height 25
paste input "[STREET_ADDRESS]"
type input "[STREET_ADDRESS]"
type input "Wake Forest"
type input "27587"
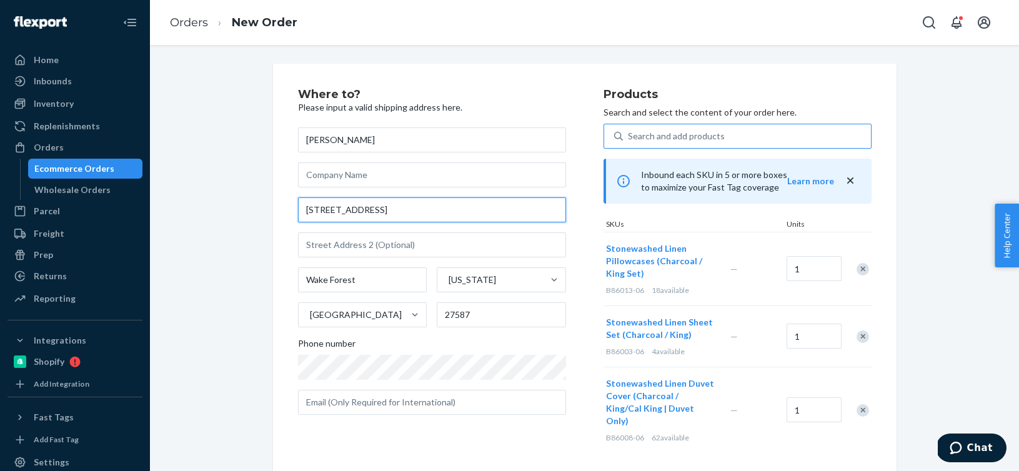
drag, startPoint x: 405, startPoint y: 211, endPoint x: 176, endPoint y: 196, distance: 229.1
click at [176, 196] on div "Where to? Please input a valid shipping address here. [PERSON_NAME] [STREET_ADD…" at bounding box center [584, 349] width 850 height 571
paste input "[STREET_ADDRESS]"
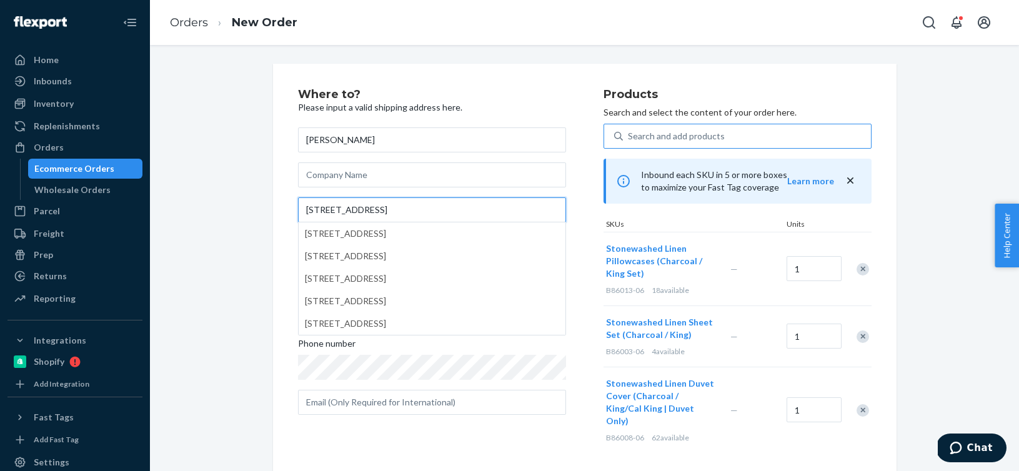
type input "[STREET_ADDRESS]"
click at [202, 246] on div "Where to? Please input a valid shipping address here. [PERSON_NAME] [STREET_ADD…" at bounding box center [584, 355] width 850 height 583
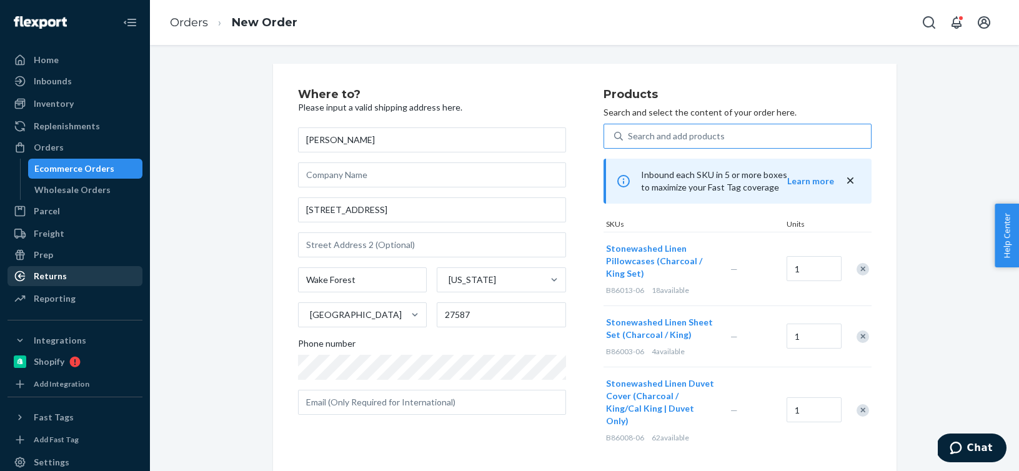
scroll to position [164, 0]
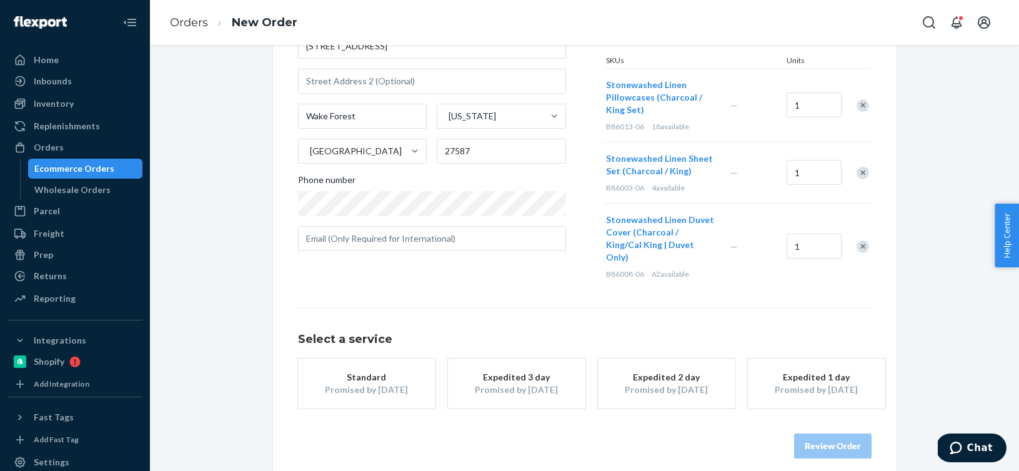
click at [372, 371] on div "Standard" at bounding box center [367, 377] width 100 height 12
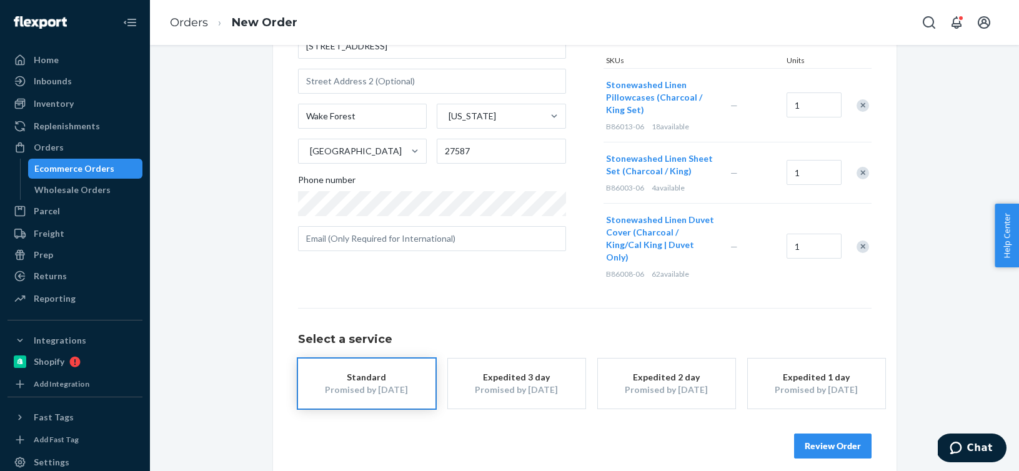
click at [818, 437] on button "Review Order" at bounding box center [832, 445] width 77 height 25
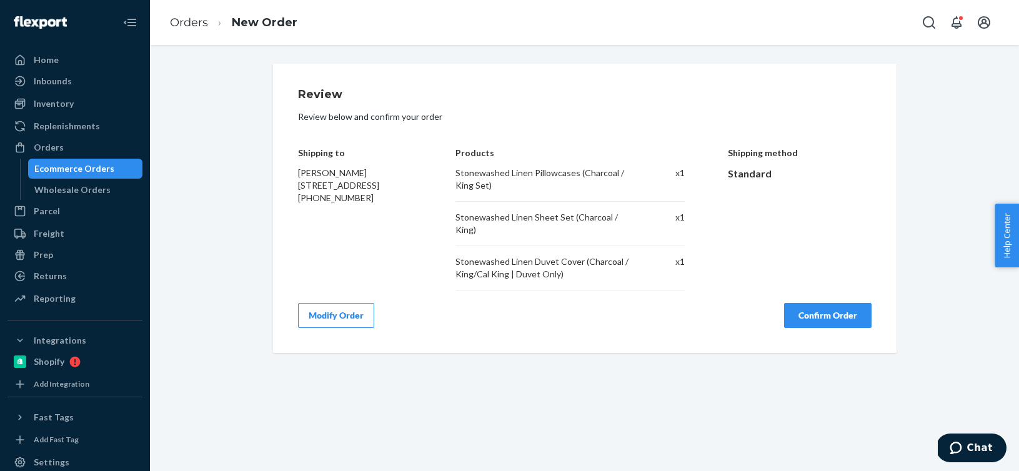
click at [854, 310] on button "Confirm Order" at bounding box center [827, 315] width 87 height 25
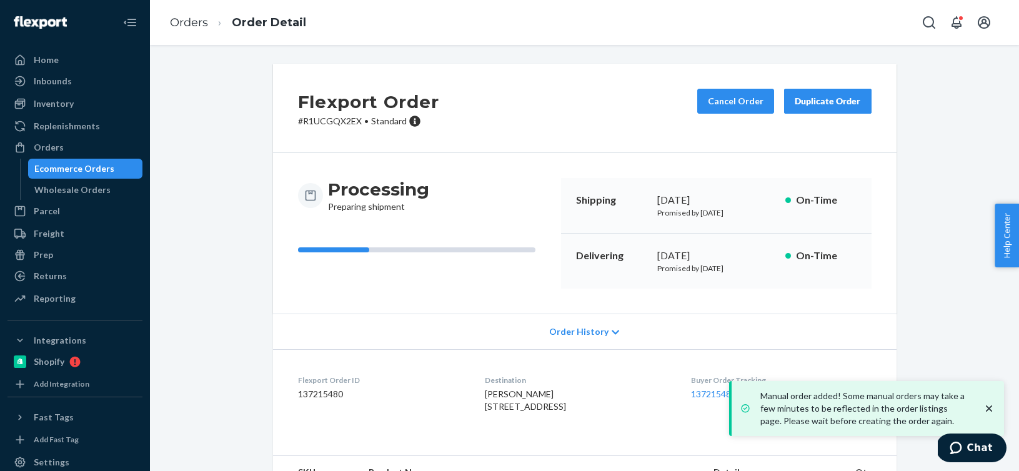
click at [322, 393] on dd "137215480" at bounding box center [381, 394] width 167 height 12
click at [180, 25] on link "Orders" at bounding box center [189, 23] width 38 height 14
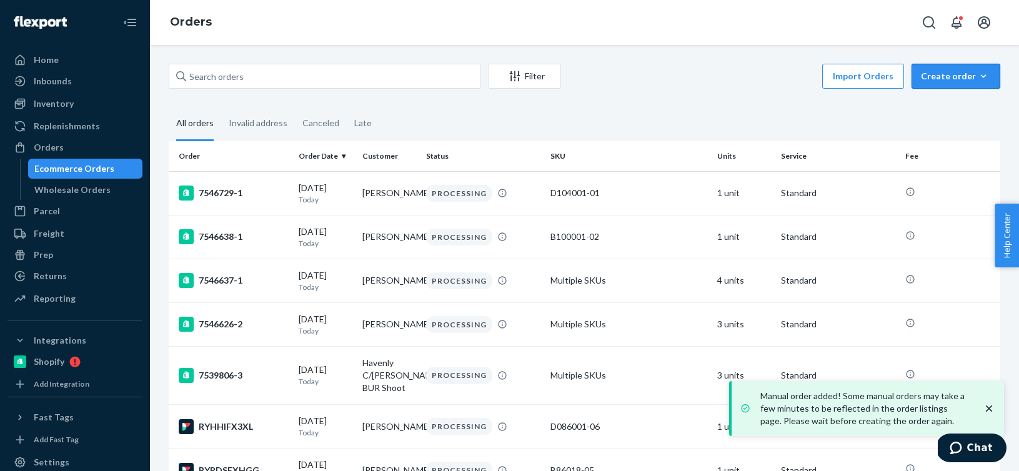
click at [970, 82] on div "Create order" at bounding box center [956, 76] width 70 height 12
click at [951, 108] on span "Ecommerce order" at bounding box center [962, 106] width 77 height 9
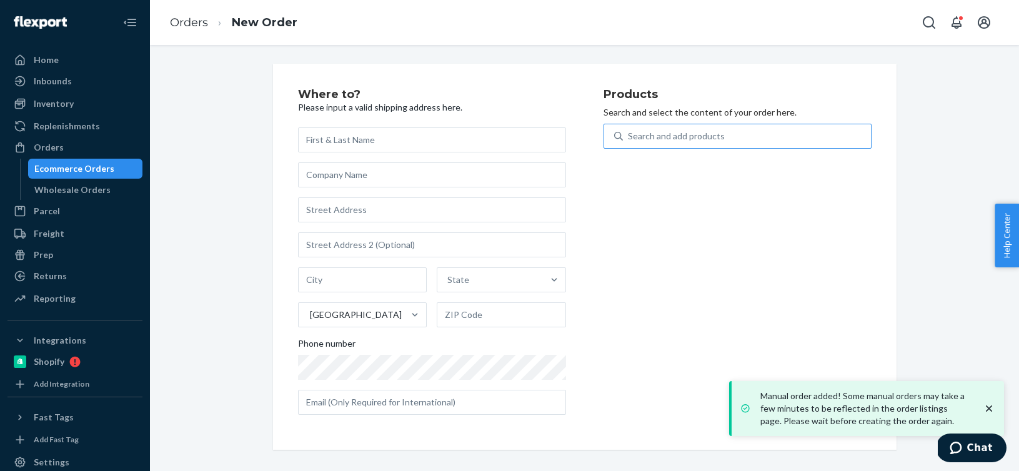
click at [756, 135] on div "Search and add products" at bounding box center [747, 136] width 248 height 22
click at [629, 135] on input "Search and add products" at bounding box center [628, 136] width 1 height 12
paste input "B86014-19"
type input "B86014-19"
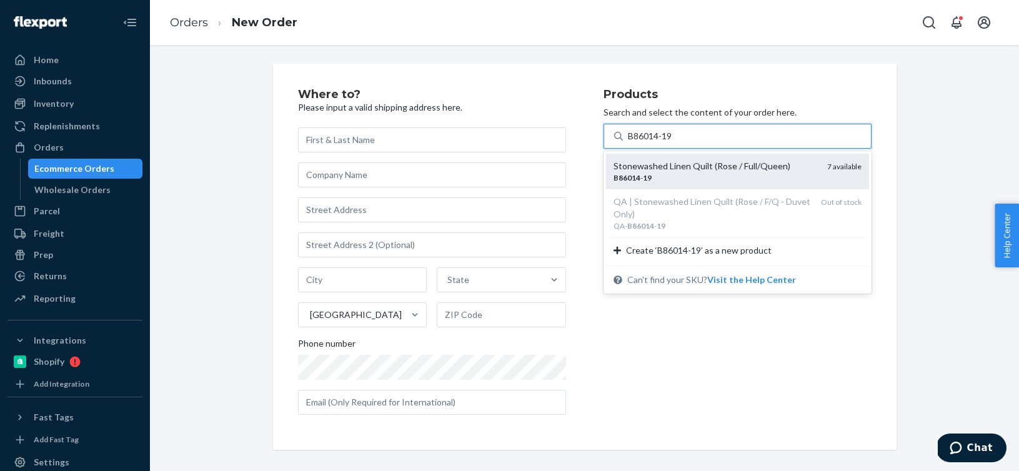
click at [660, 169] on div "Stonewashed Linen Quilt (Rose / Full/Queen)" at bounding box center [715, 166] width 204 height 12
click at [660, 142] on input "B86014-19" at bounding box center [651, 136] width 46 height 12
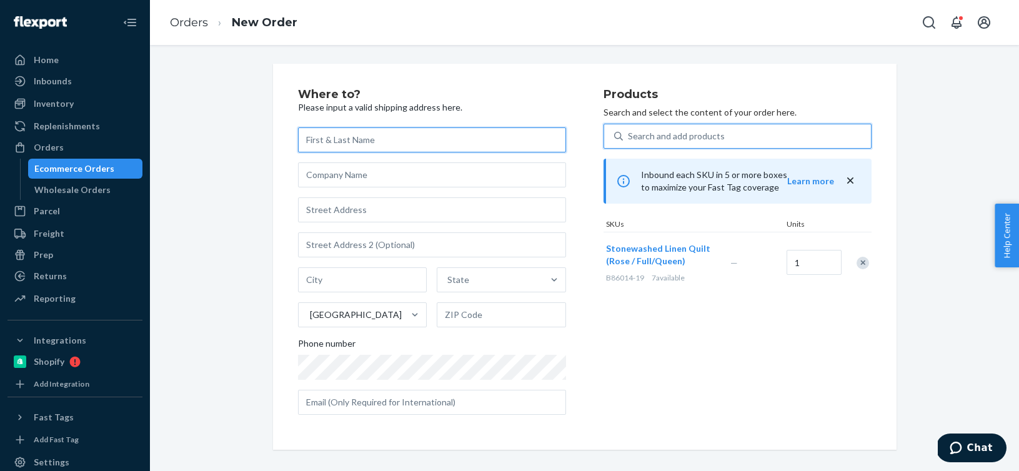
click at [313, 141] on input "text" at bounding box center [432, 139] width 268 height 25
paste input "[PERSON_NAME]"
type input "[PERSON_NAME]"
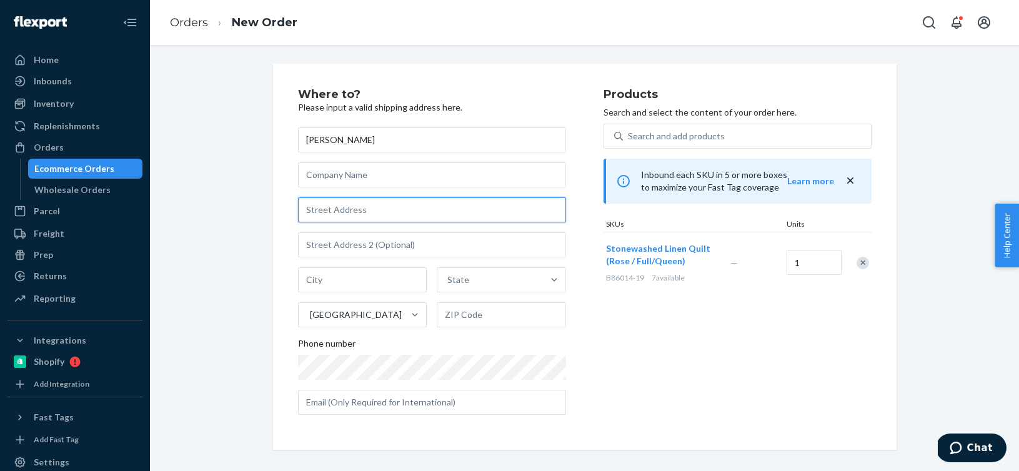
click at [331, 212] on input "text" at bounding box center [432, 209] width 268 height 25
paste input "[STREET_ADDRESS]"
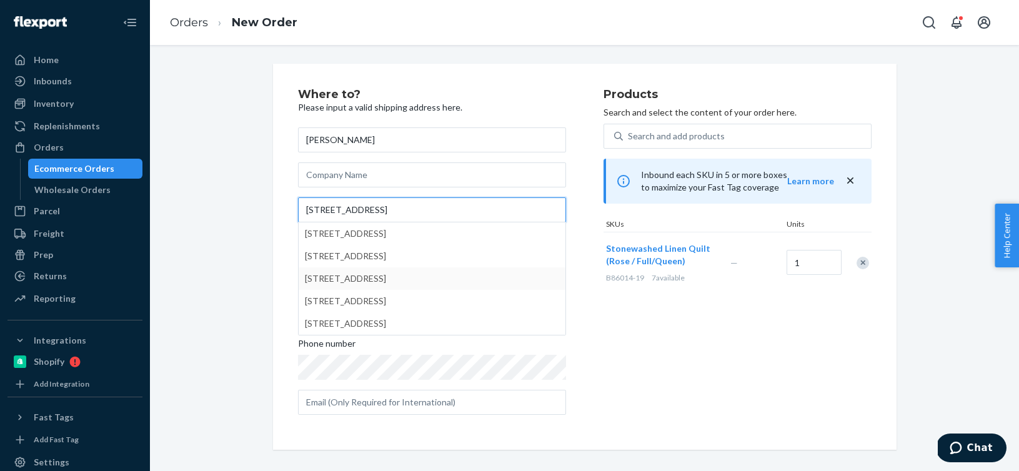
type input "[STREET_ADDRESS]"
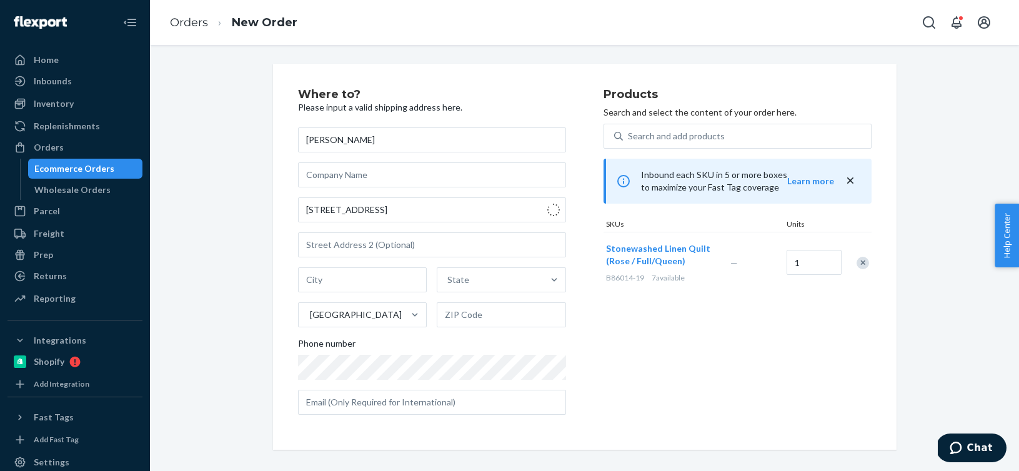
type input "[GEOGRAPHIC_DATA]"
type input "94110"
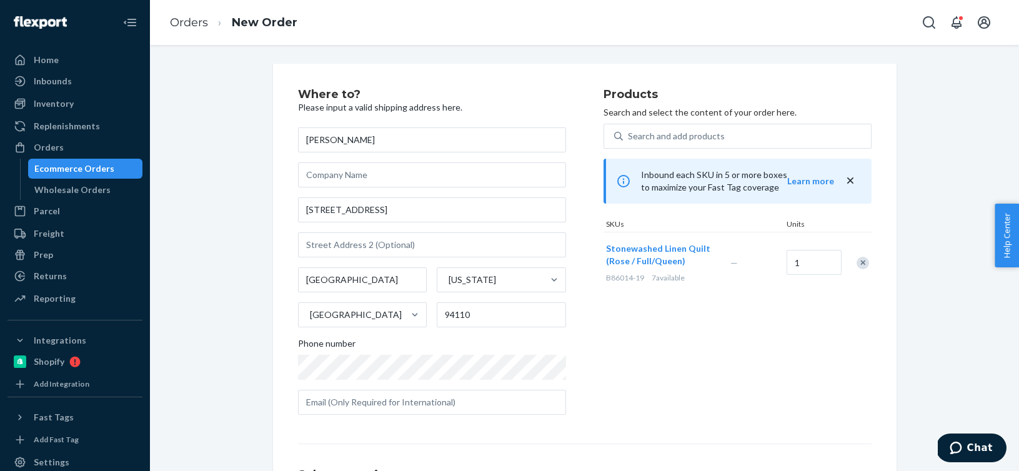
scroll to position [148, 0]
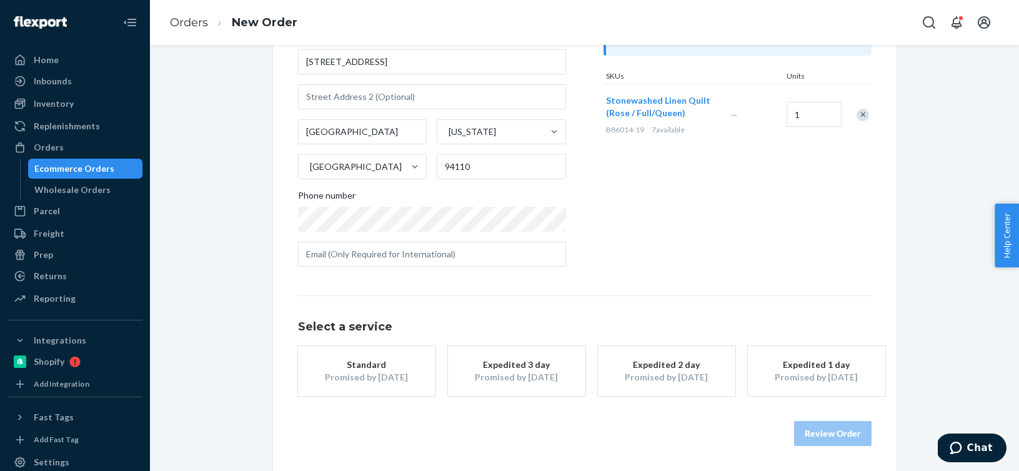
click at [392, 360] on div "Standard" at bounding box center [367, 364] width 100 height 12
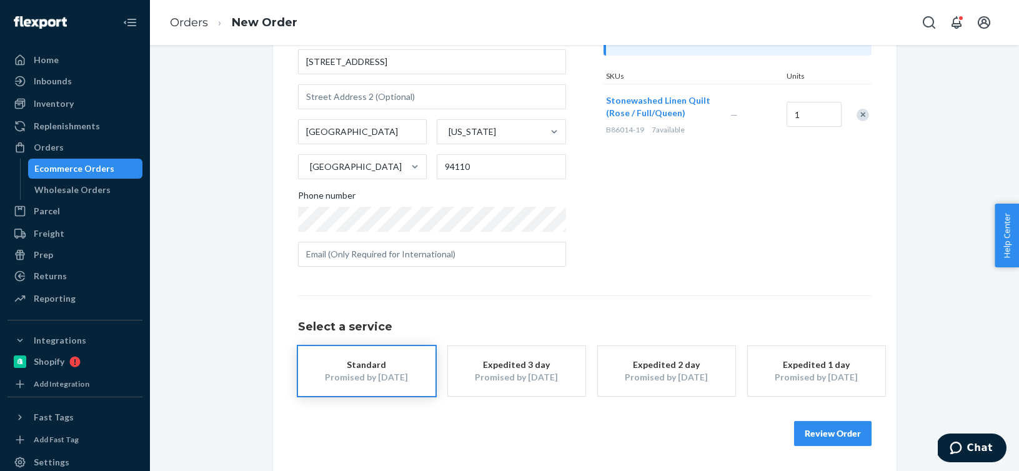
scroll to position [94, 0]
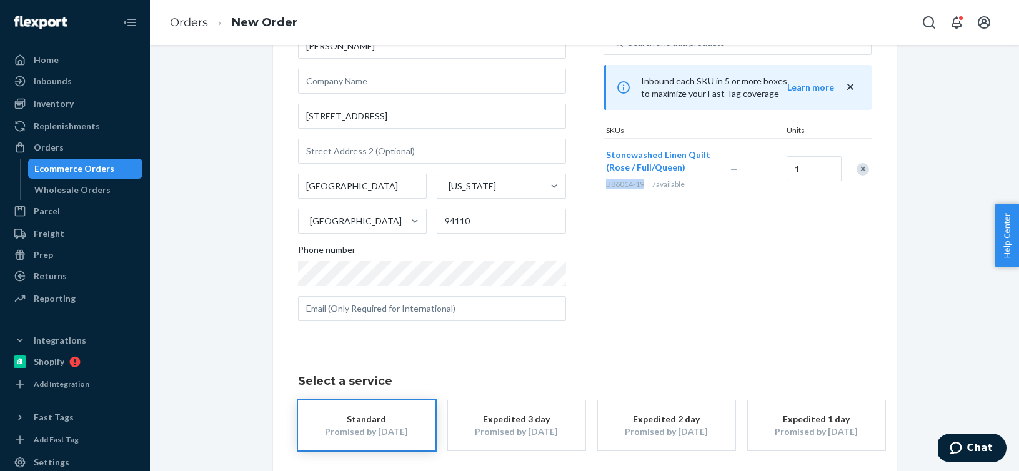
drag, startPoint x: 648, startPoint y: 187, endPoint x: 606, endPoint y: 180, distance: 41.7
click at [606, 180] on div "B86014-19 7 available" at bounding box center [665, 184] width 119 height 11
copy span "B86014-19"
click at [658, 328] on div "Products Search and select the content of your order here. Search and add produ…" at bounding box center [737, 163] width 268 height 336
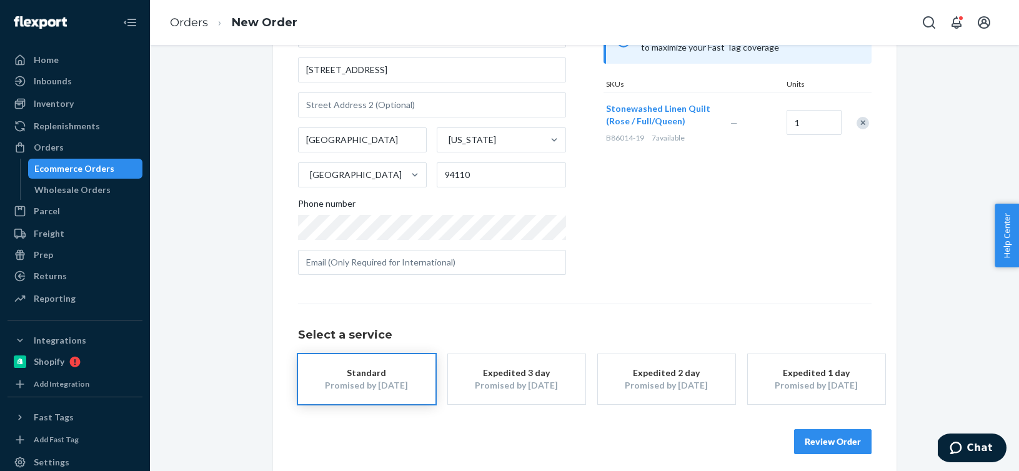
scroll to position [148, 0]
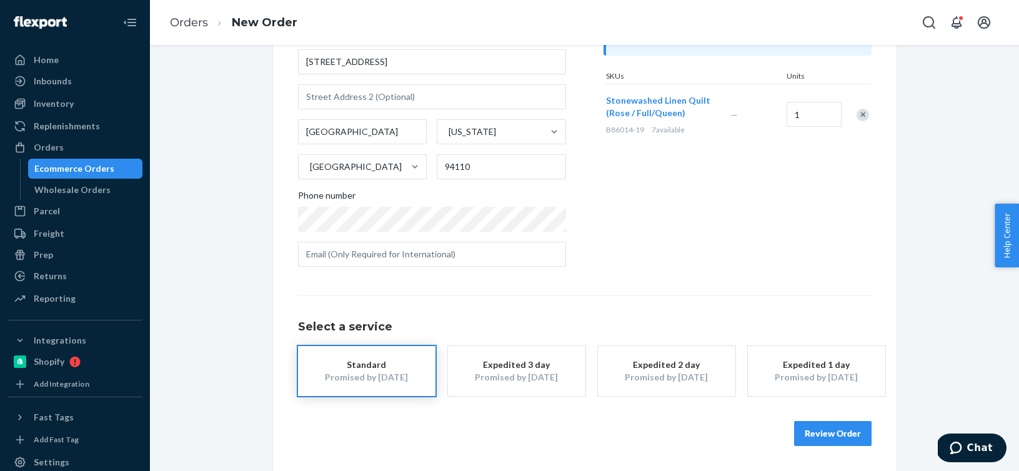
click at [833, 435] on button "Review Order" at bounding box center [832, 433] width 77 height 25
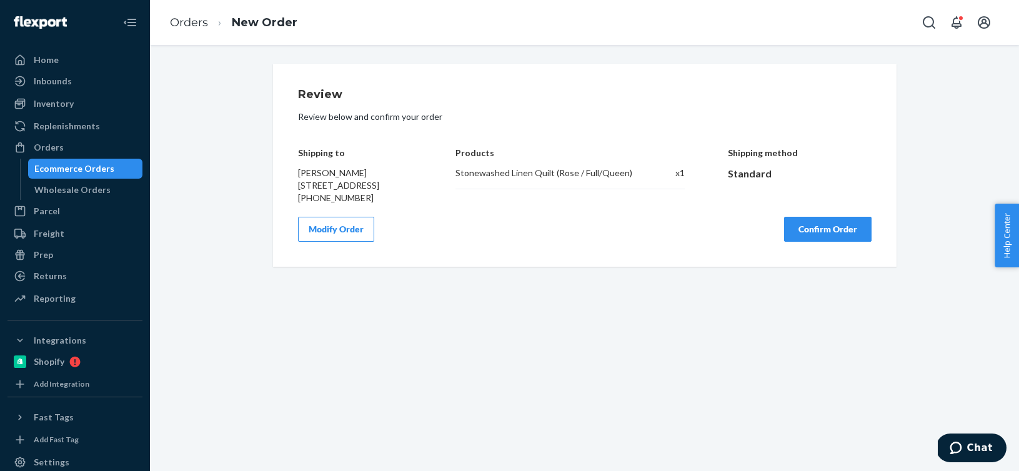
click at [833, 435] on div "Review Review below and confirm your order Shipping to [PERSON_NAME] [STREET_AD…" at bounding box center [584, 258] width 869 height 426
click at [850, 242] on button "Confirm Order" at bounding box center [827, 229] width 87 height 25
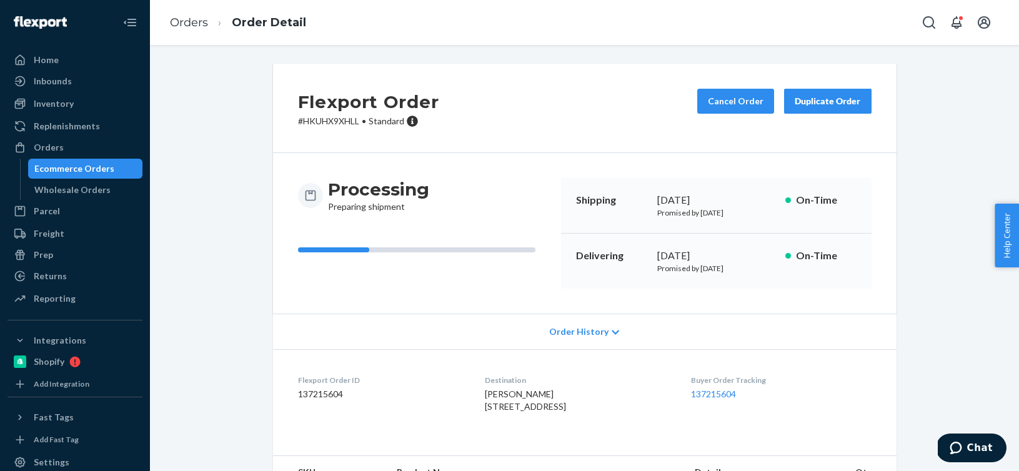
scroll to position [103, 0]
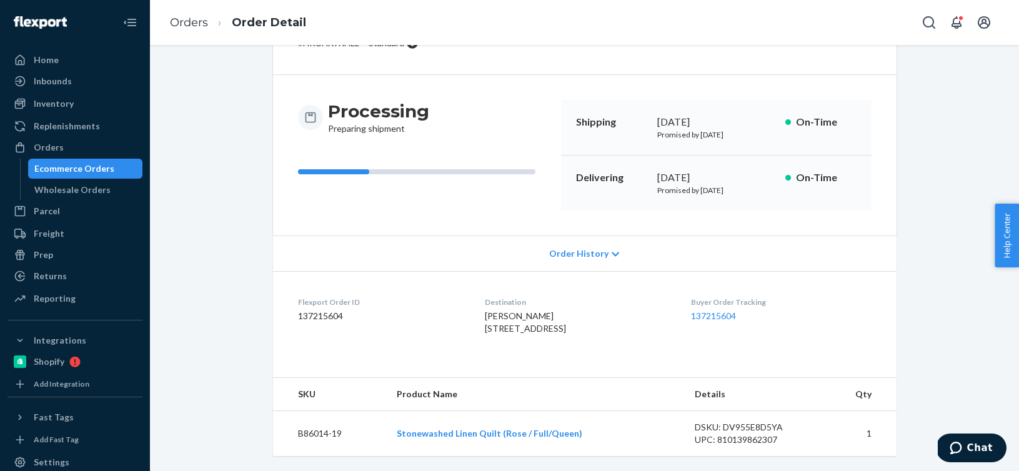
click at [309, 310] on dd "137215604" at bounding box center [381, 316] width 167 height 12
copy dd "137215604"
click at [183, 21] on link "Orders" at bounding box center [189, 23] width 38 height 14
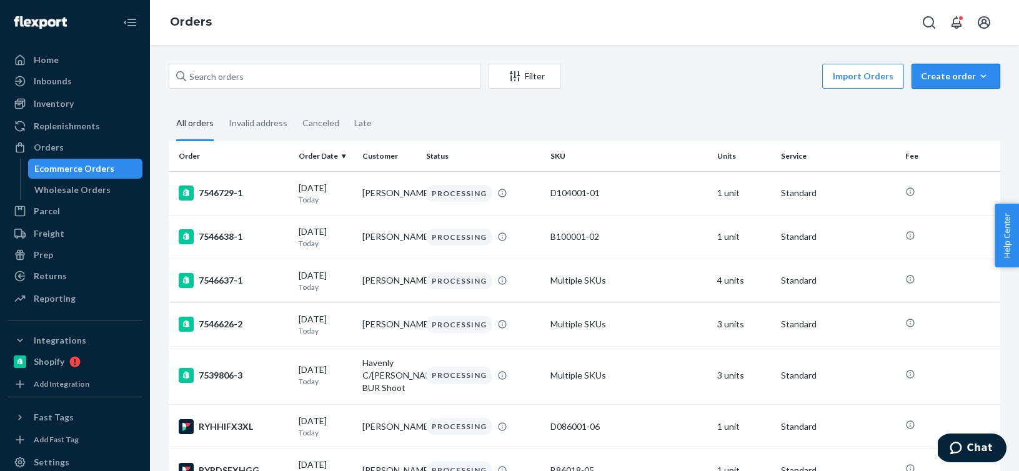
click at [988, 77] on icon "button" at bounding box center [983, 76] width 12 height 12
click at [934, 104] on span "Ecommerce order" at bounding box center [962, 106] width 77 height 9
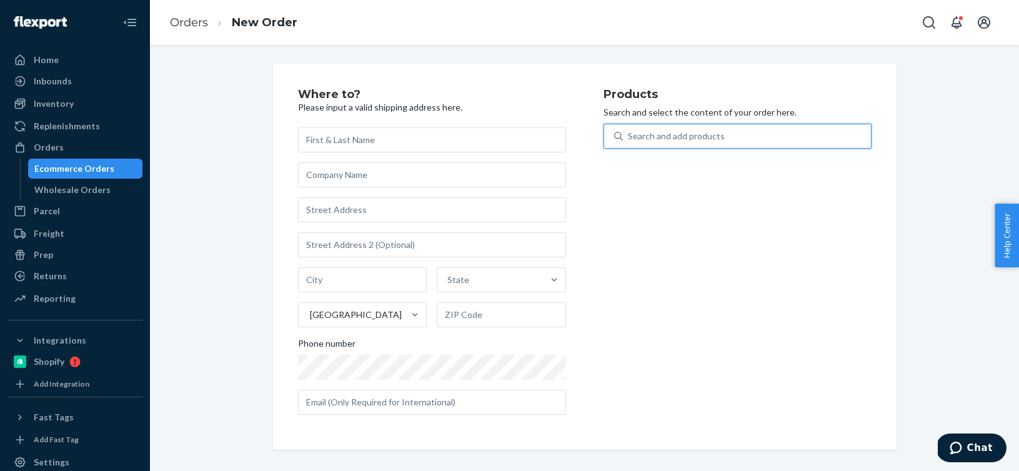
click at [701, 136] on div "Search and add products" at bounding box center [676, 136] width 97 height 12
click at [629, 136] on input "0 results available. Use Up and Down to choose options, press Enter to select t…" at bounding box center [628, 136] width 1 height 12
paste input "B86010-07"
type input "B86010-07"
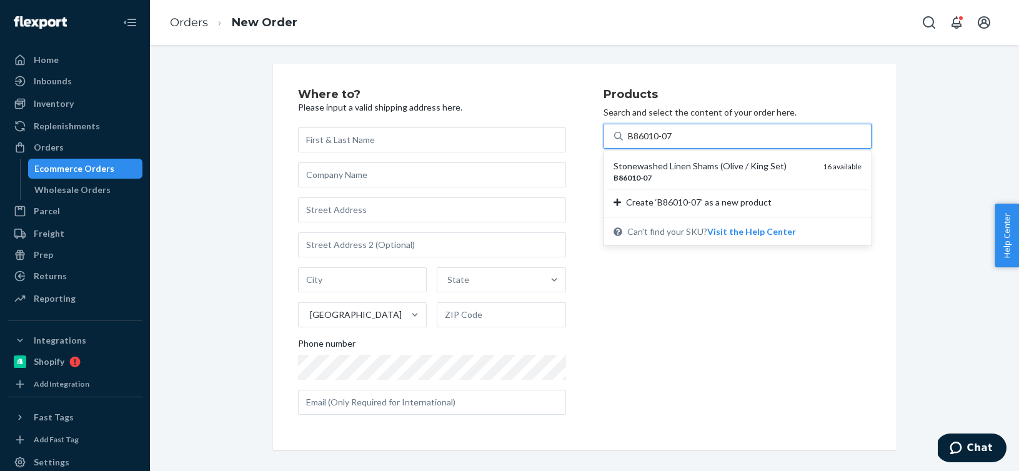
click at [695, 168] on div "Stonewashed Linen Shams (Olive / King Set)" at bounding box center [712, 166] width 199 height 12
click at [673, 142] on input "B86010-07" at bounding box center [651, 136] width 46 height 12
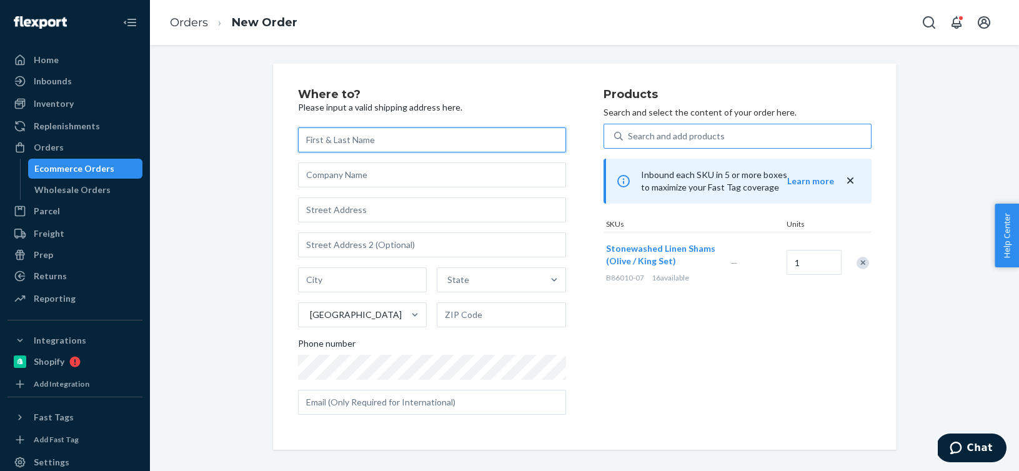
click at [365, 147] on input "text" at bounding box center [432, 139] width 268 height 25
paste input "[PERSON_NAME]"
type input "[PERSON_NAME]"
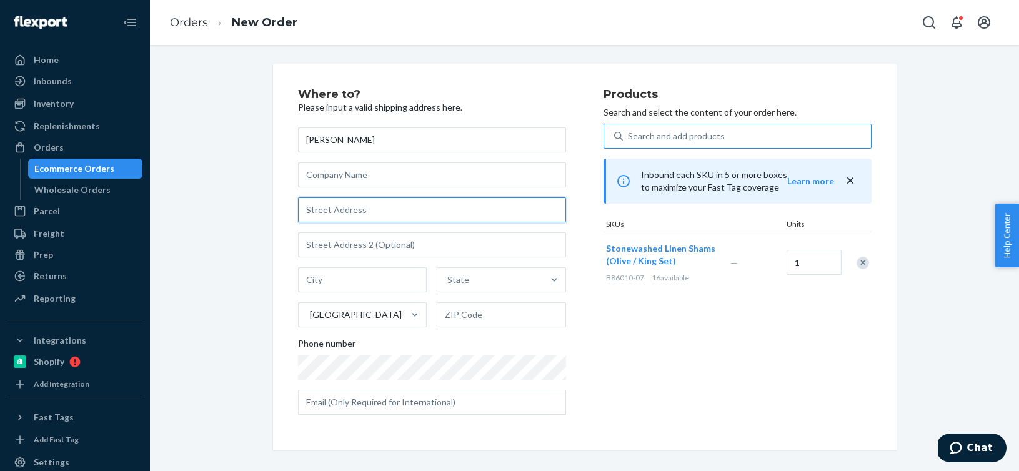
click at [345, 209] on input "text" at bounding box center [432, 209] width 268 height 25
paste input "[STREET_ADDRESS]"
type input "26153 Surrey Trestle Ln"
type input "[PERSON_NAME]"
type input "33559"
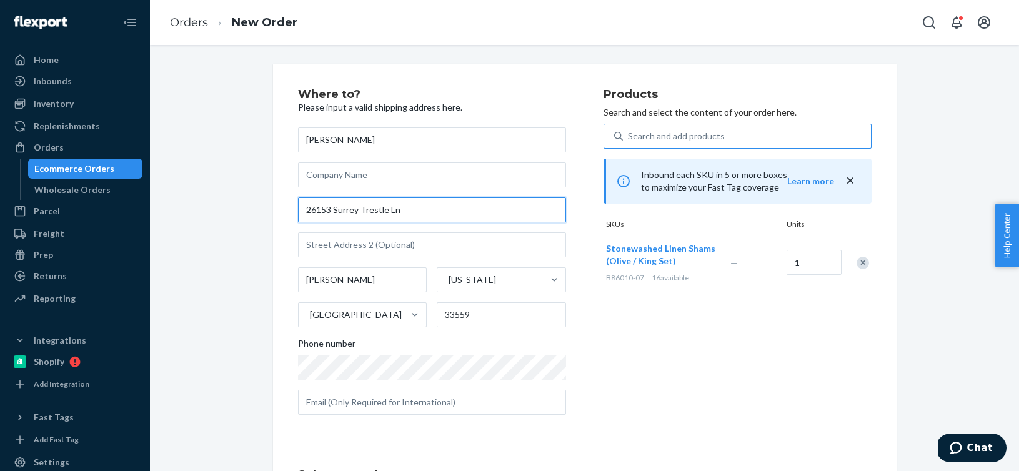
drag, startPoint x: 409, startPoint y: 213, endPoint x: 235, endPoint y: 201, distance: 174.7
click at [235, 201] on div "Where to? Please input a valid shipping address here. [PERSON_NAME] [STREET_ADD…" at bounding box center [584, 341] width 850 height 555
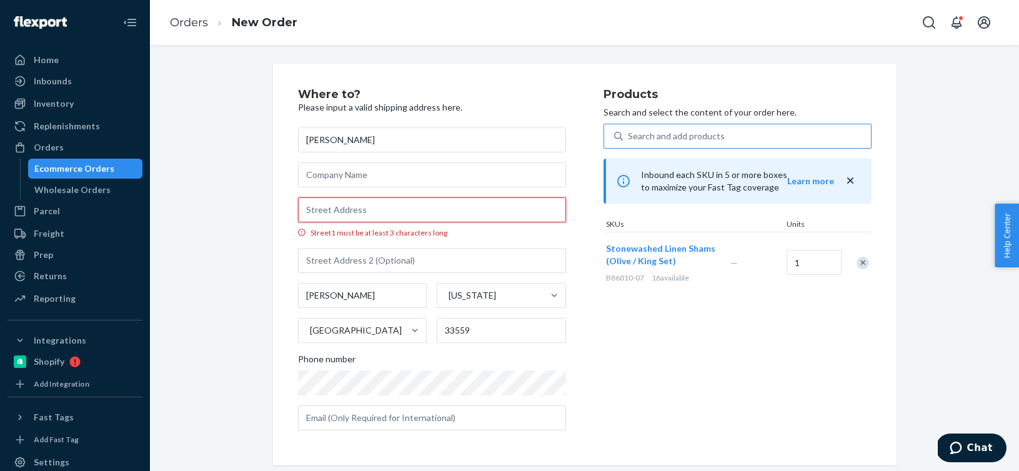
paste input "[STREET_ADDRESS]"
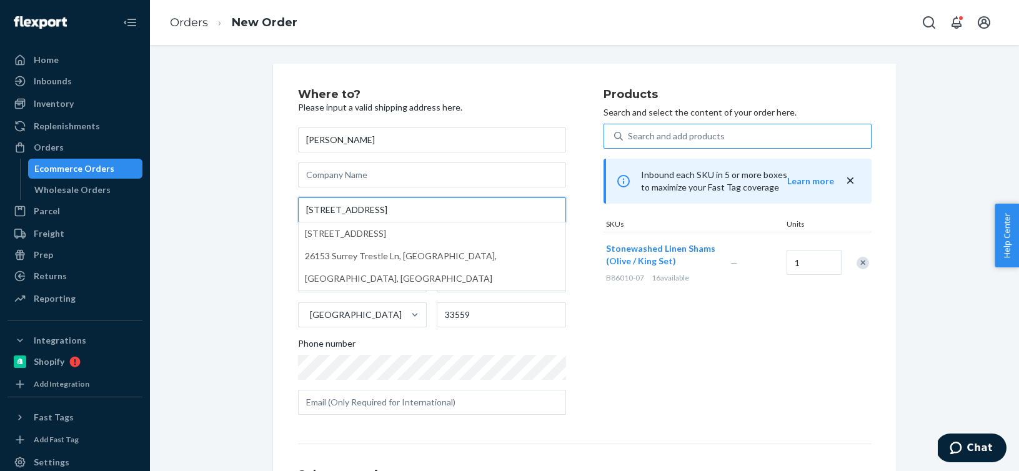
type input "[STREET_ADDRESS]"
click at [251, 279] on div "Where to? Please input a valid shipping address here. [PERSON_NAME] [STREET_ADD…" at bounding box center [584, 341] width 850 height 555
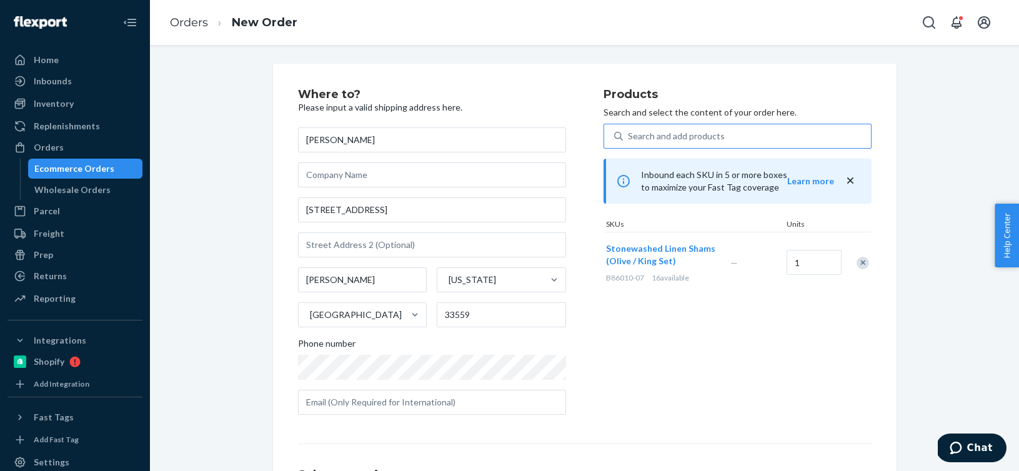
scroll to position [148, 0]
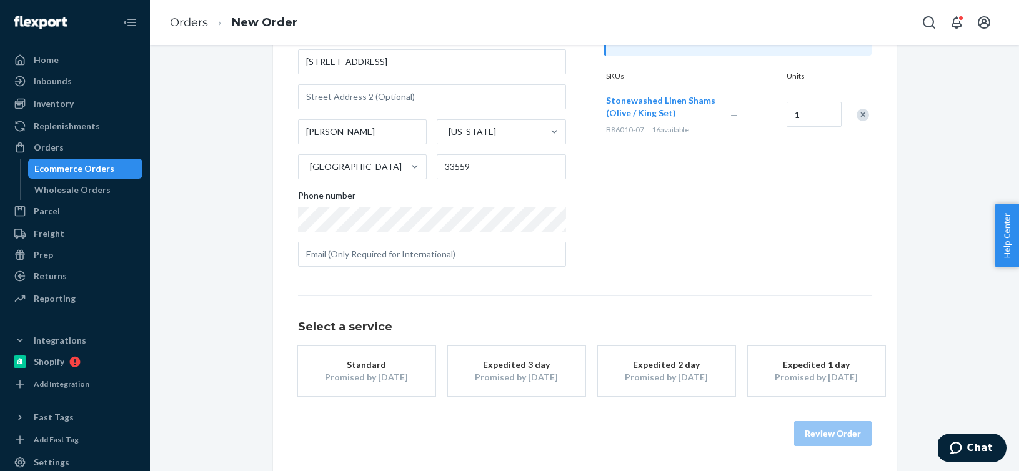
click at [340, 342] on div "Select a service Standard Promised by [DATE] Expedited 3 day Promised by [DATE]…" at bounding box center [584, 345] width 573 height 101
click at [351, 372] on div "Promised by [DATE]" at bounding box center [367, 377] width 100 height 12
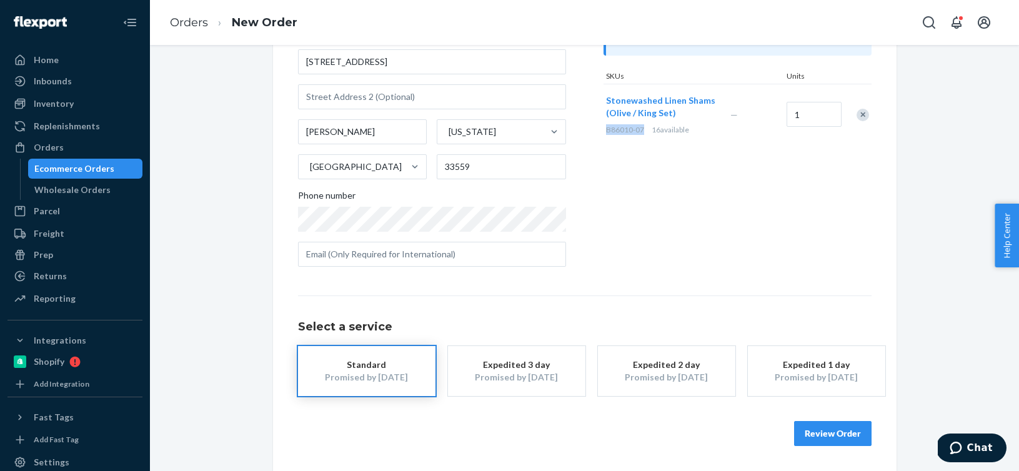
drag, startPoint x: 643, startPoint y: 131, endPoint x: 607, endPoint y: 127, distance: 35.7
click at [607, 127] on div "B86010-07 16 available" at bounding box center [665, 129] width 119 height 11
copy span "B86010-07"
click at [832, 435] on button "Review Order" at bounding box center [832, 433] width 77 height 25
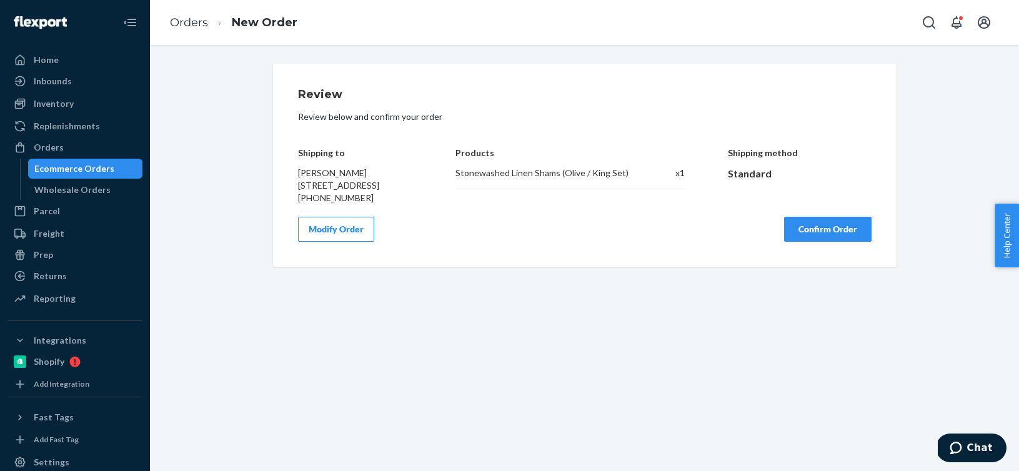
scroll to position [0, 0]
click at [834, 242] on button "Confirm Order" at bounding box center [827, 229] width 87 height 25
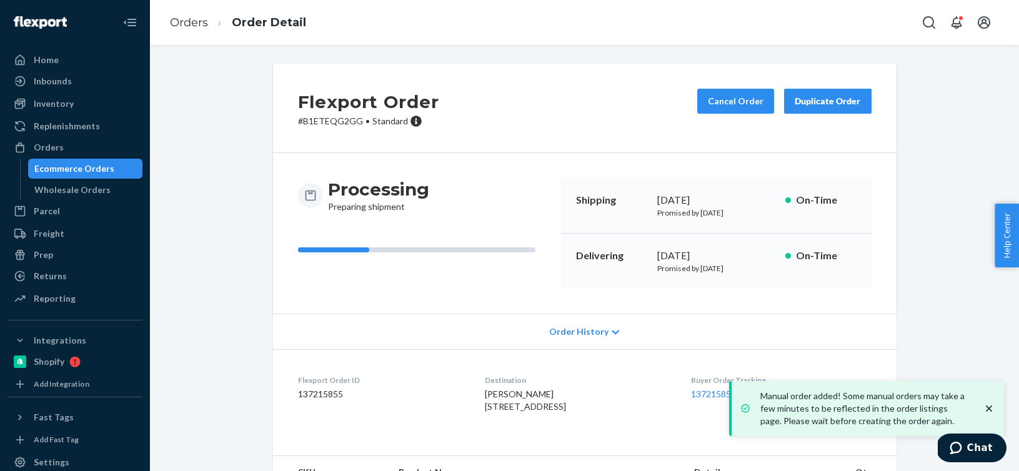
click at [329, 395] on dd "137215855" at bounding box center [381, 394] width 167 height 12
copy dd "137215855"
click at [194, 22] on link "Orders" at bounding box center [189, 23] width 38 height 14
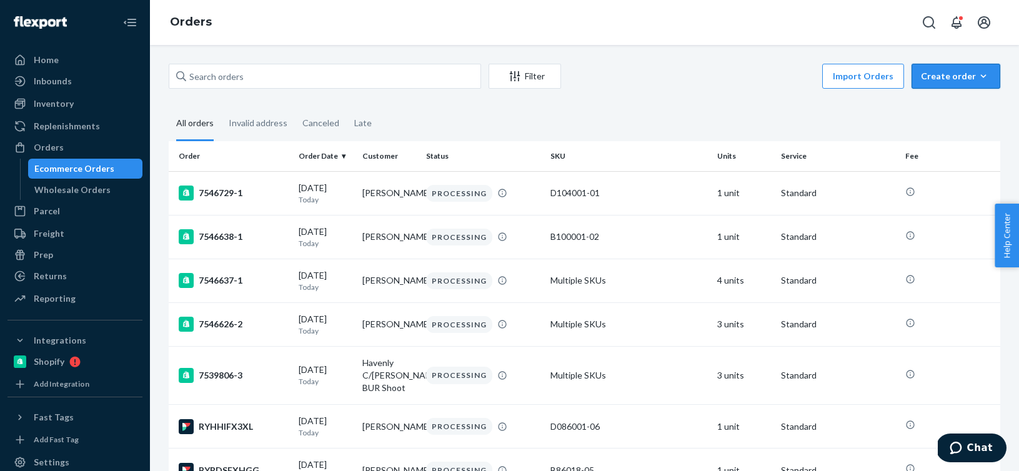
click at [983, 74] on icon "button" at bounding box center [983, 76] width 12 height 12
click at [956, 104] on span "Ecommerce order" at bounding box center [962, 106] width 77 height 9
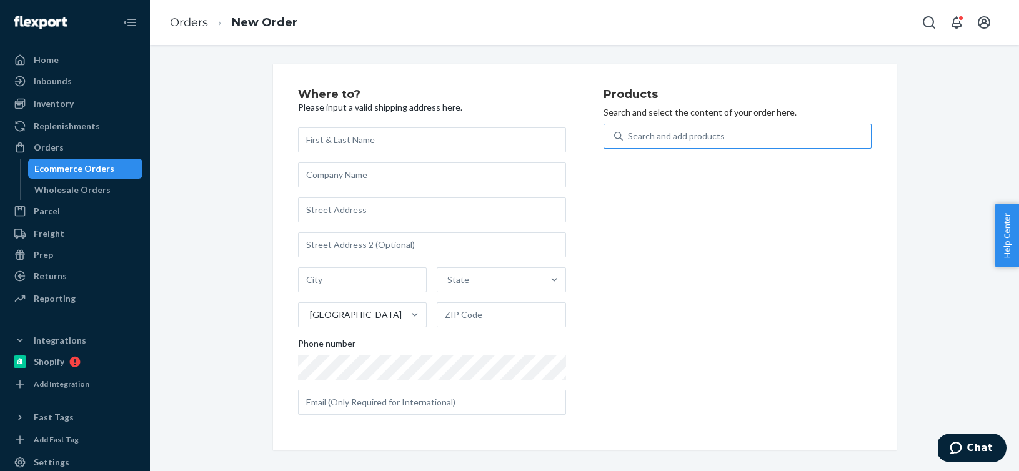
click at [839, 144] on div "Search and add products" at bounding box center [747, 136] width 248 height 22
click at [629, 142] on input "Search and add products" at bounding box center [628, 136] width 1 height 12
paste input "B86009-26"
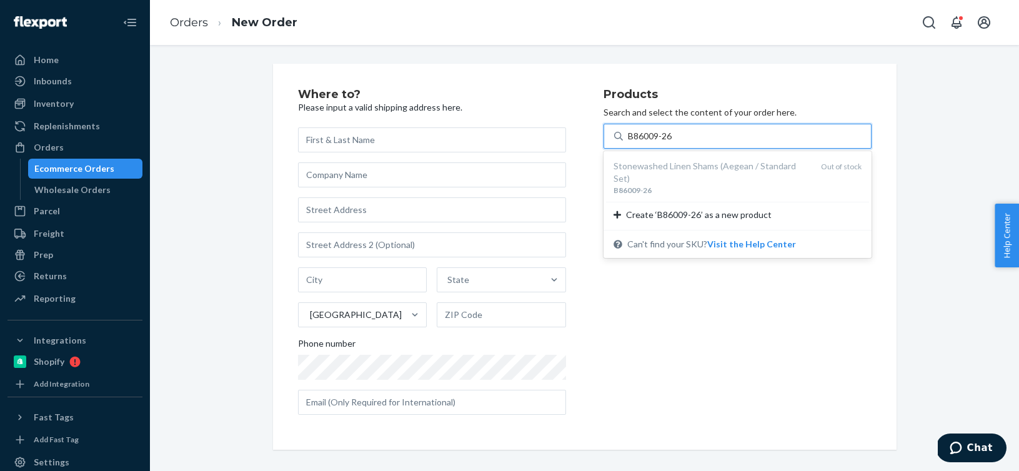
type input "B86009-26"
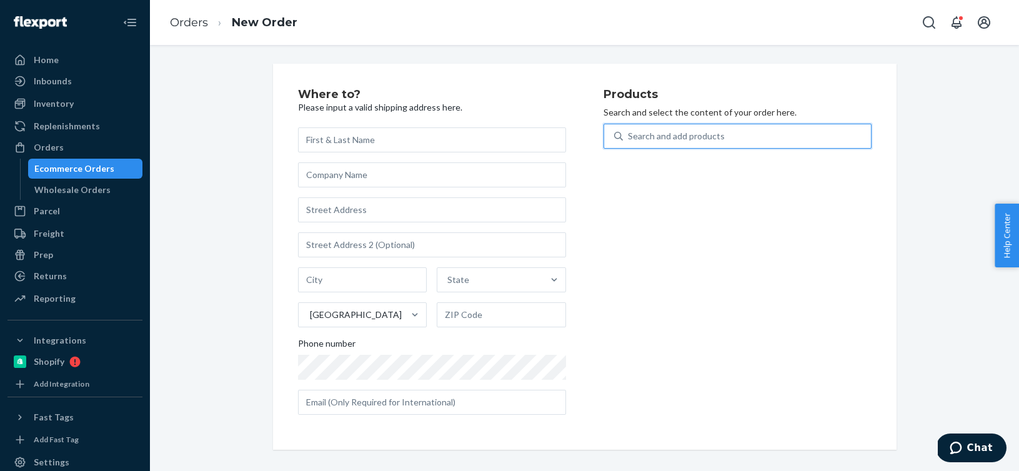
paste input "B86015-29"
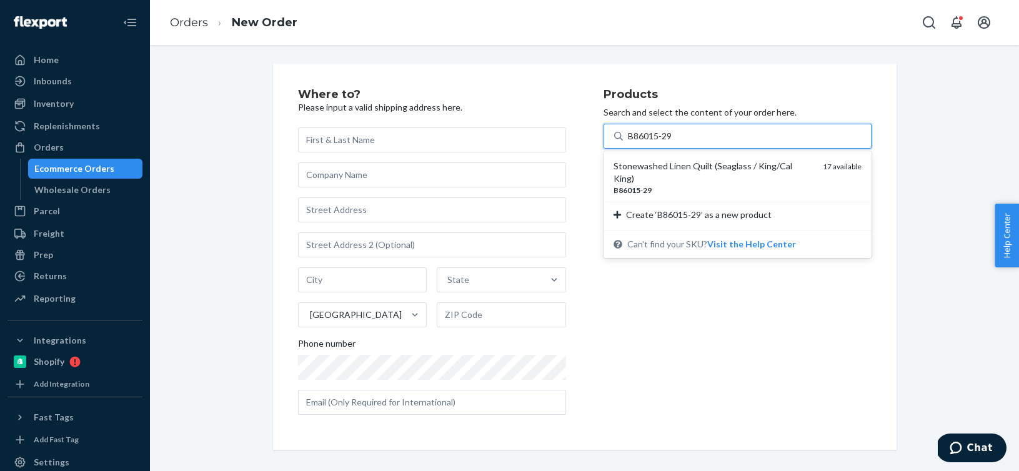
type input "B86015-29"
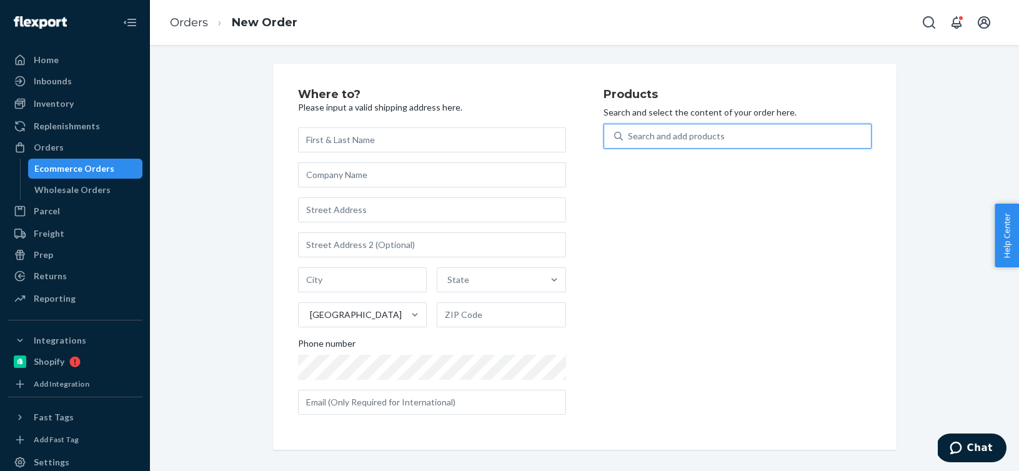
paste input "B86015-29"
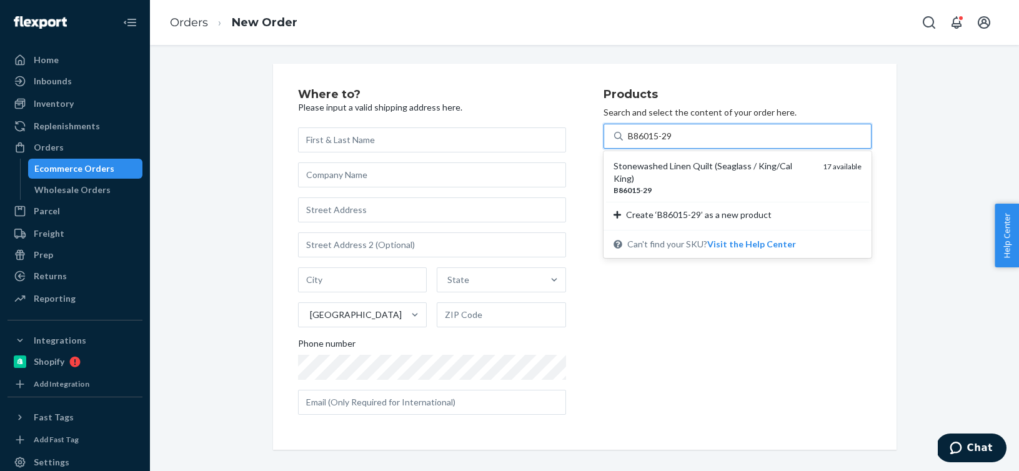
type input "B86015-29"
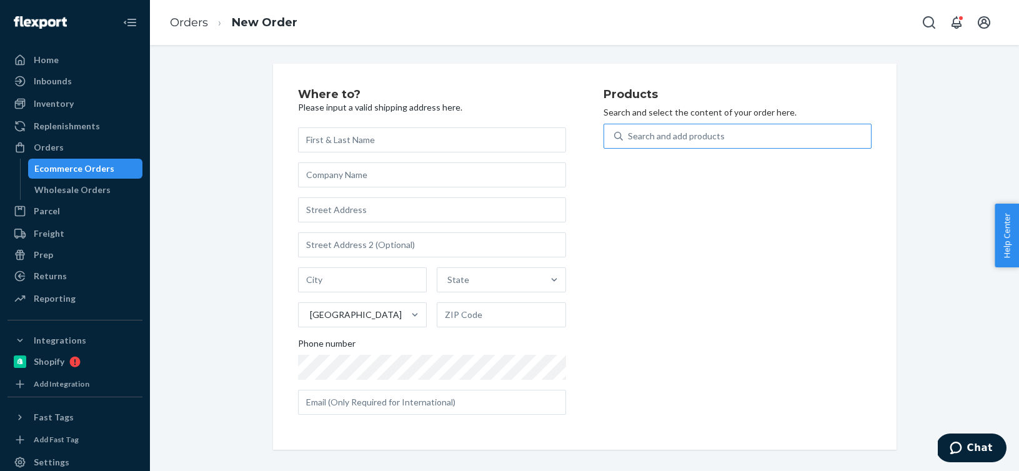
click at [675, 133] on div "Search and add products" at bounding box center [676, 136] width 97 height 12
click at [629, 133] on input "Search and add products" at bounding box center [628, 136] width 1 height 12
click at [675, 133] on div "Search and add products" at bounding box center [676, 136] width 97 height 12
click at [629, 133] on input "0 results available. Use Up and Down to choose options, press Enter to select t…" at bounding box center [628, 136] width 1 height 12
paste input "B86009-26"
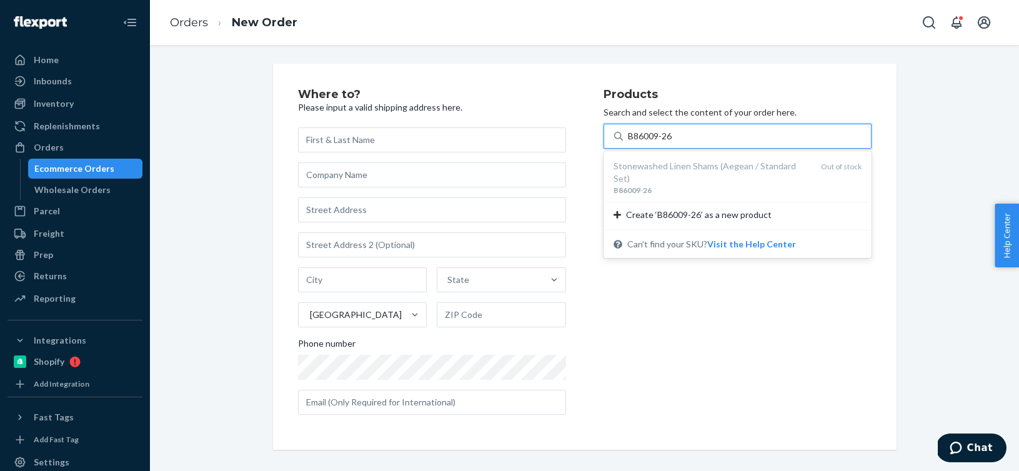
type input "B86009-26"
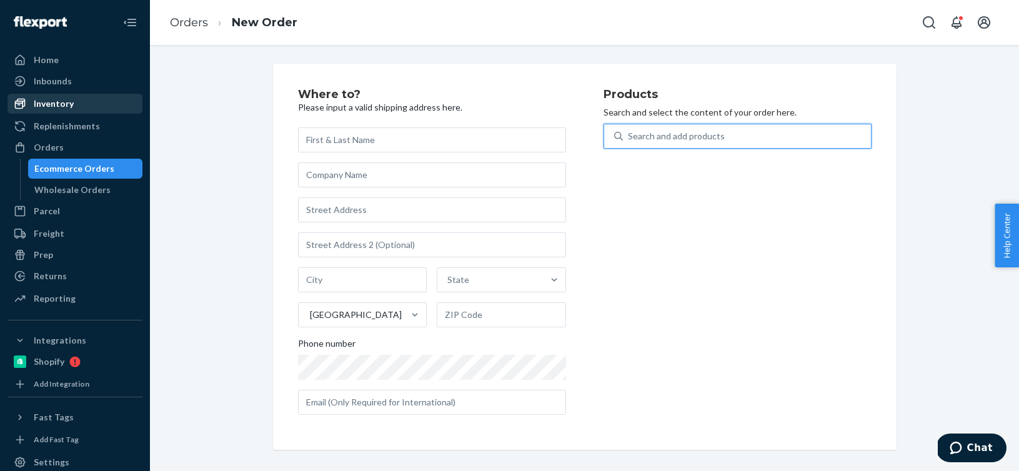
click at [62, 107] on div "Inventory" at bounding box center [54, 103] width 40 height 12
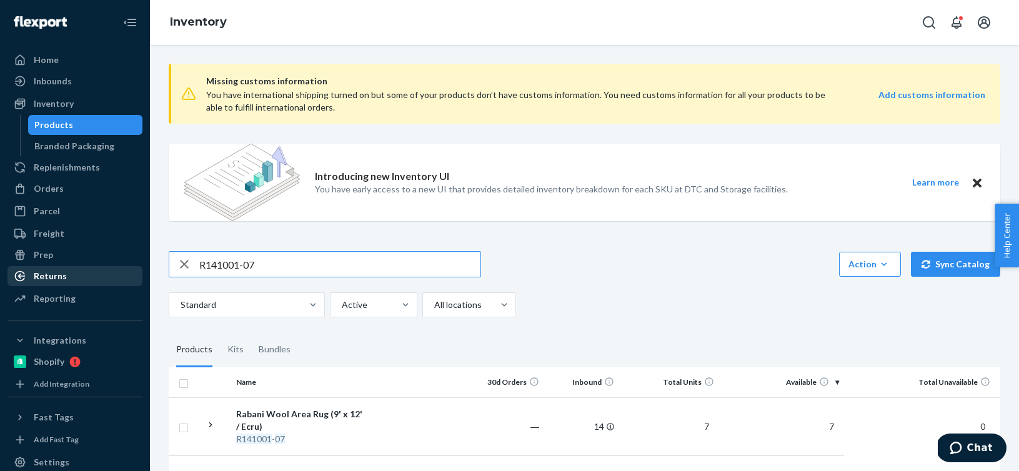
drag, startPoint x: 329, startPoint y: 261, endPoint x: 77, endPoint y: 265, distance: 251.7
click at [77, 265] on div "Home Inbounds Shipping Plans Problems Inventory Products Branded Packaging Repl…" at bounding box center [509, 235] width 1019 height 471
paste input "B86009-26"
type input "B86009-26"
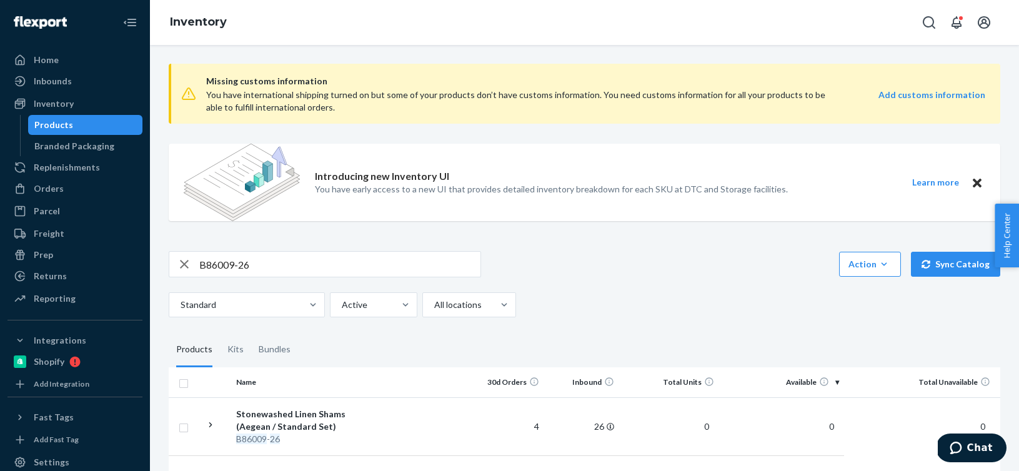
scroll to position [52, 0]
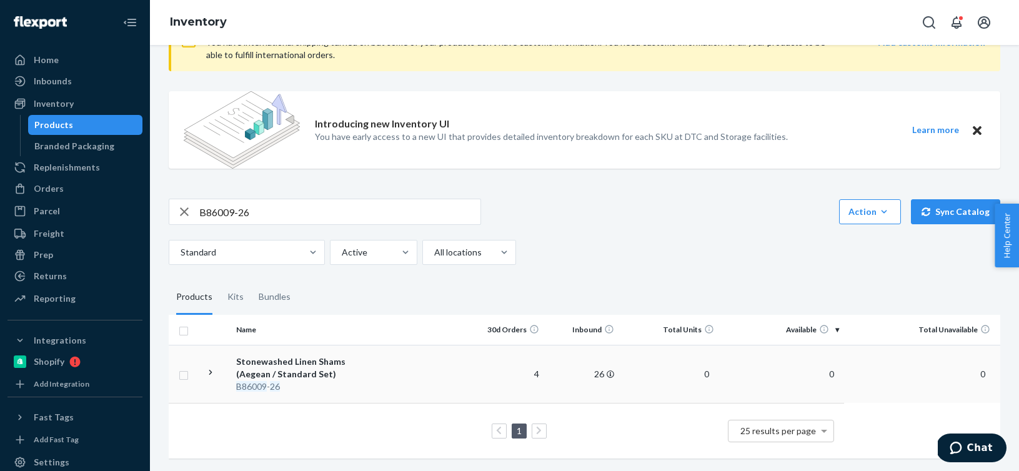
click at [389, 371] on td at bounding box center [420, 374] width 97 height 58
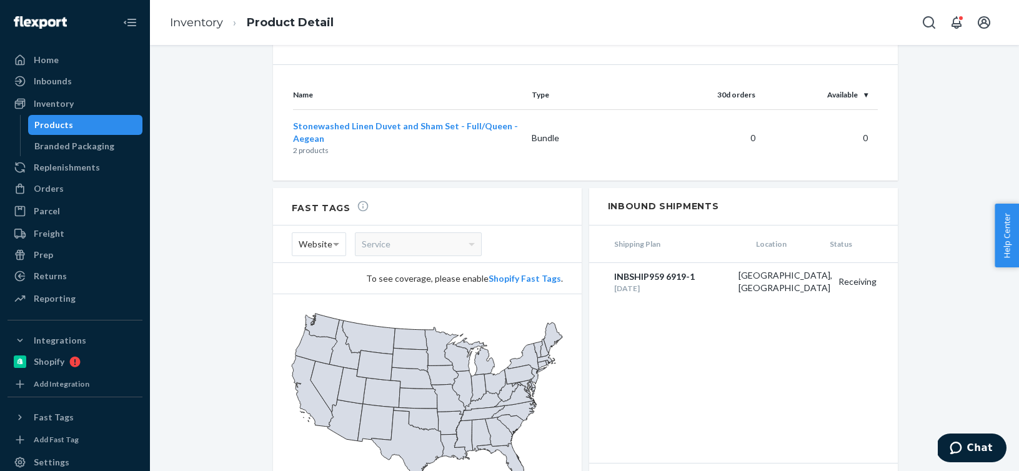
scroll to position [1399, 0]
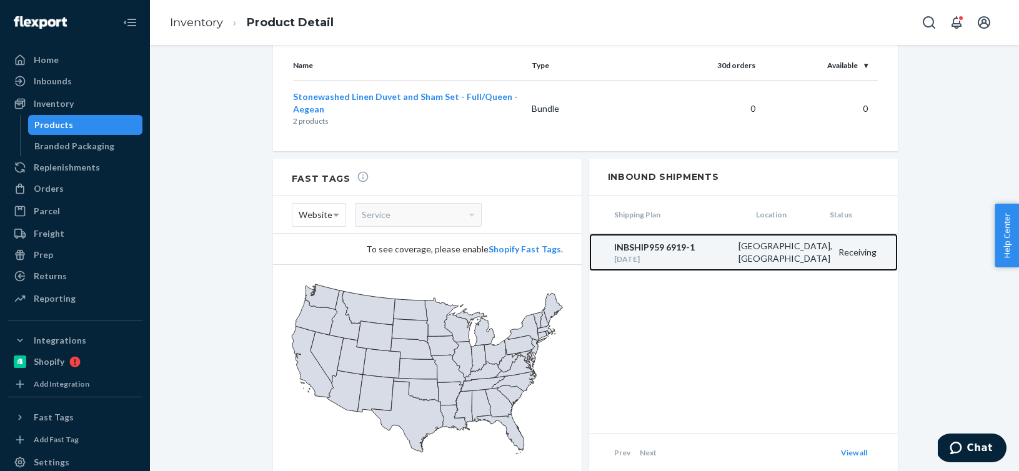
click at [641, 241] on div "INBSHIP959 6919-1" at bounding box center [673, 247] width 118 height 12
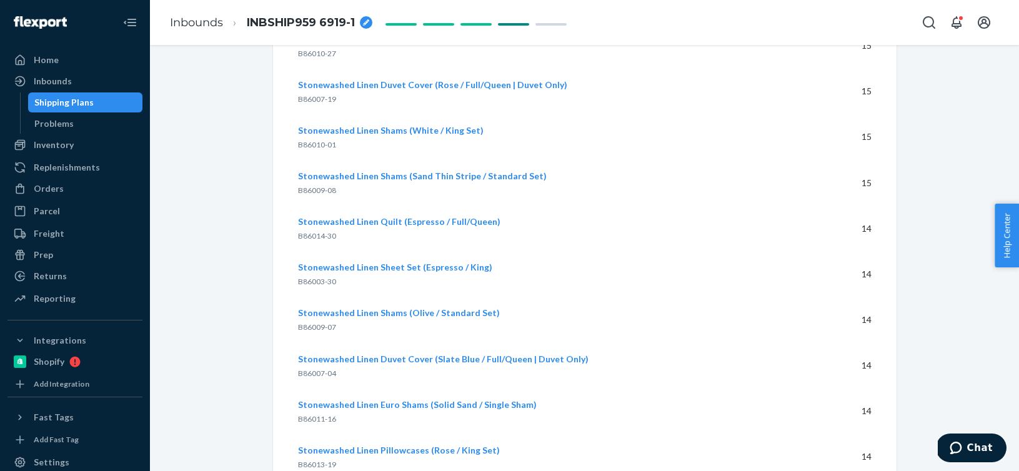
scroll to position [14349, 0]
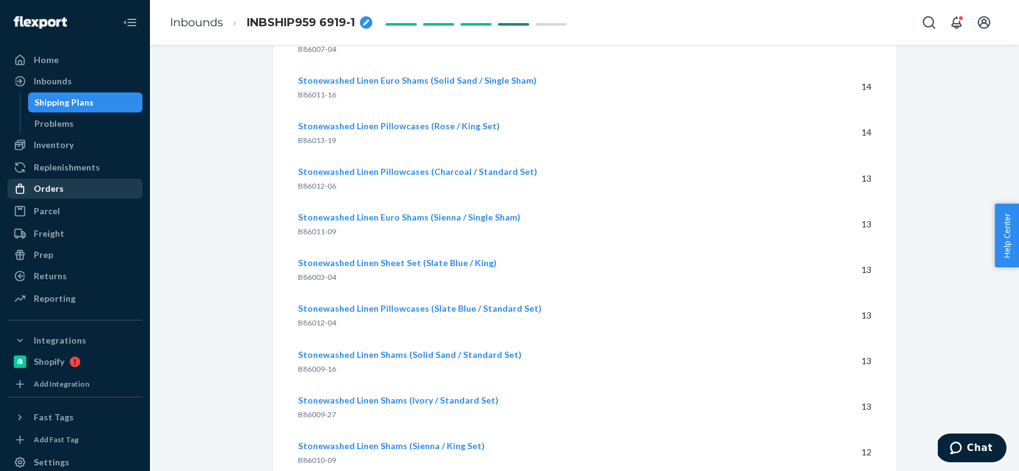
click at [51, 194] on div "Orders" at bounding box center [49, 188] width 30 height 12
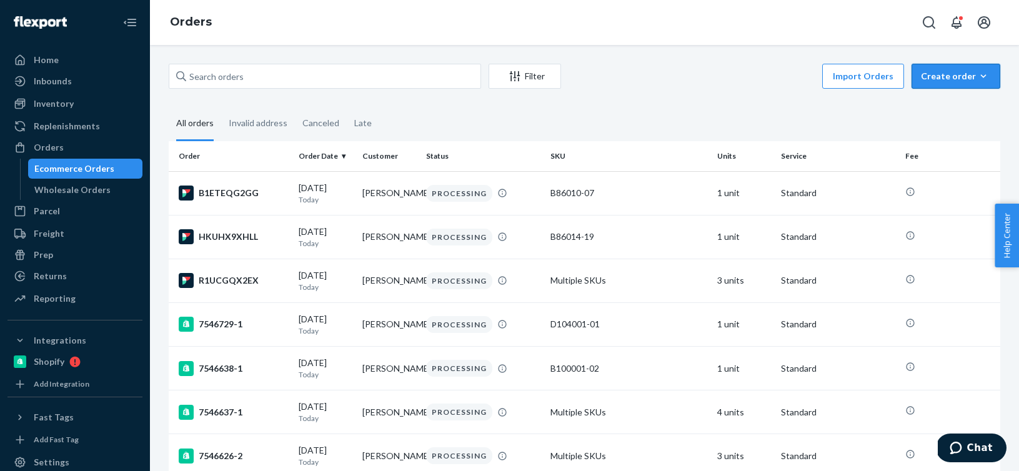
click at [980, 76] on icon "button" at bounding box center [983, 76] width 12 height 12
click at [977, 109] on span "Ecommerce order" at bounding box center [962, 106] width 77 height 9
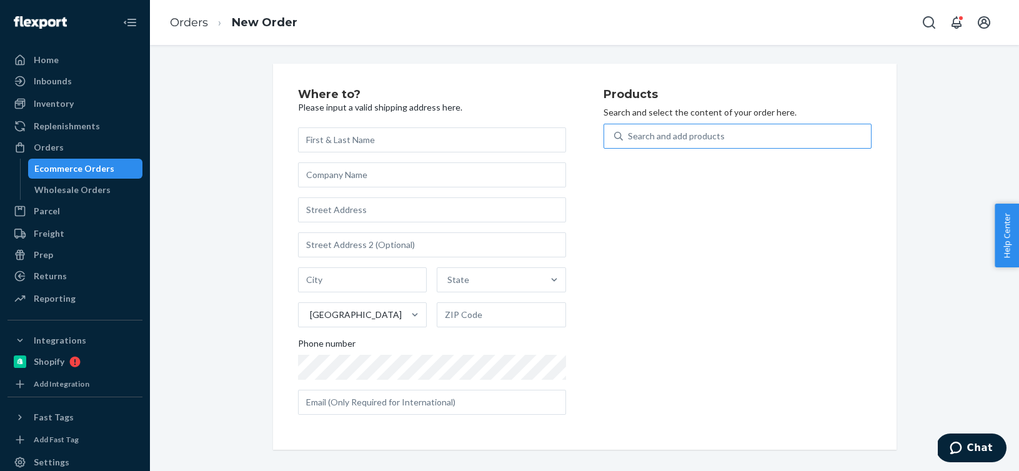
click at [821, 146] on div "Search and add products" at bounding box center [747, 136] width 248 height 22
click at [629, 142] on input "Search and add products" at bounding box center [628, 136] width 1 height 12
paste input "F137001-05"
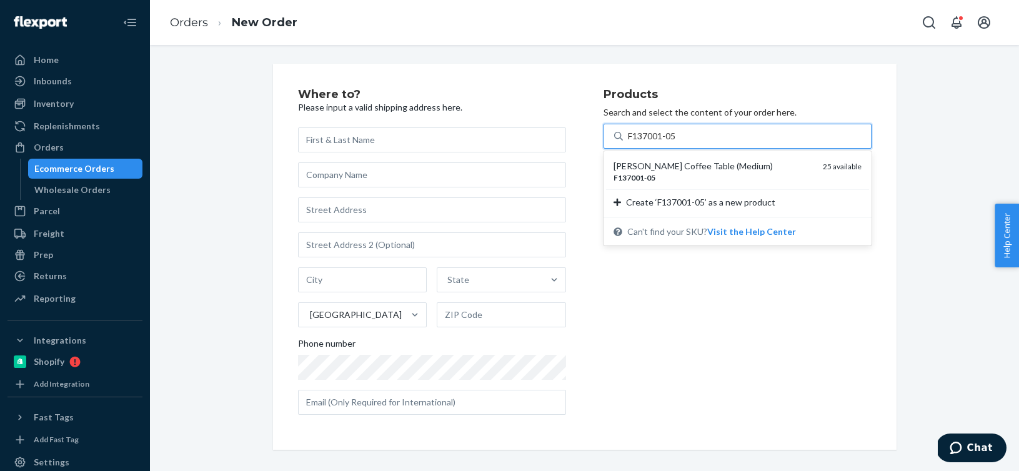
type input "F137001-05"
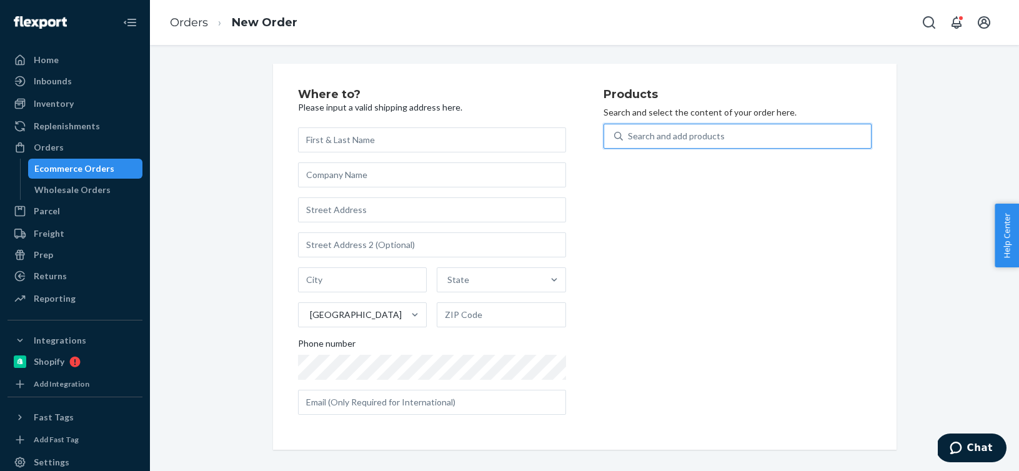
click at [653, 142] on div "Search and add products" at bounding box center [676, 136] width 97 height 12
click at [629, 142] on input "0 results available. Select is focused ,type to refine list, press Down to open…" at bounding box center [628, 136] width 1 height 12
paste input "F137001-05"
type input "F137001-05"
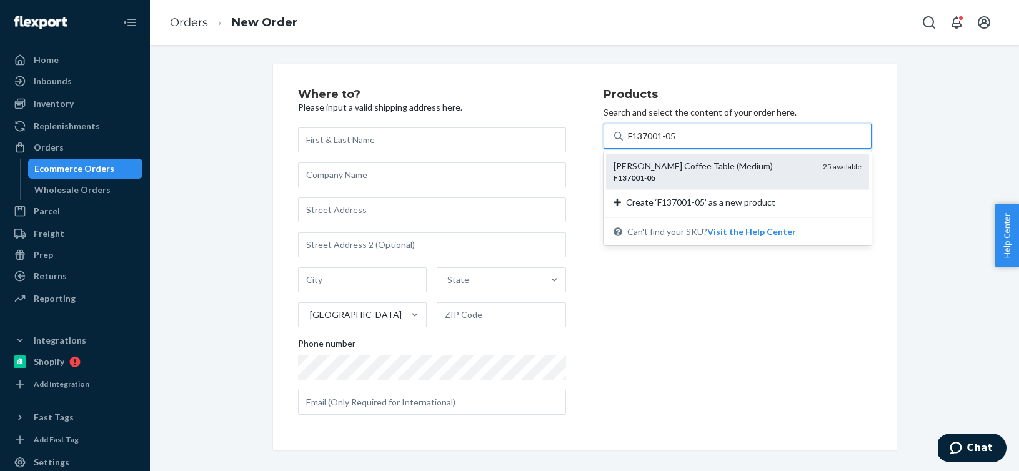
click at [703, 186] on div "[PERSON_NAME] Coffee Table (Medium) F137001 - 05 25 available" at bounding box center [737, 172] width 263 height 36
click at [678, 142] on input "F137001-05" at bounding box center [653, 136] width 50 height 12
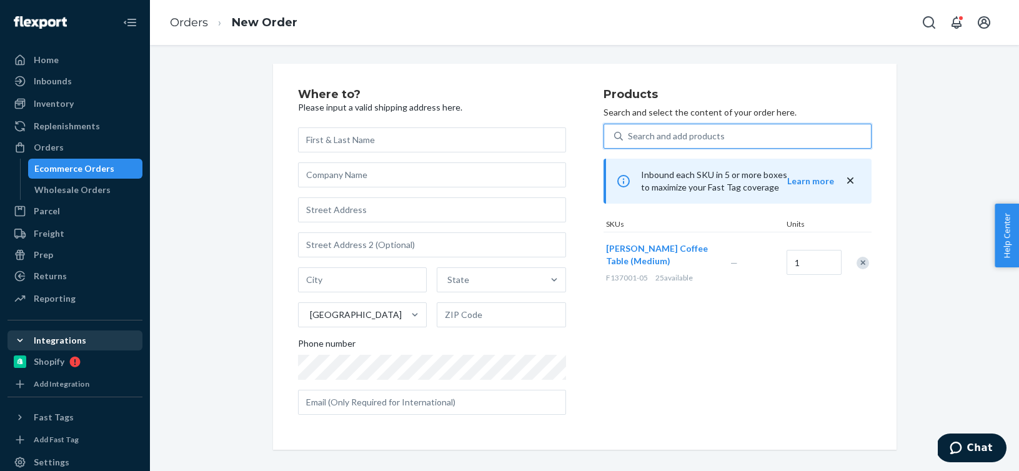
paste input "[PERSON_NAME]"
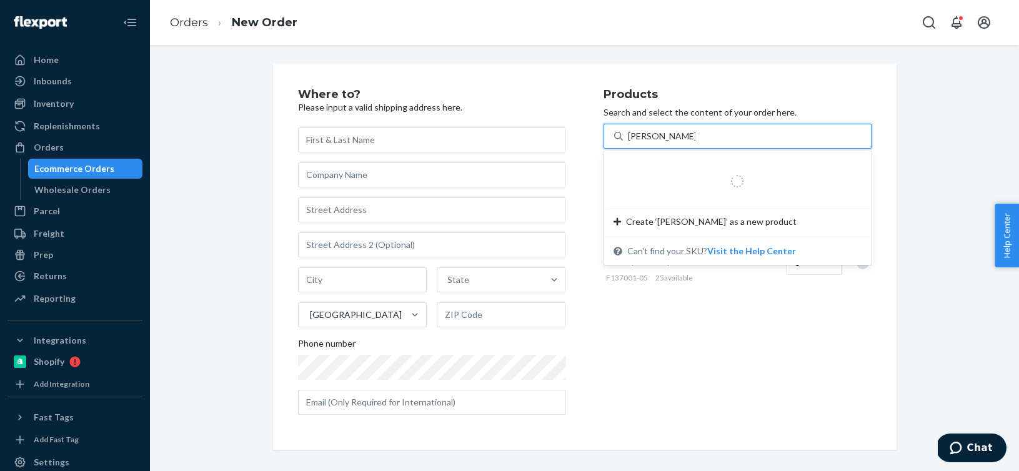
type input "[PERSON_NAME]"
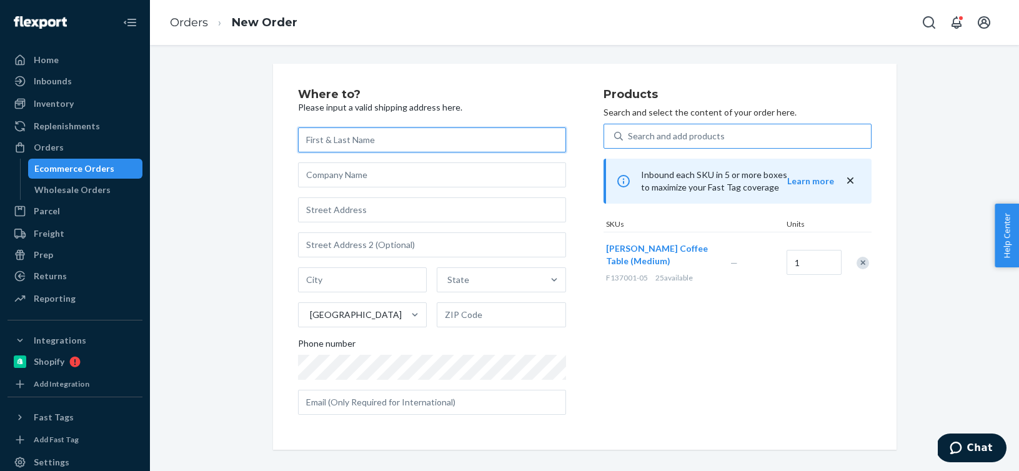
click at [373, 141] on input "text" at bounding box center [432, 139] width 268 height 25
paste input "[PERSON_NAME]"
type input "[PERSON_NAME]"
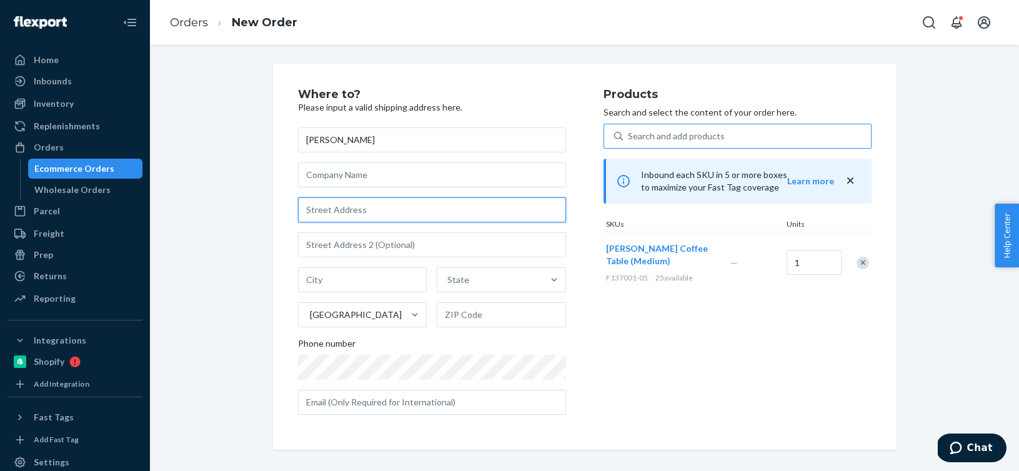
click at [330, 212] on input "text" at bounding box center [432, 209] width 268 height 25
paste input "[STREET_ADDRESS]"
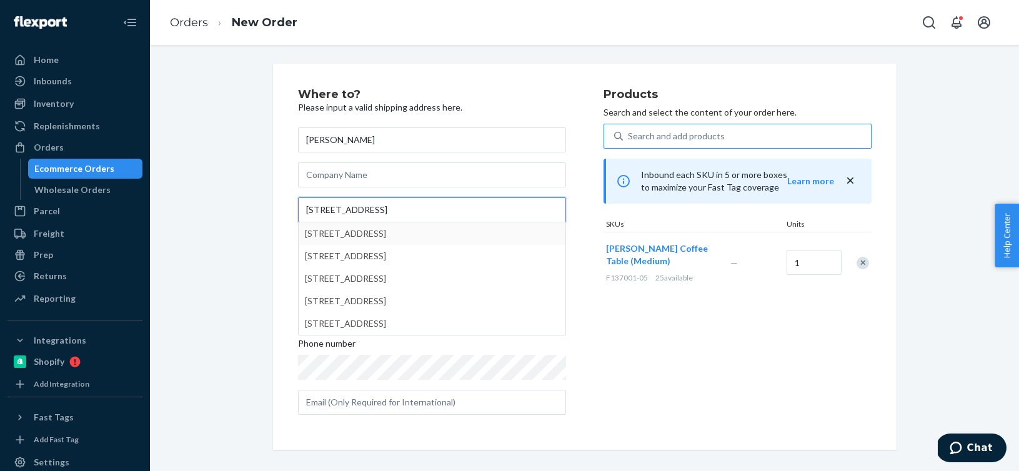
type input "[STREET_ADDRESS]"
type input "Yonkers"
type input "10708"
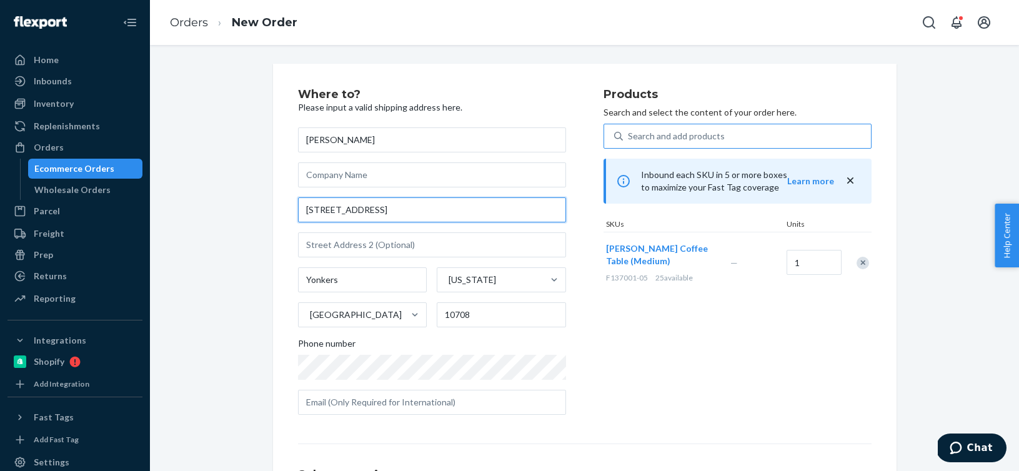
drag, startPoint x: 373, startPoint y: 210, endPoint x: 275, endPoint y: 210, distance: 98.7
click at [276, 210] on div "Where to? Please input a valid shipping address here. [PERSON_NAME] [STREET_ADD…" at bounding box center [584, 335] width 623 height 543
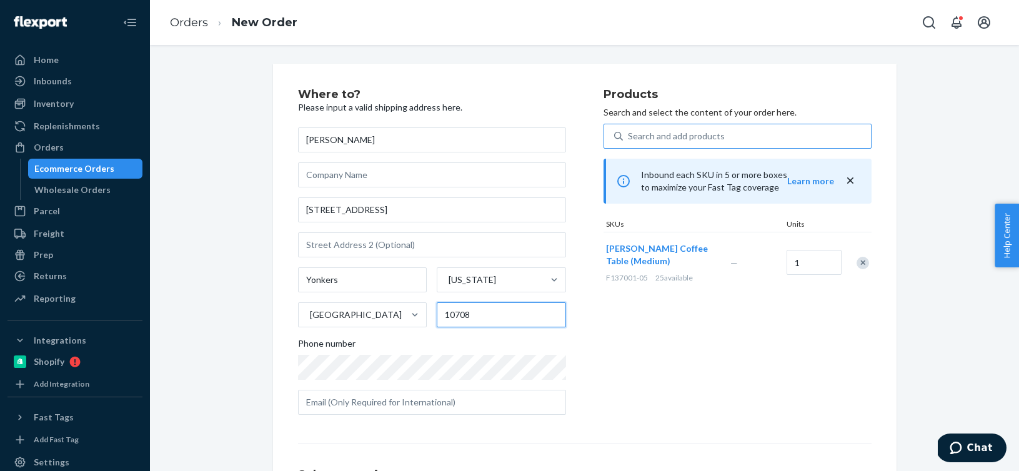
click at [526, 307] on input "10708" at bounding box center [501, 314] width 129 height 25
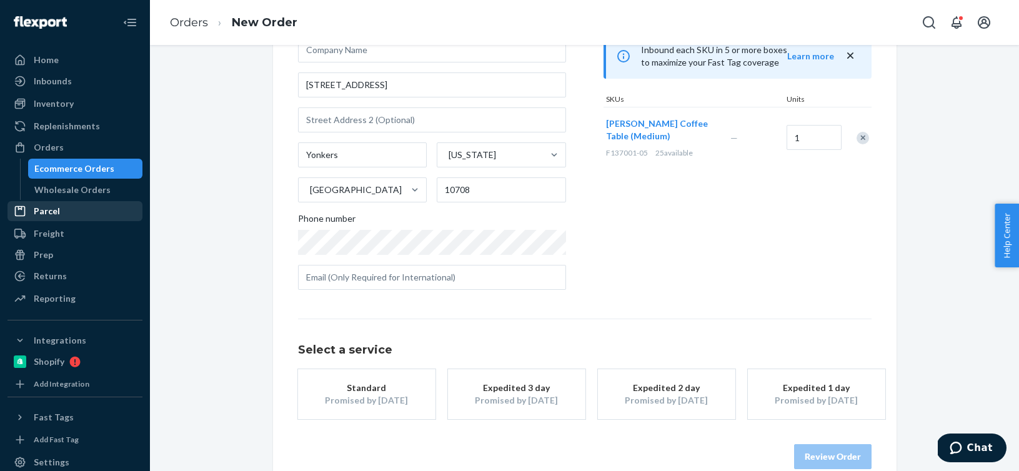
scroll to position [148, 0]
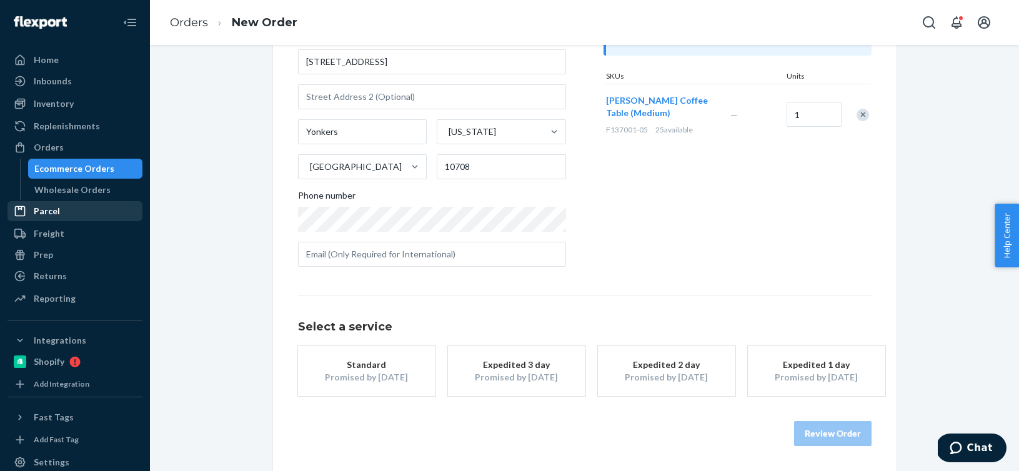
click at [363, 372] on div "Promised by [DATE]" at bounding box center [367, 377] width 100 height 12
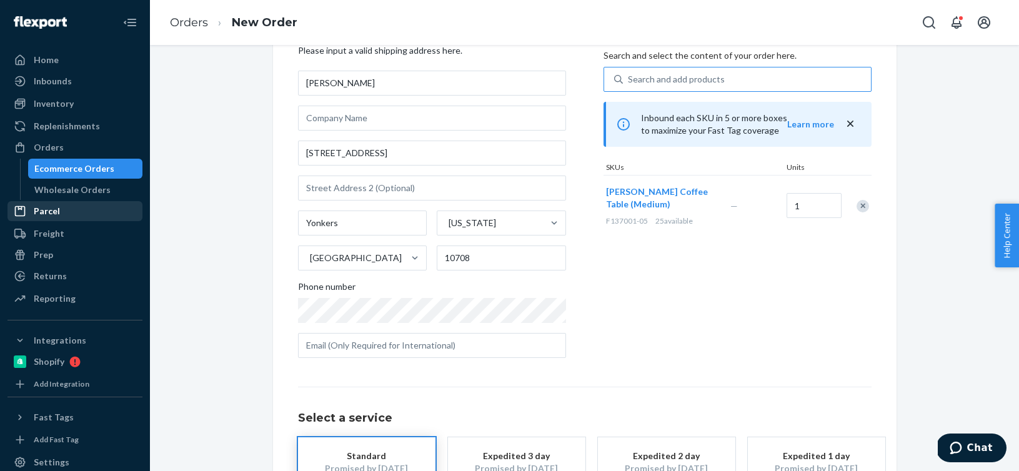
scroll to position [68, 0]
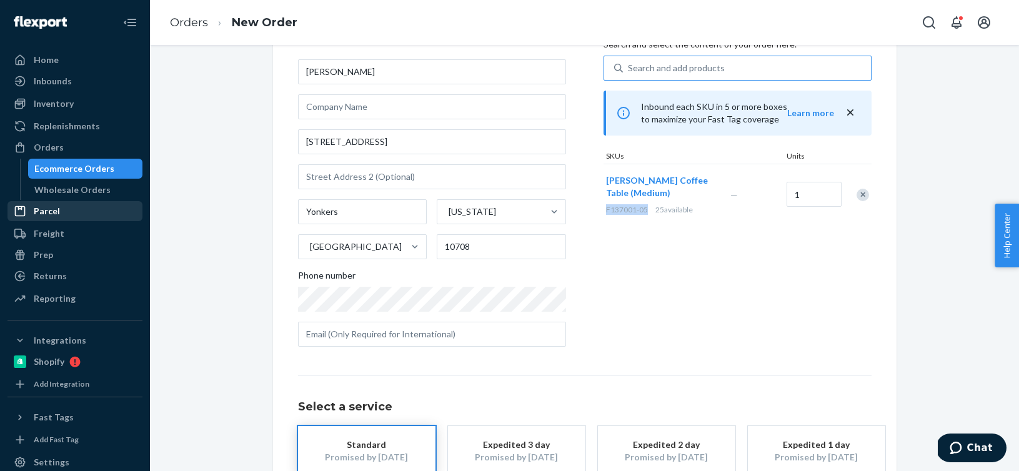
drag, startPoint x: 605, startPoint y: 212, endPoint x: 646, endPoint y: 210, distance: 40.6
click at [646, 210] on span "F137001-05" at bounding box center [627, 209] width 42 height 9
copy span "F137001-05"
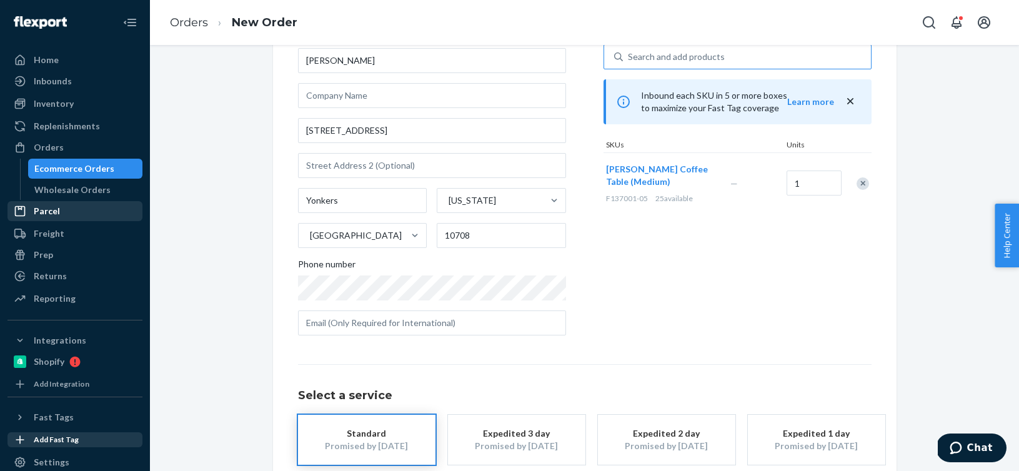
scroll to position [148, 0]
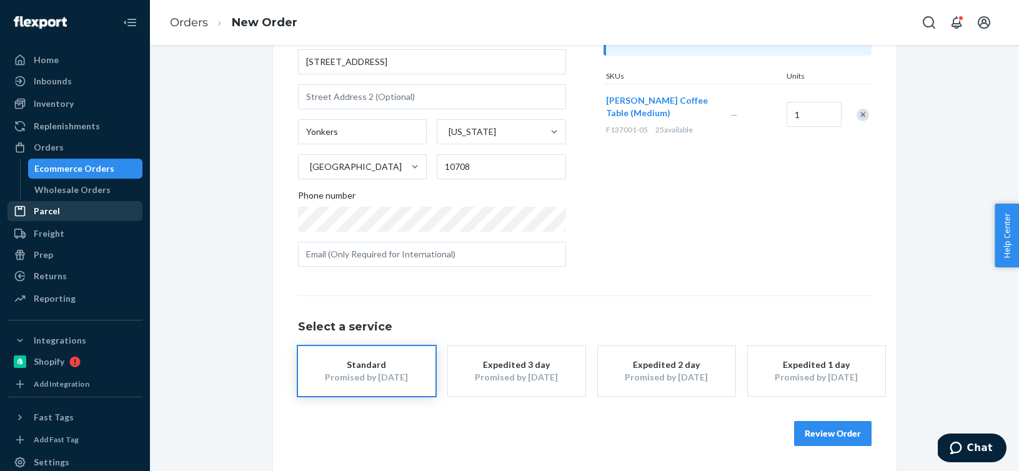
click at [835, 429] on button "Review Order" at bounding box center [832, 433] width 77 height 25
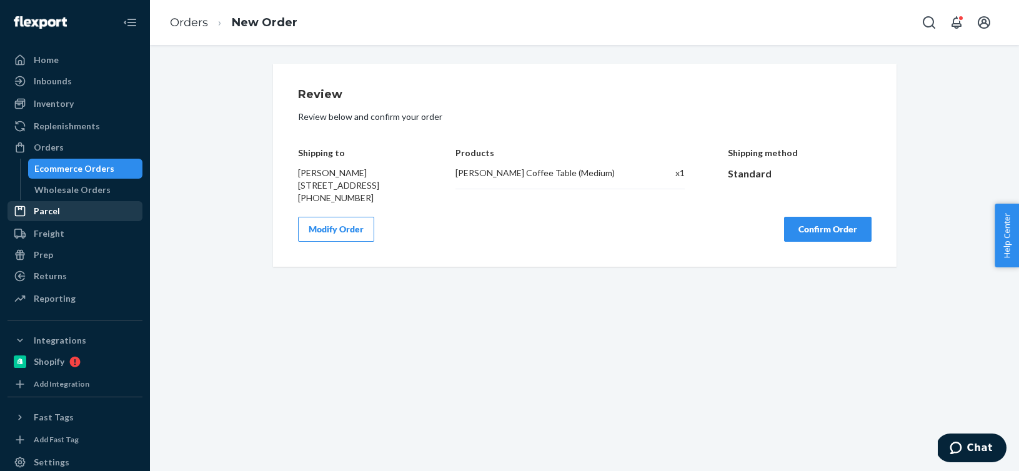
scroll to position [0, 0]
click at [800, 238] on button "Confirm Order" at bounding box center [827, 229] width 87 height 25
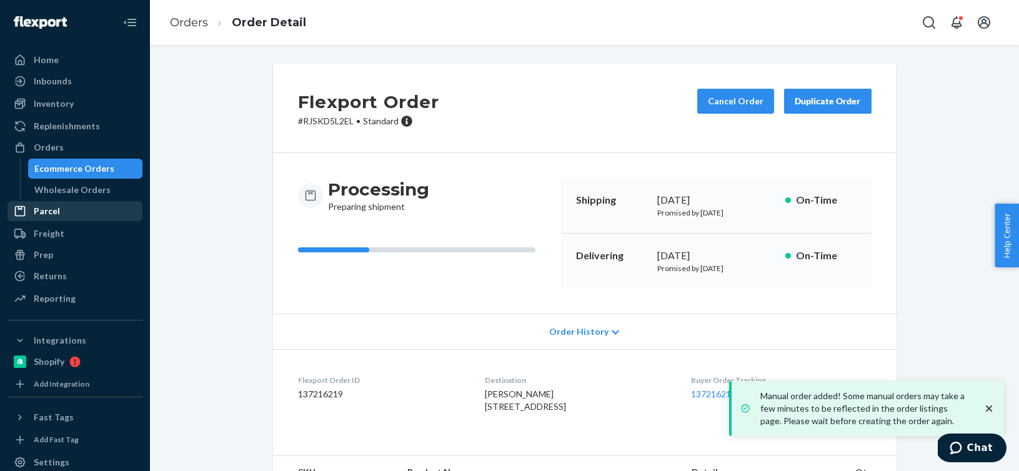
scroll to position [103, 0]
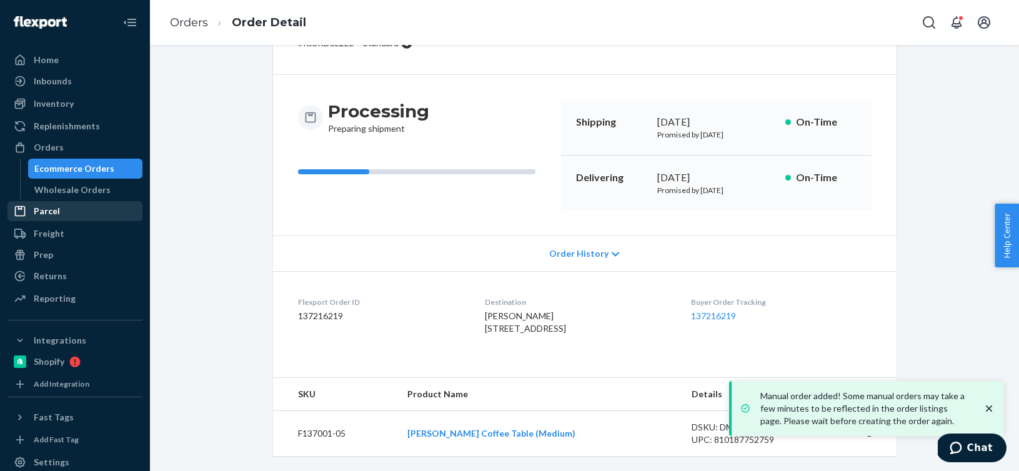
click at [332, 310] on dd "137216219" at bounding box center [381, 316] width 167 height 12
copy dd "137216219"
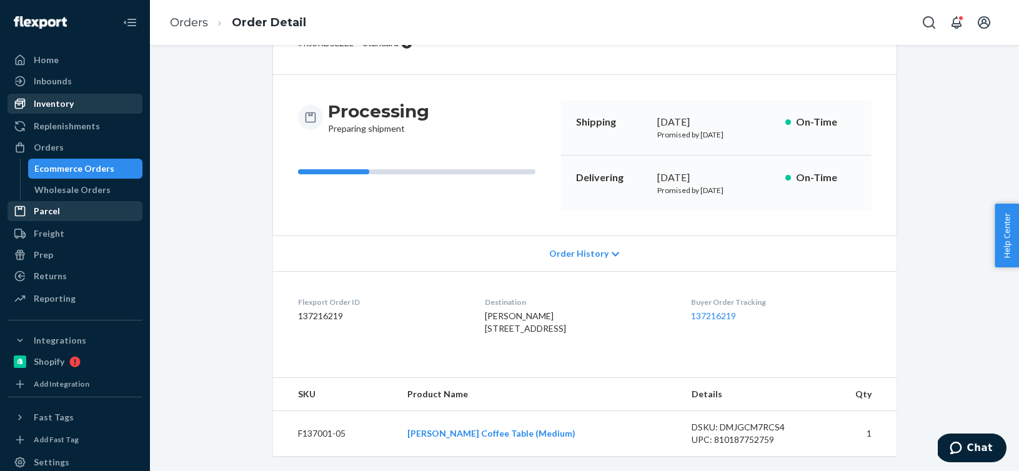
click at [105, 103] on div "Inventory" at bounding box center [75, 103] width 132 height 17
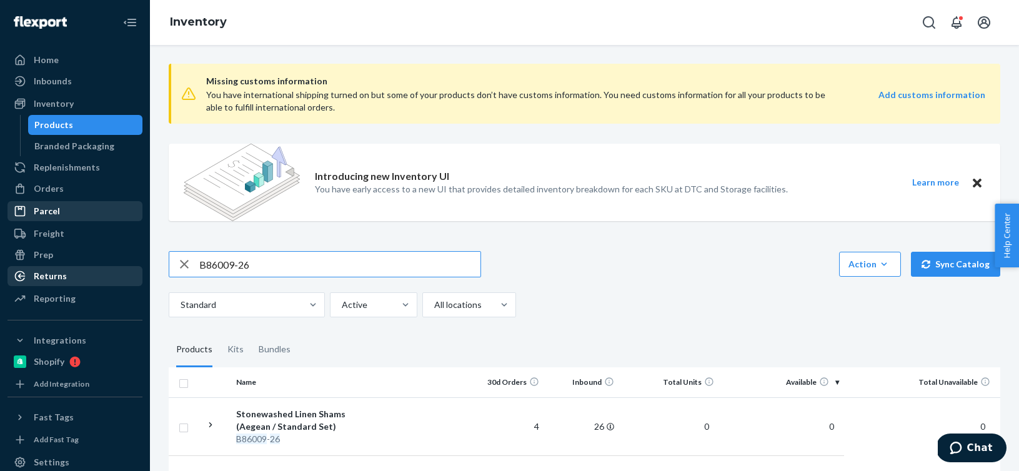
drag, startPoint x: 280, startPoint y: 266, endPoint x: 111, endPoint y: 266, distance: 168.6
click at [112, 266] on div "Home Inbounds Shipping Plans Problems Inventory Products Branded Packaging Repl…" at bounding box center [509, 235] width 1019 height 471
click at [74, 182] on div "Orders" at bounding box center [75, 188] width 132 height 17
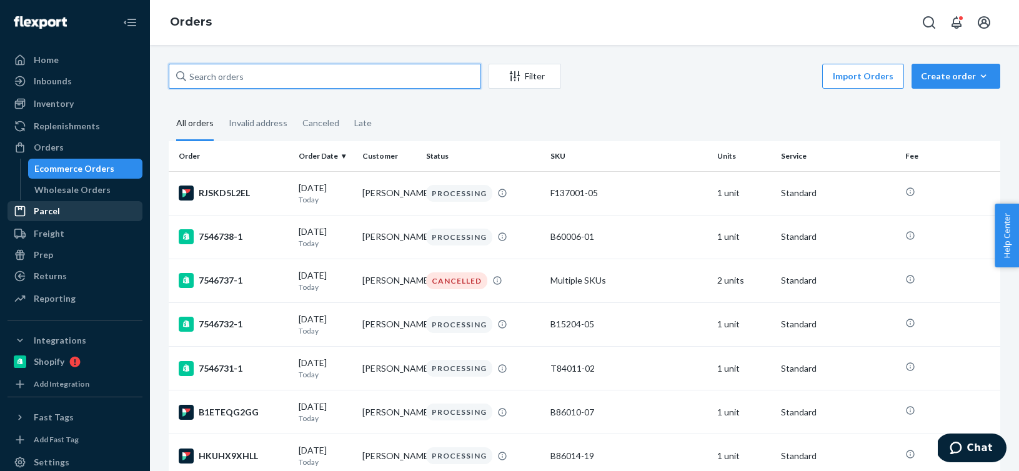
click at [393, 65] on input "text" at bounding box center [325, 76] width 312 height 25
paste input "136829673"
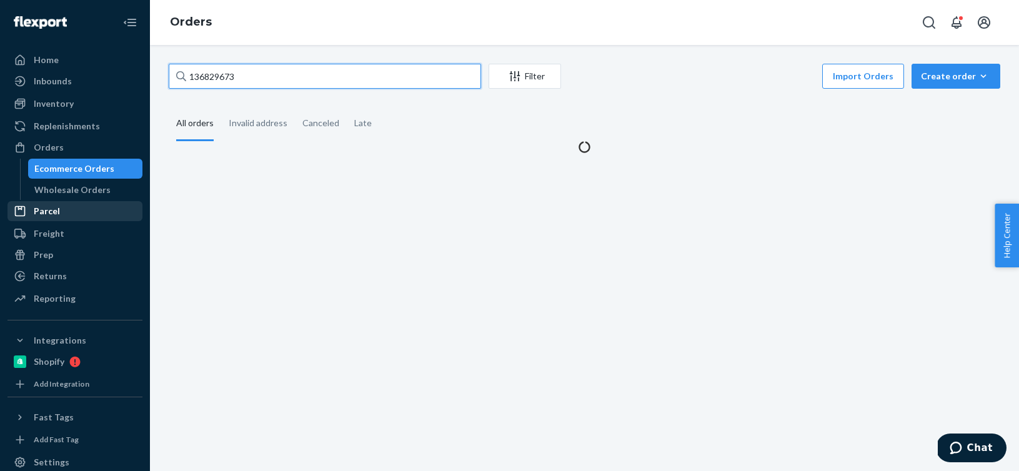
type input "136829673"
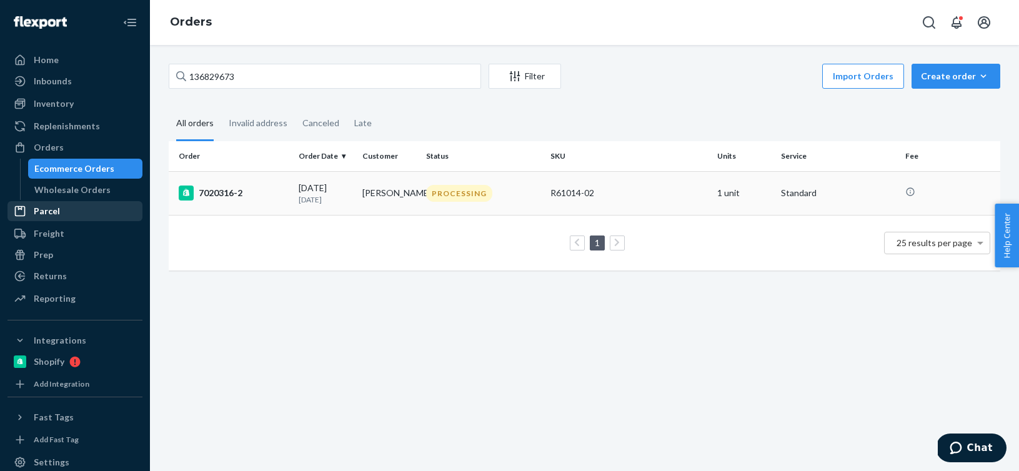
click at [455, 199] on div "PROCESSING" at bounding box center [459, 193] width 66 height 17
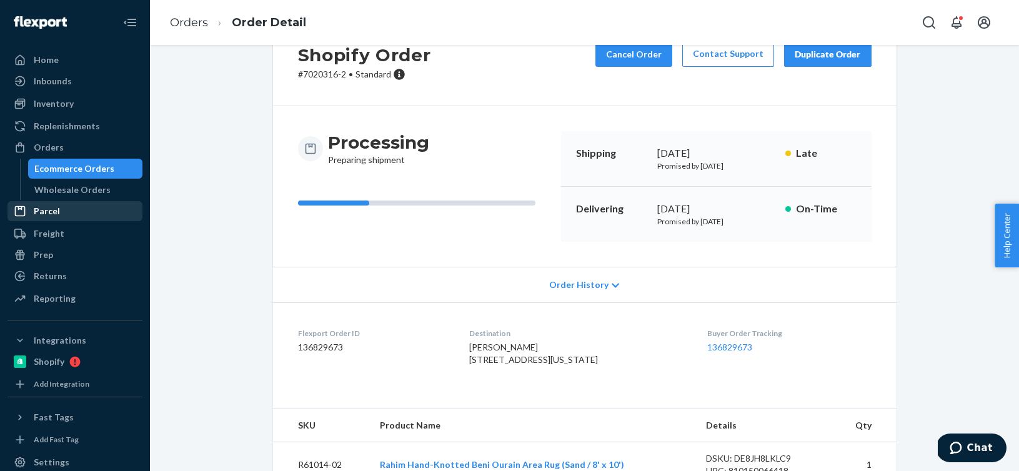
scroll to position [103, 0]
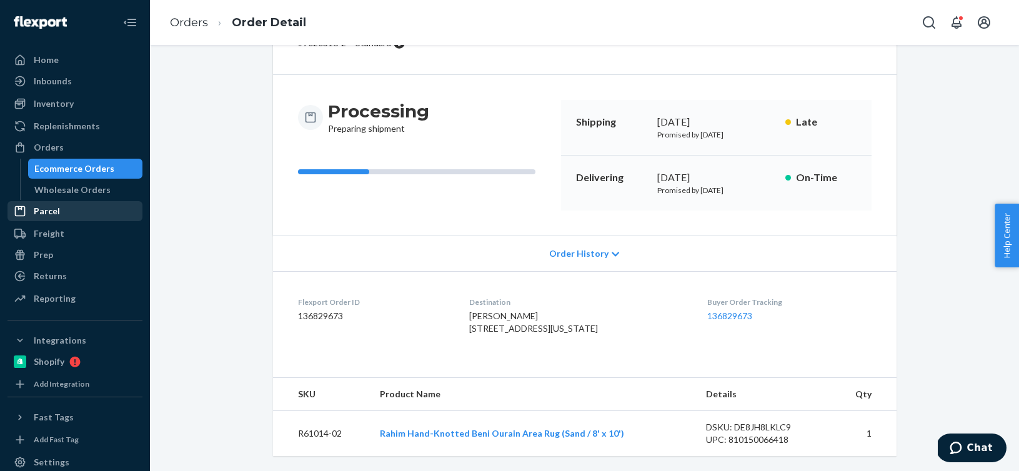
click at [615, 235] on div "Order History" at bounding box center [584, 253] width 623 height 36
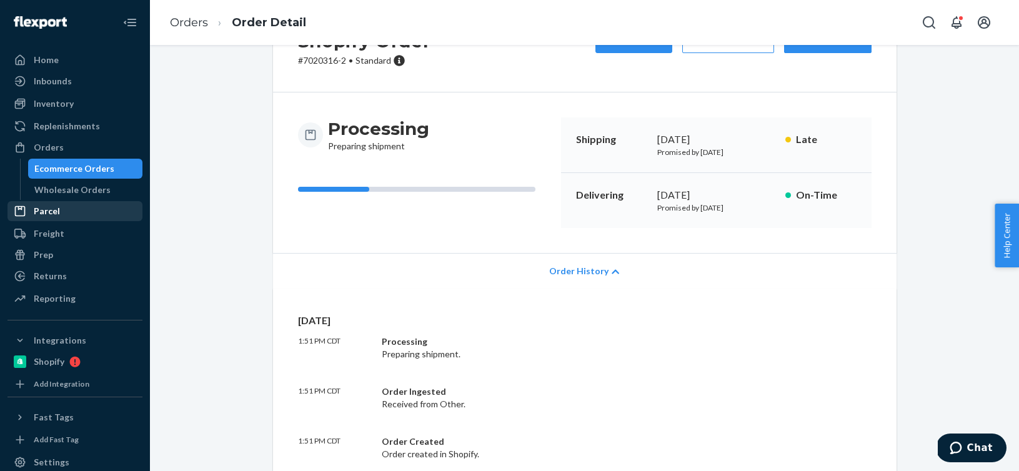
scroll to position [0, 0]
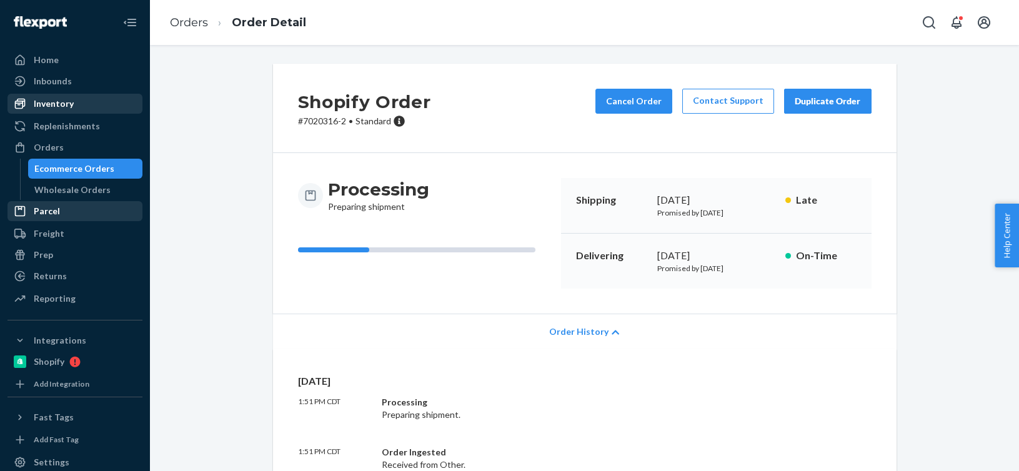
click at [90, 104] on div "Inventory" at bounding box center [75, 103] width 132 height 17
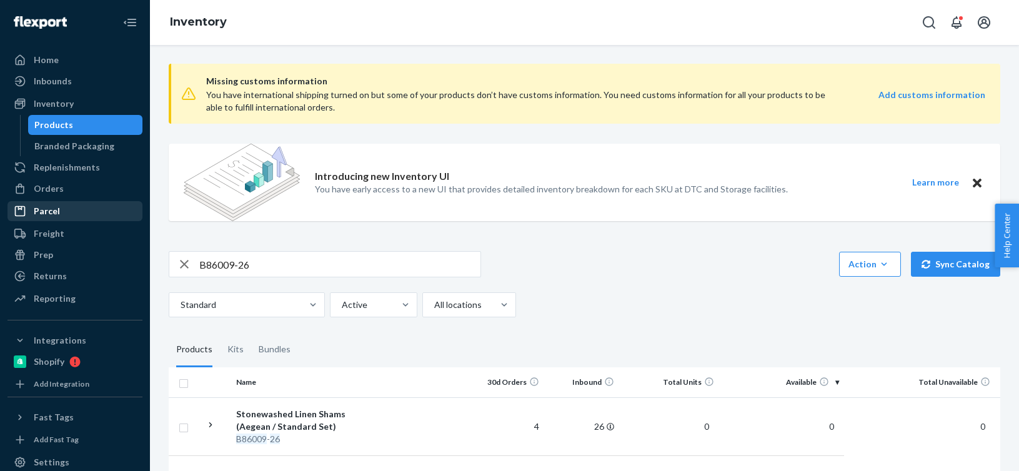
drag, startPoint x: 254, startPoint y: 264, endPoint x: 144, endPoint y: 264, distance: 109.9
click at [144, 264] on div "Home Inbounds Shipping Plans Problems Inventory Products Branded Packaging Repl…" at bounding box center [509, 235] width 1019 height 471
paste input "R61014-02"
type input "R61014-02"
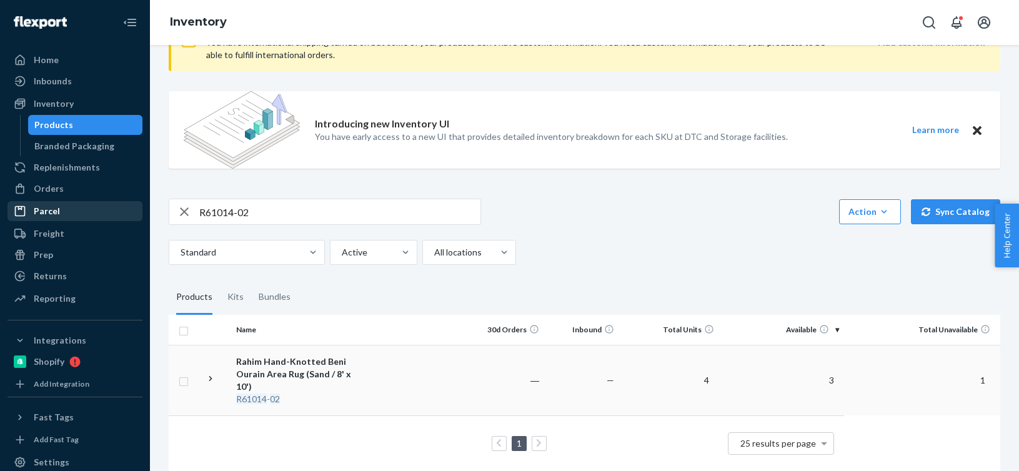
click at [336, 371] on div "Rahim Hand-Knotted Beni Ourain Area Rug (Sand / 8' x 10')" at bounding box center [301, 373] width 131 height 37
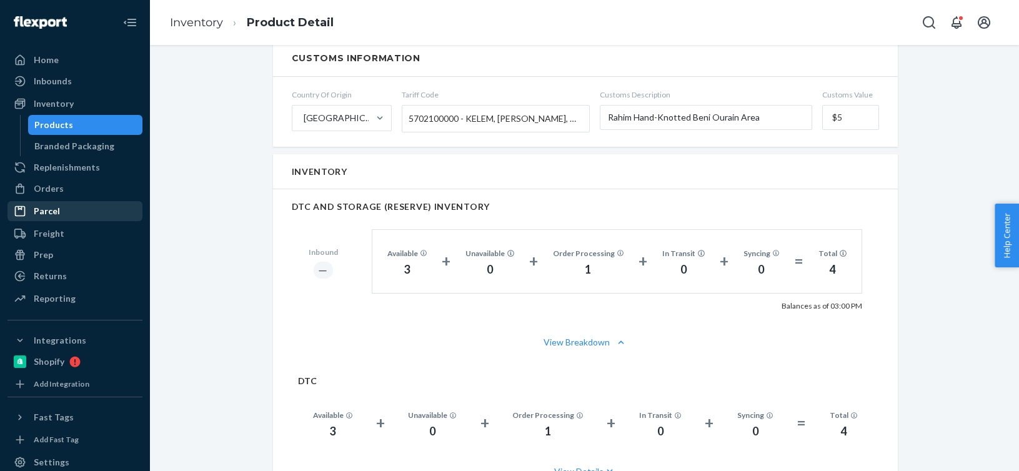
scroll to position [694, 0]
